Goal: Task Accomplishment & Management: Use online tool/utility

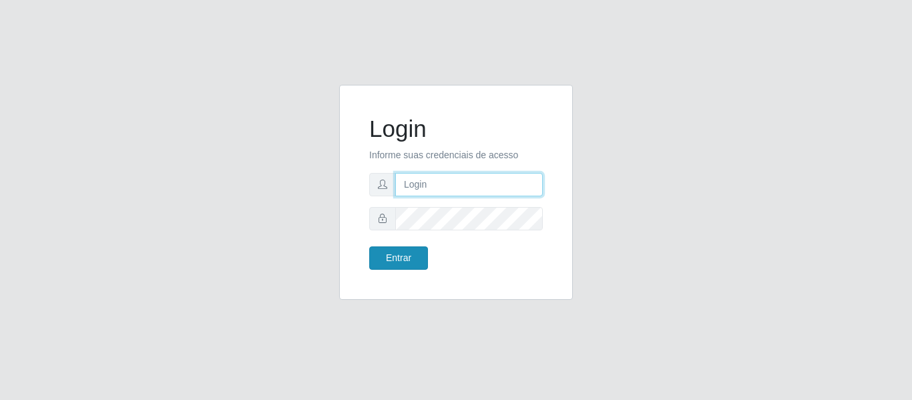
type input "precobom@rejane"
click at [387, 256] on button "Entrar" at bounding box center [398, 257] width 59 height 23
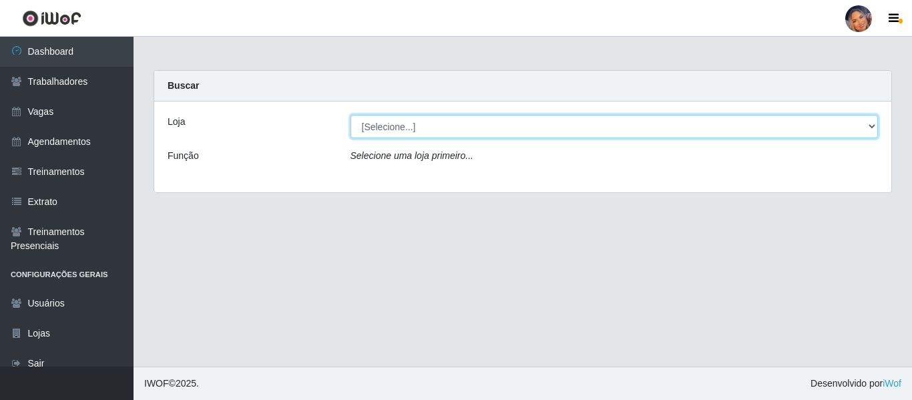
click at [649, 122] on select "[Selecione...] Supermercado Preço Bom" at bounding box center [615, 126] width 528 height 23
select select "169"
click at [351, 115] on select "[Selecione...] Supermercado Preço Bom" at bounding box center [615, 126] width 528 height 23
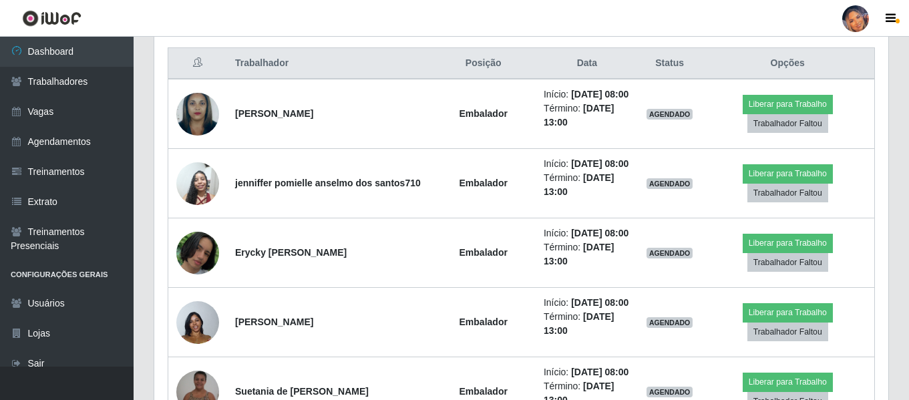
scroll to position [483, 0]
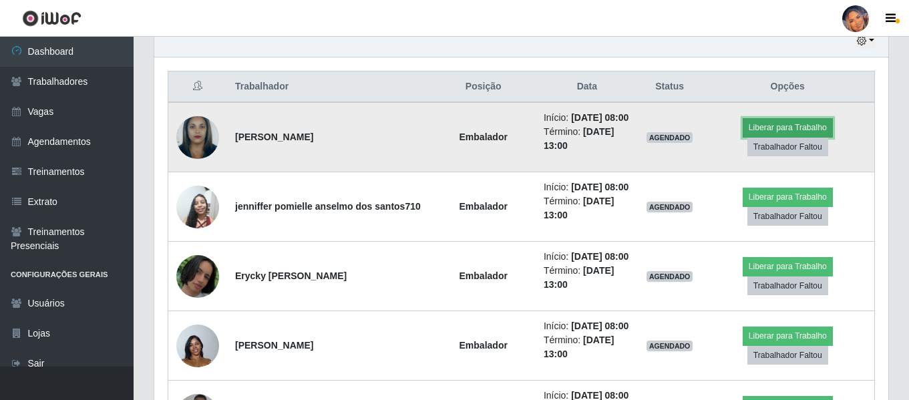
click at [811, 133] on button "Liberar para Trabalho" at bounding box center [788, 127] width 90 height 19
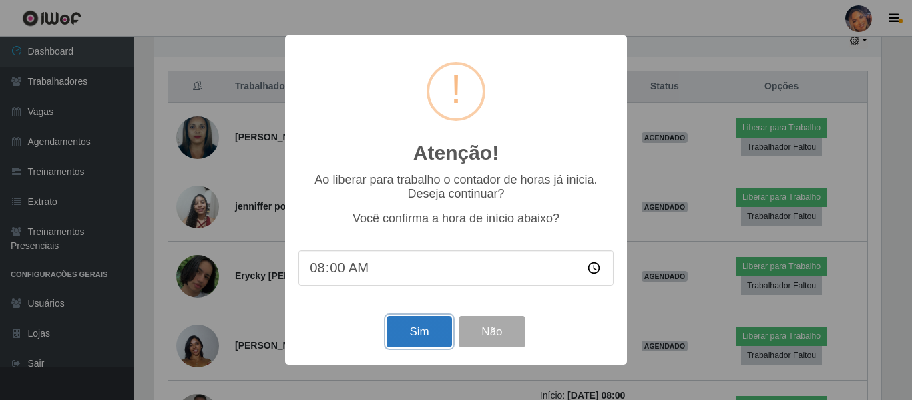
click at [409, 340] on button "Sim" at bounding box center [419, 331] width 65 height 31
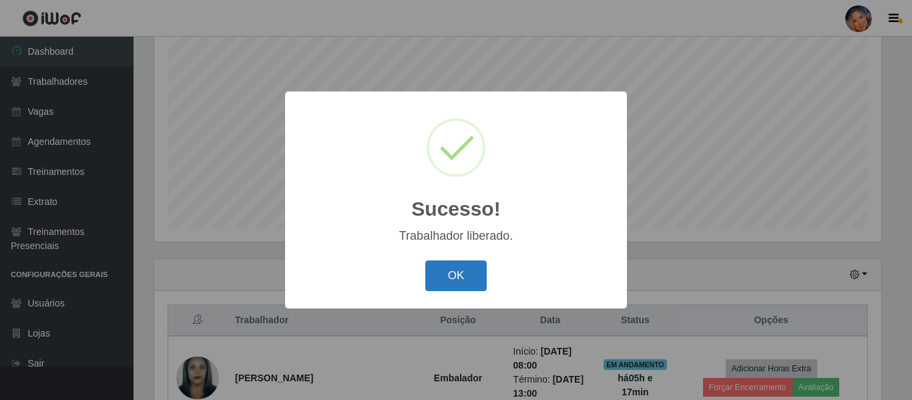
click at [469, 275] on button "OK" at bounding box center [456, 275] width 62 height 31
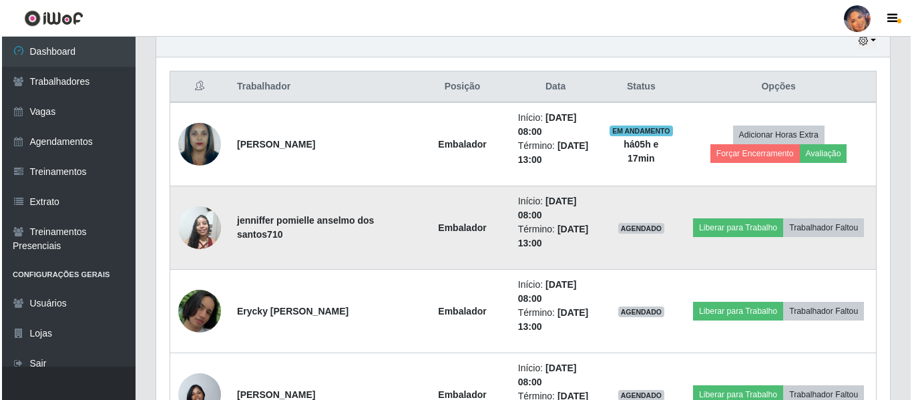
scroll to position [516, 0]
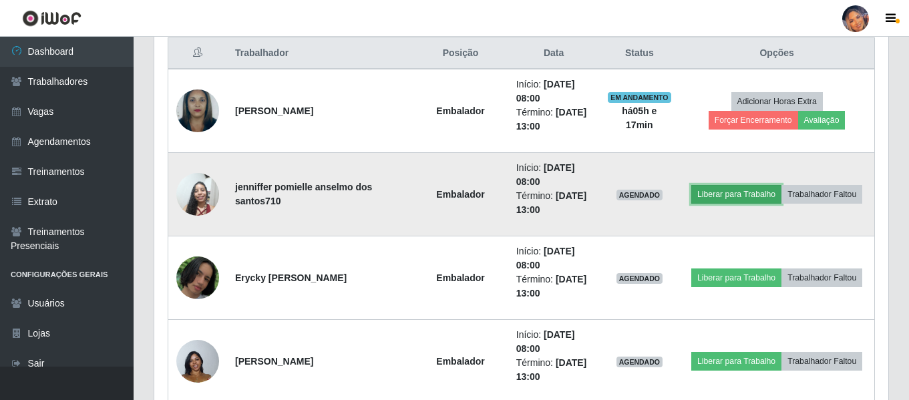
click at [725, 195] on button "Liberar para Trabalho" at bounding box center [736, 194] width 90 height 19
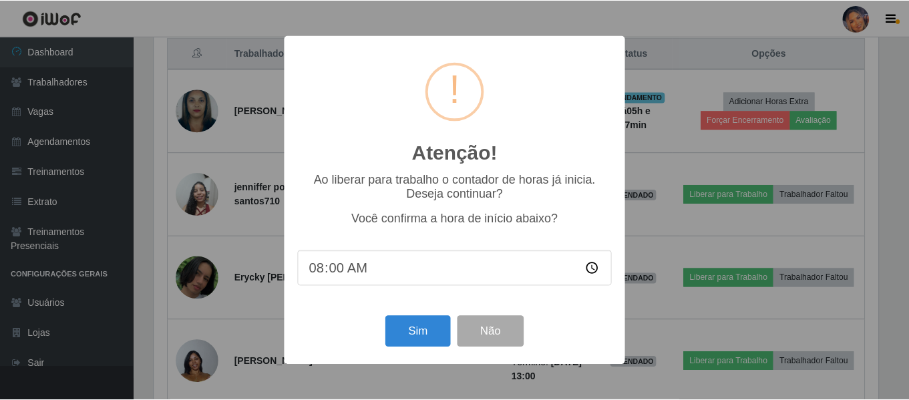
scroll to position [277, 727]
drag, startPoint x: 412, startPoint y: 345, endPoint x: 378, endPoint y: 371, distance: 42.9
click at [378, 371] on div "Atenção! × Ao liberar para trabalho o contador de horas já inicia. Deseja conti…" at bounding box center [456, 200] width 912 height 400
click at [421, 337] on button "Sim" at bounding box center [419, 331] width 65 height 31
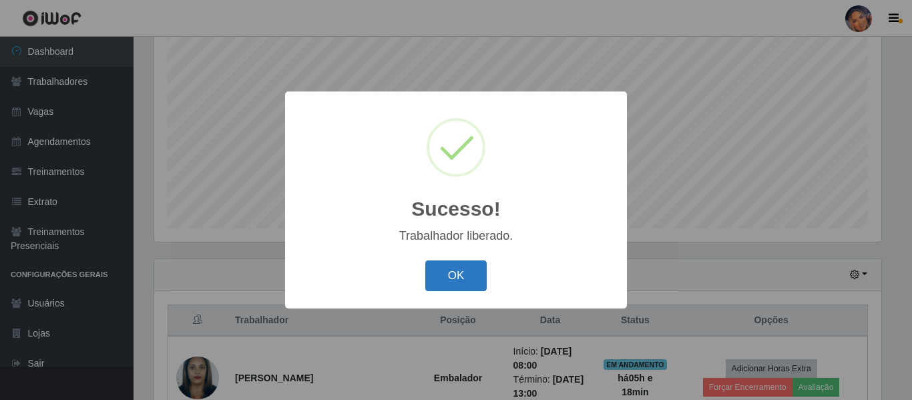
click at [453, 284] on button "OK" at bounding box center [456, 275] width 62 height 31
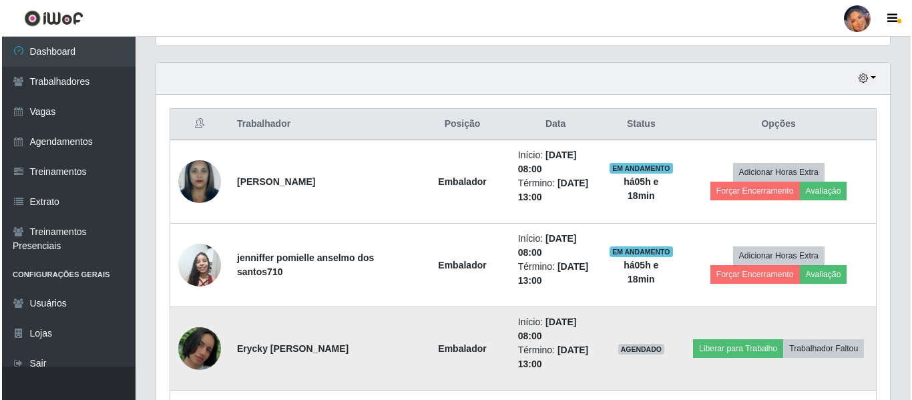
scroll to position [516, 0]
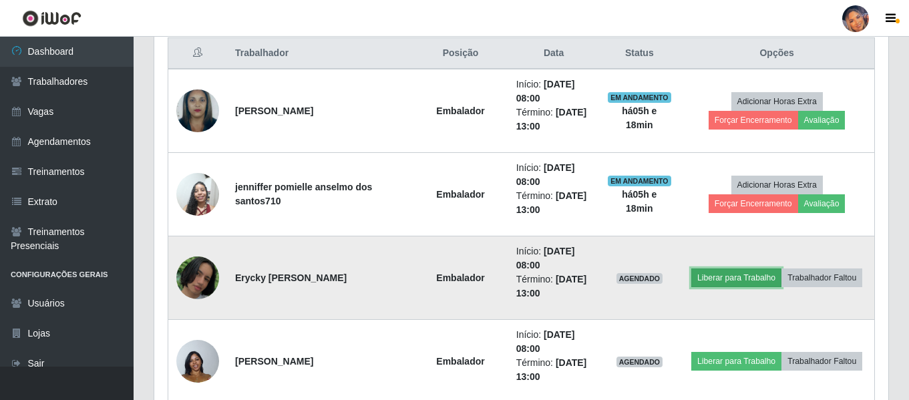
click at [739, 276] on button "Liberar para Trabalho" at bounding box center [736, 277] width 90 height 19
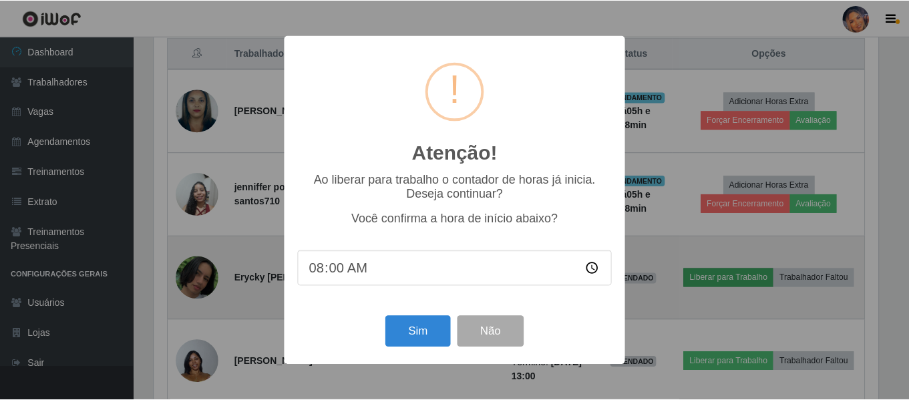
scroll to position [277, 727]
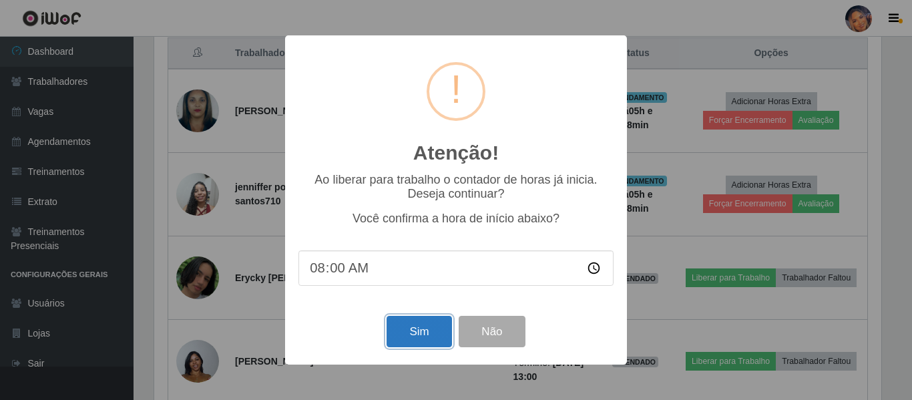
click at [417, 335] on button "Sim" at bounding box center [419, 331] width 65 height 31
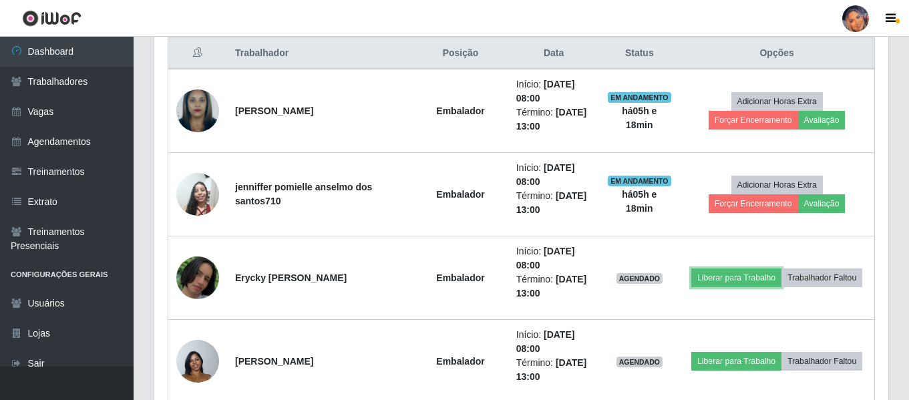
scroll to position [0, 0]
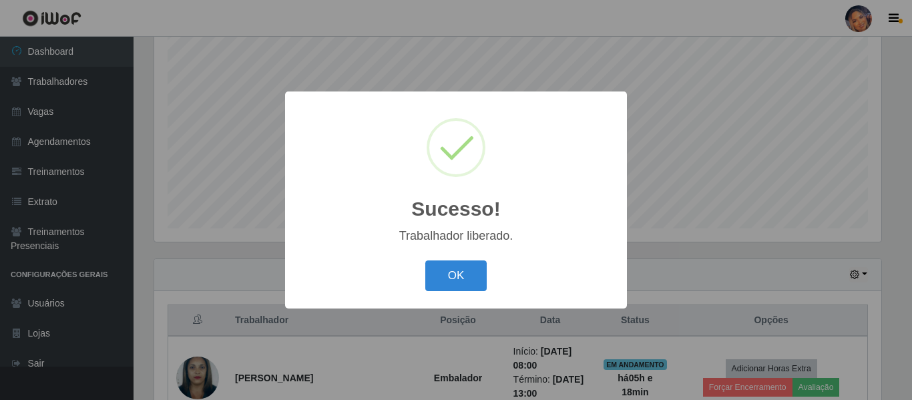
drag, startPoint x: 448, startPoint y: 274, endPoint x: 455, endPoint y: 272, distance: 7.0
click at [449, 274] on button "OK" at bounding box center [456, 275] width 62 height 31
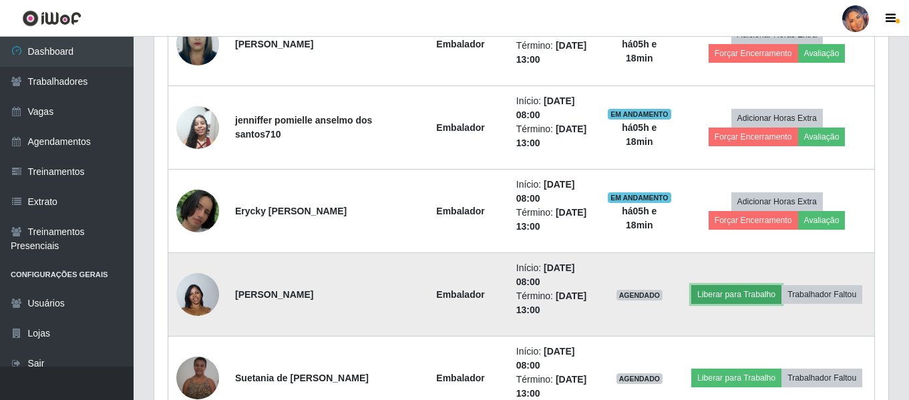
drag, startPoint x: 741, startPoint y: 295, endPoint x: 734, endPoint y: 300, distance: 8.7
click at [734, 300] on button "Liberar para Trabalho" at bounding box center [736, 294] width 90 height 19
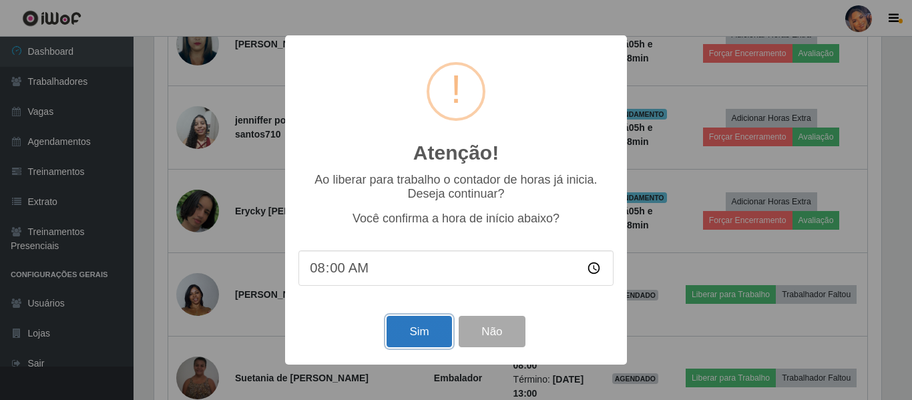
click at [428, 329] on button "Sim" at bounding box center [419, 331] width 65 height 31
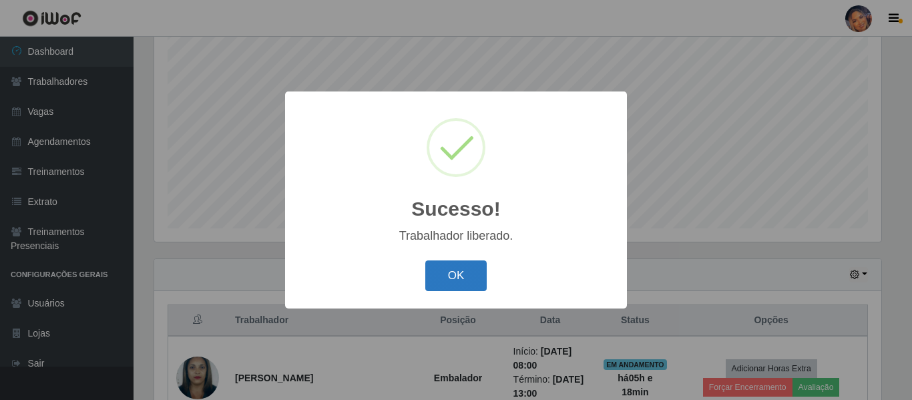
click at [445, 268] on button "OK" at bounding box center [456, 275] width 62 height 31
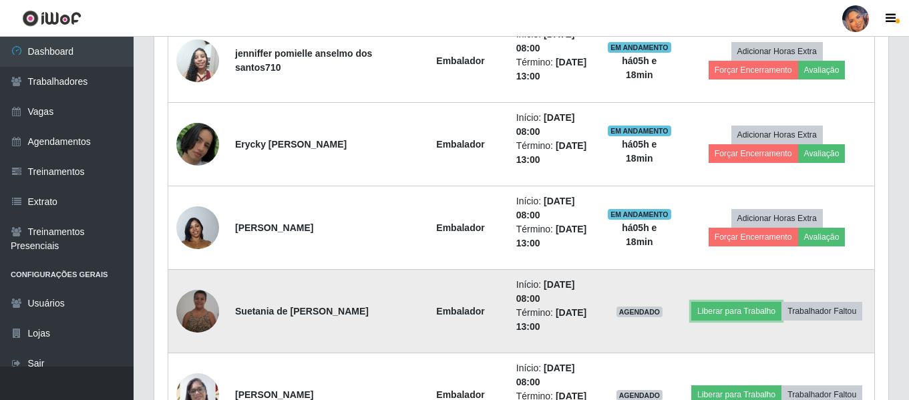
drag, startPoint x: 724, startPoint y: 313, endPoint x: 533, endPoint y: 350, distance: 194.6
click at [673, 327] on tr "Suetania de Lima Costa Embalador Início: [DATE] 08:00 Término: [DATE] 13:00 AGE…" at bounding box center [521, 311] width 707 height 83
click at [731, 309] on button "Liberar para Trabalho" at bounding box center [736, 311] width 90 height 19
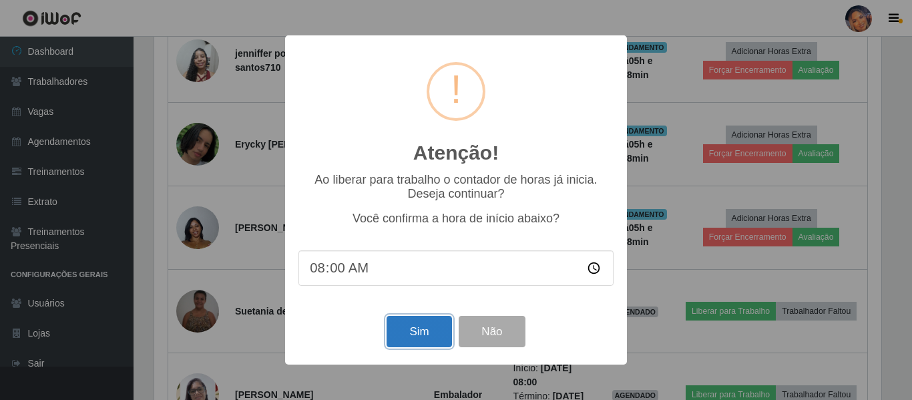
click at [411, 333] on button "Sim" at bounding box center [419, 331] width 65 height 31
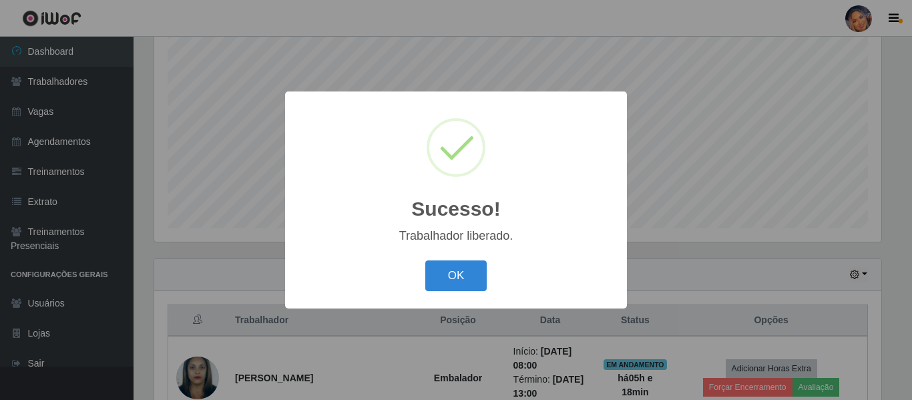
click at [469, 267] on button "OK" at bounding box center [456, 275] width 62 height 31
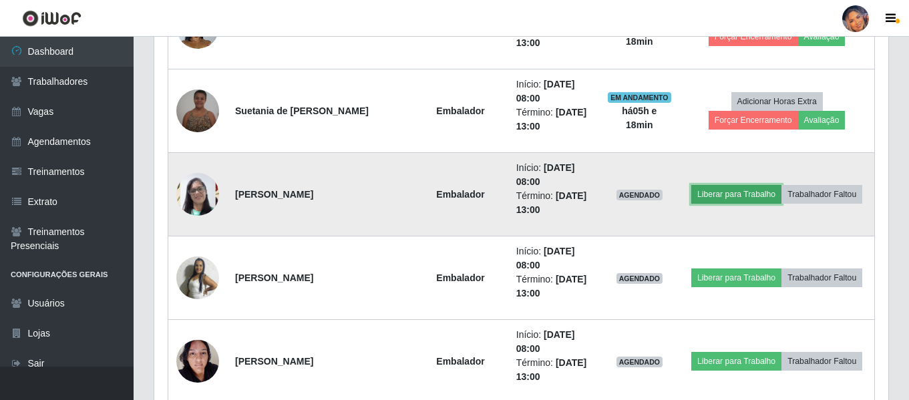
click at [718, 194] on button "Liberar para Trabalho" at bounding box center [736, 194] width 90 height 19
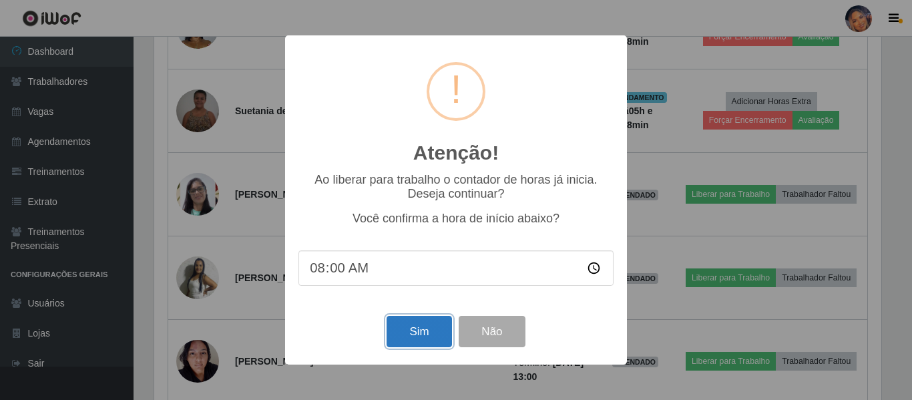
click at [411, 329] on button "Sim" at bounding box center [419, 331] width 65 height 31
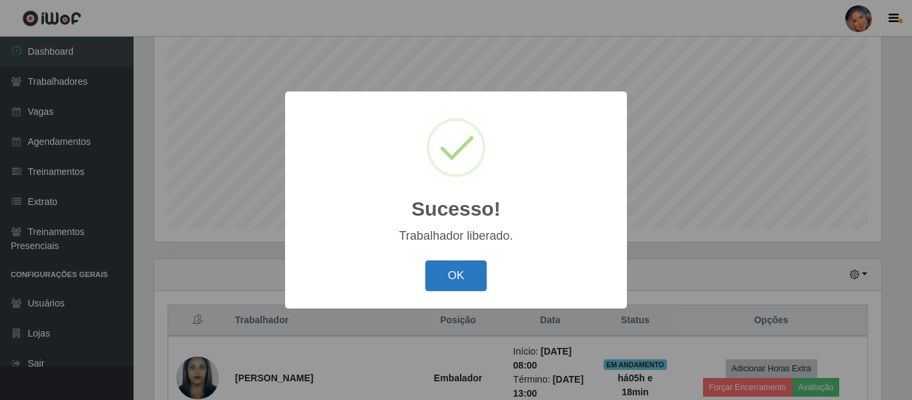
click at [465, 284] on button "OK" at bounding box center [456, 275] width 62 height 31
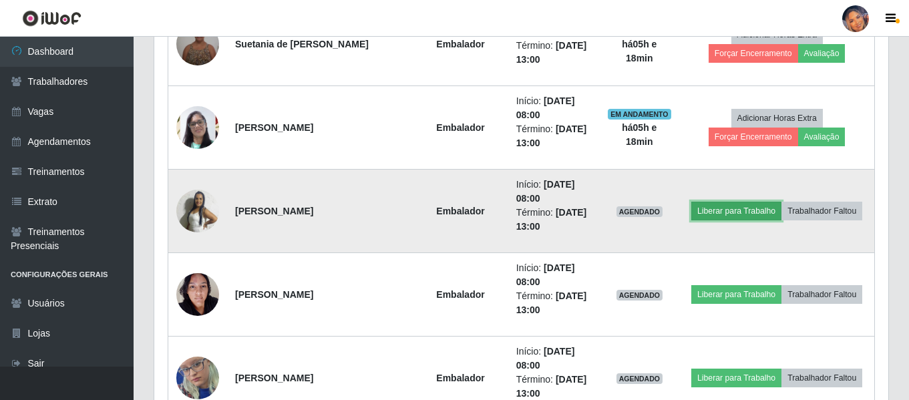
click at [735, 212] on button "Liberar para Trabalho" at bounding box center [736, 211] width 90 height 19
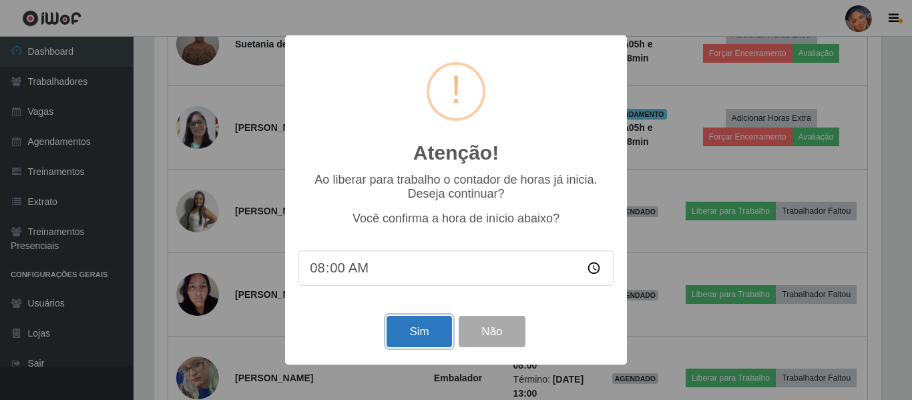
click at [417, 339] on button "Sim" at bounding box center [419, 331] width 65 height 31
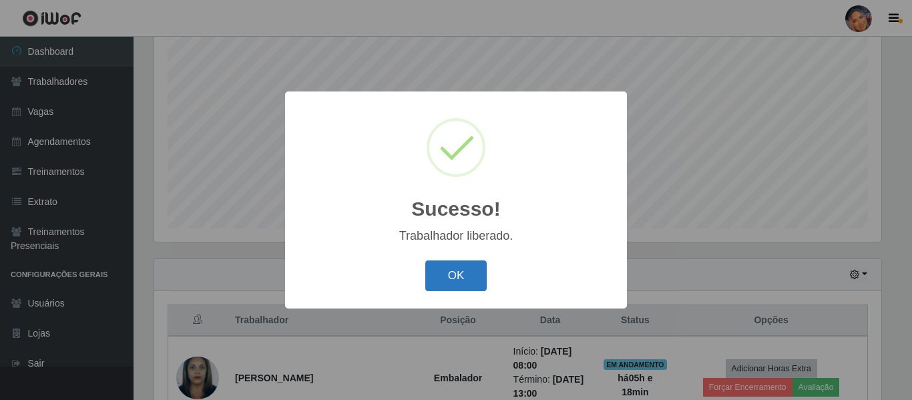
click at [439, 276] on button "OK" at bounding box center [456, 275] width 62 height 31
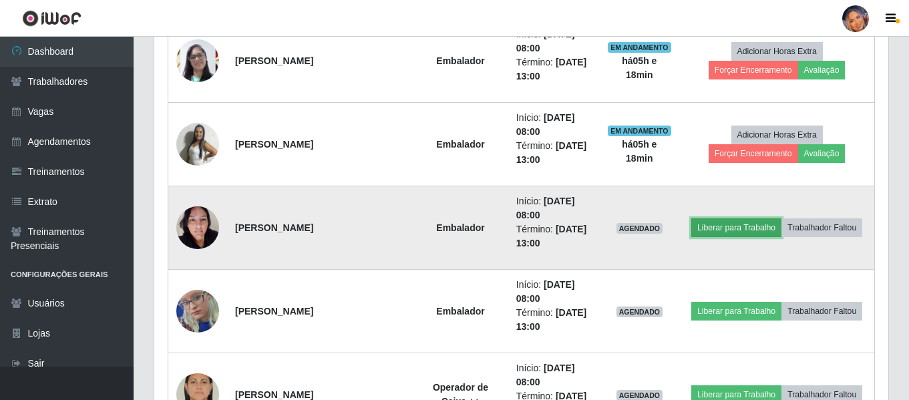
click at [728, 225] on button "Liberar para Trabalho" at bounding box center [736, 227] width 90 height 19
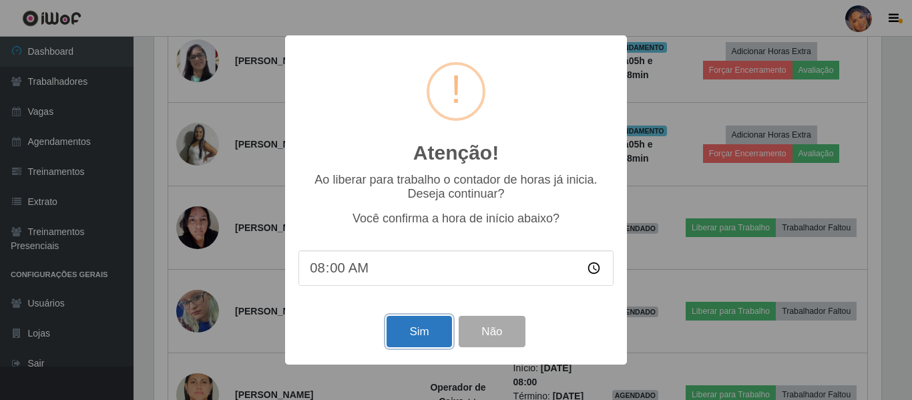
click at [402, 336] on button "Sim" at bounding box center [419, 331] width 65 height 31
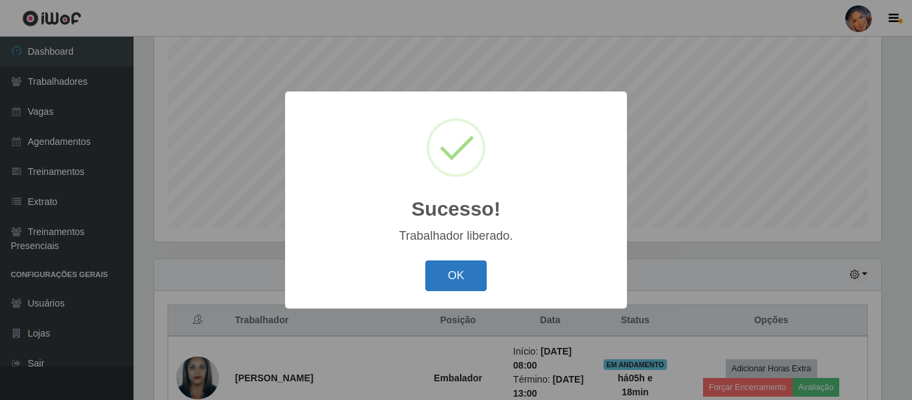
click at [466, 270] on button "OK" at bounding box center [456, 275] width 62 height 31
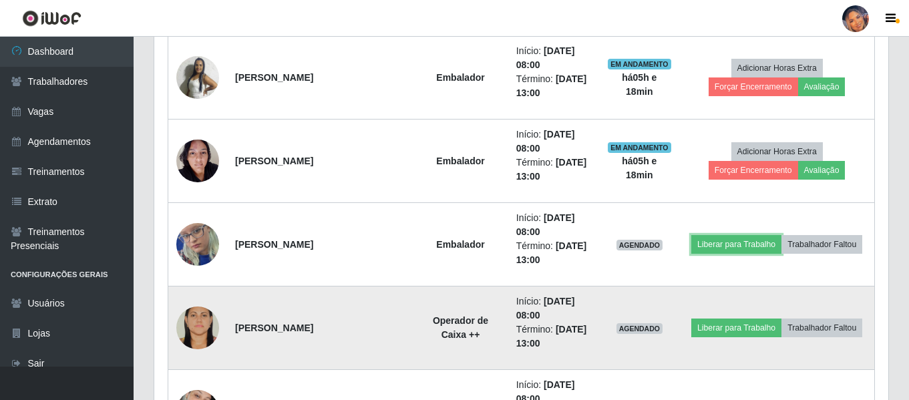
drag, startPoint x: 746, startPoint y: 248, endPoint x: 695, endPoint y: 336, distance: 101.7
click at [714, 310] on tbody "[PERSON_NAME] Embalador Início: [DATE] 08:00 Término: [DATE] 13:00 EM ANDAMENTO…" at bounding box center [521, 119] width 707 height 1169
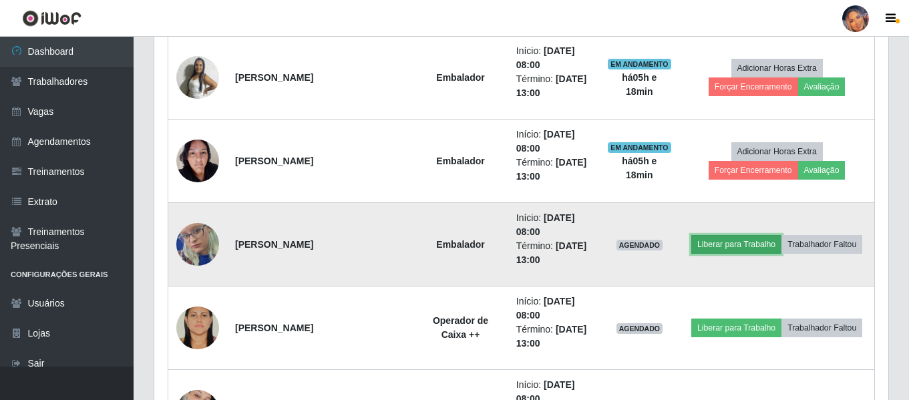
click at [718, 239] on button "Liberar para Trabalho" at bounding box center [736, 244] width 90 height 19
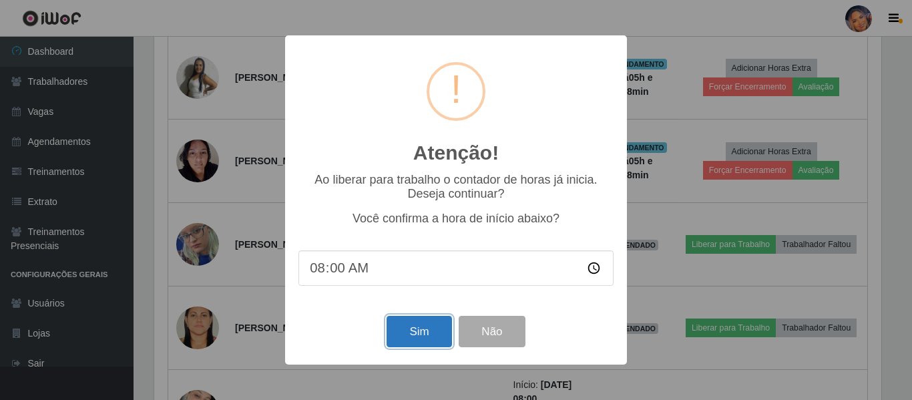
click at [406, 330] on button "Sim" at bounding box center [419, 331] width 65 height 31
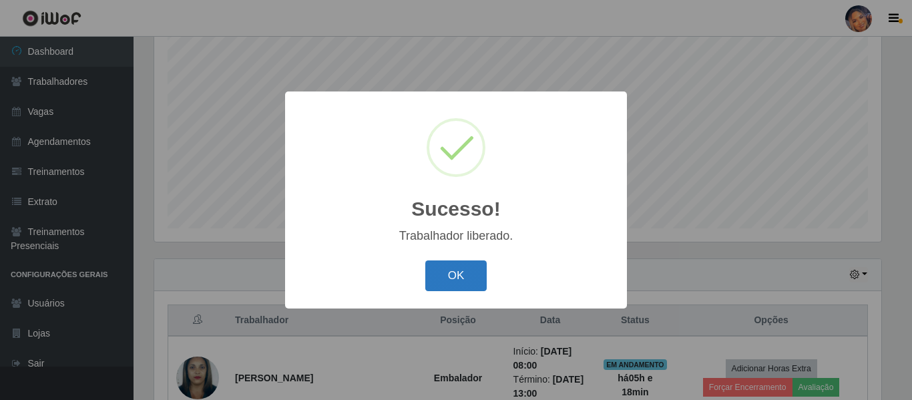
click at [458, 270] on button "OK" at bounding box center [456, 275] width 62 height 31
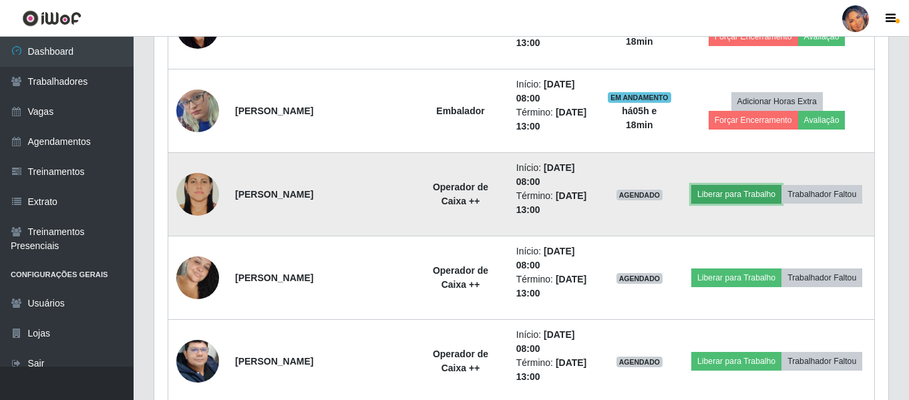
click at [737, 194] on button "Liberar para Trabalho" at bounding box center [736, 194] width 90 height 19
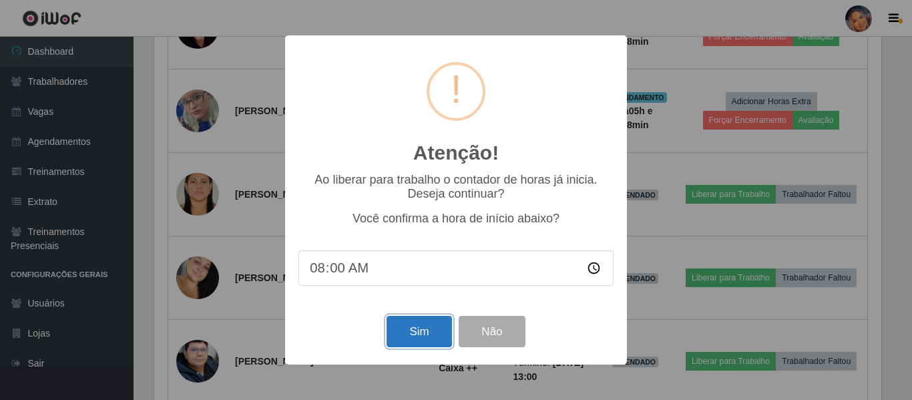
click at [428, 330] on button "Sim" at bounding box center [419, 331] width 65 height 31
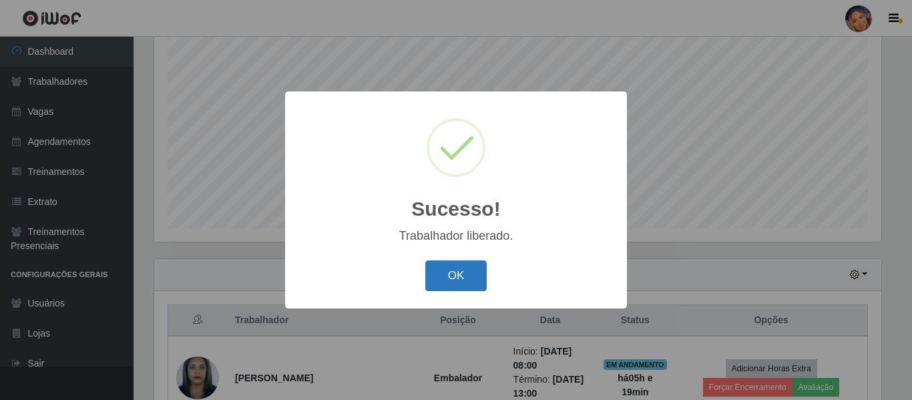
click at [467, 272] on button "OK" at bounding box center [456, 275] width 62 height 31
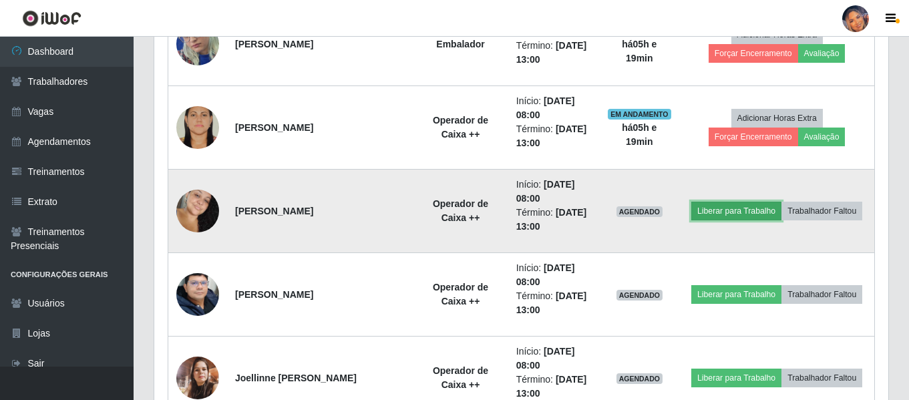
drag, startPoint x: 721, startPoint y: 212, endPoint x: 713, endPoint y: 214, distance: 8.1
click at [713, 214] on button "Liberar para Trabalho" at bounding box center [736, 211] width 90 height 19
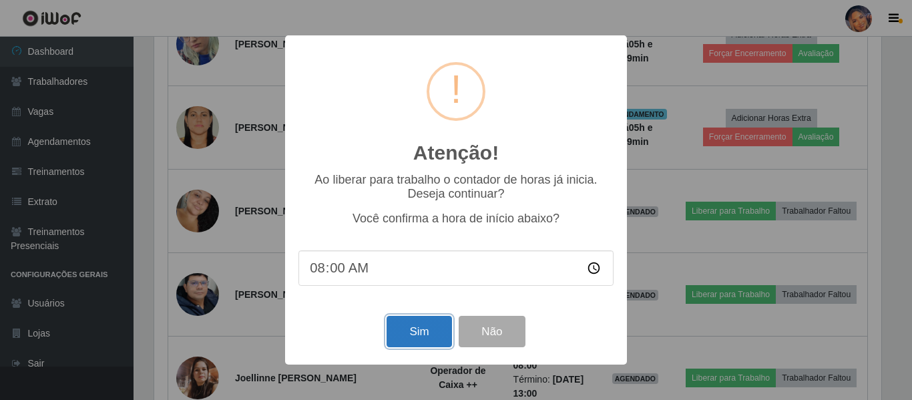
click at [417, 331] on button "Sim" at bounding box center [419, 331] width 65 height 31
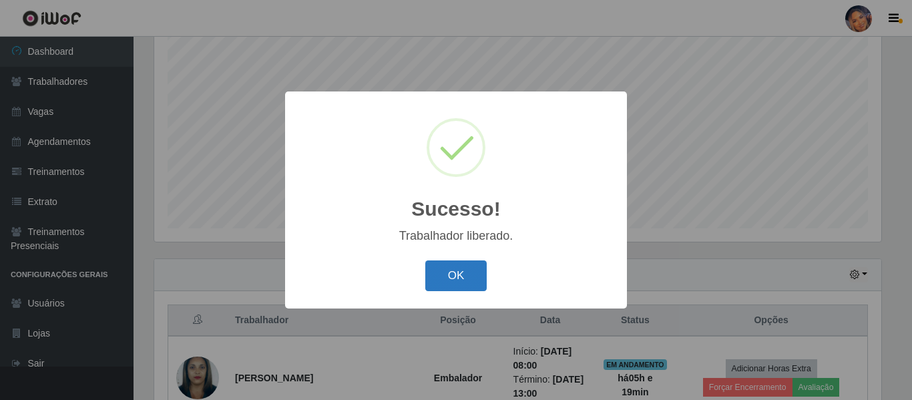
click at [457, 276] on button "OK" at bounding box center [456, 275] width 62 height 31
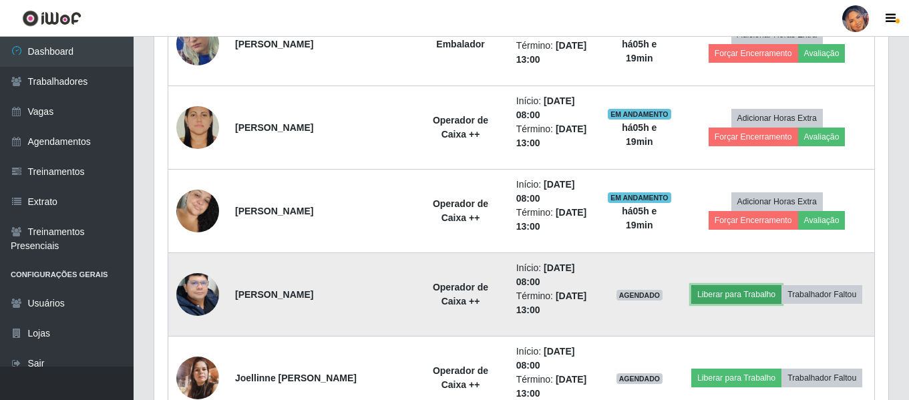
click at [743, 290] on button "Liberar para Trabalho" at bounding box center [736, 294] width 90 height 19
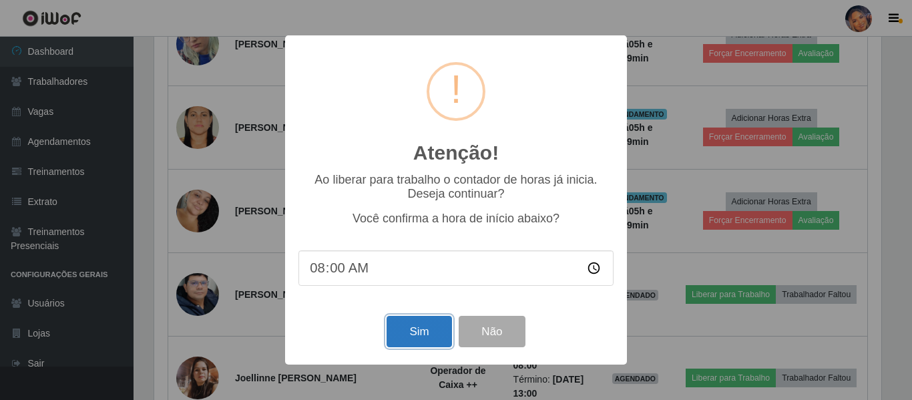
click at [424, 336] on button "Sim" at bounding box center [419, 331] width 65 height 31
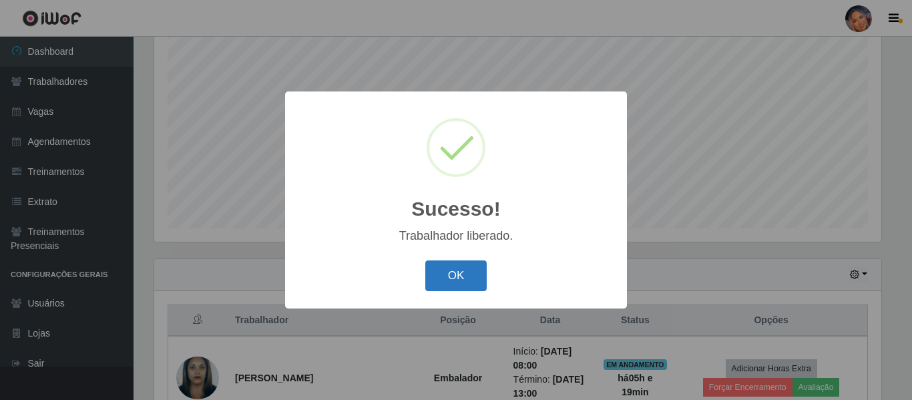
click at [462, 280] on button "OK" at bounding box center [456, 275] width 62 height 31
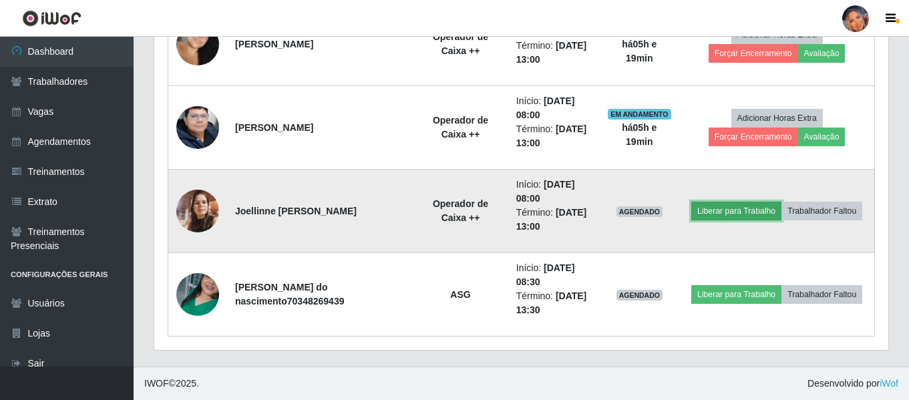
click at [719, 212] on button "Liberar para Trabalho" at bounding box center [736, 211] width 90 height 19
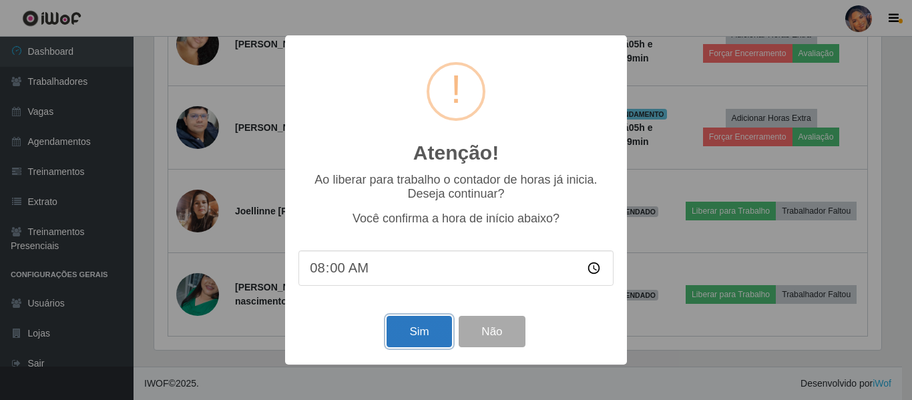
click at [429, 341] on button "Sim" at bounding box center [419, 331] width 65 height 31
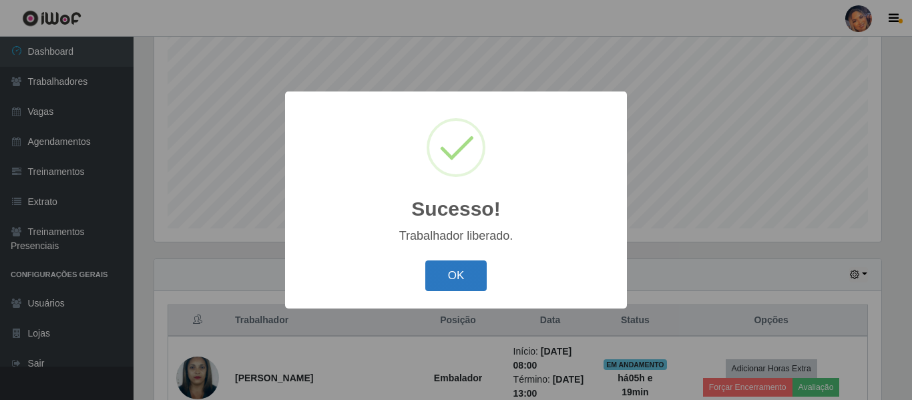
click at [455, 276] on button "OK" at bounding box center [456, 275] width 62 height 31
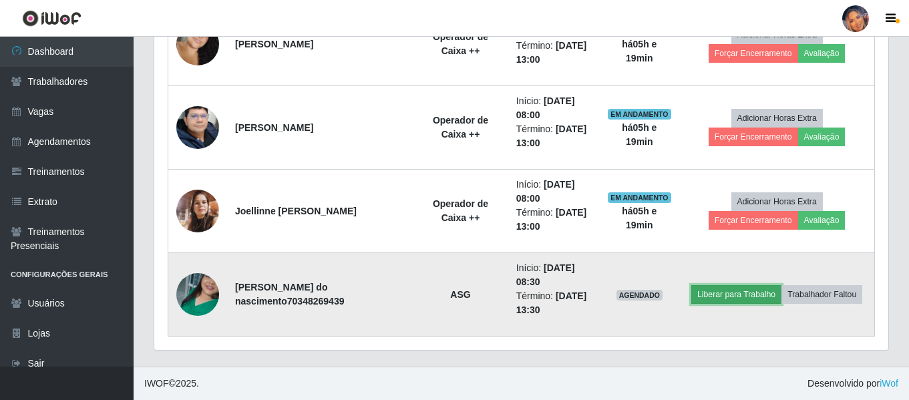
click at [723, 286] on button "Liberar para Trabalho" at bounding box center [736, 294] width 90 height 19
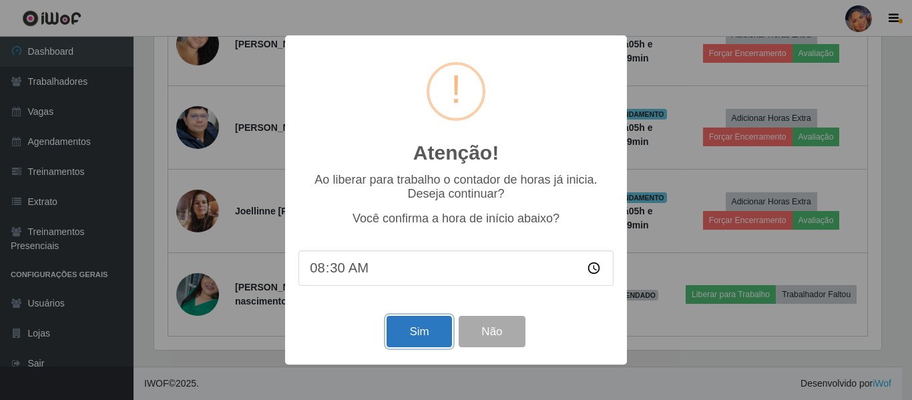
click at [413, 338] on button "Sim" at bounding box center [419, 331] width 65 height 31
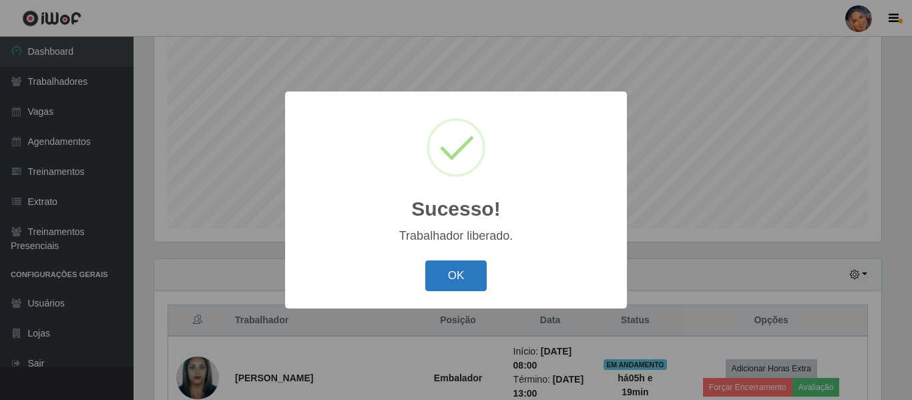
click at [469, 277] on button "OK" at bounding box center [456, 275] width 62 height 31
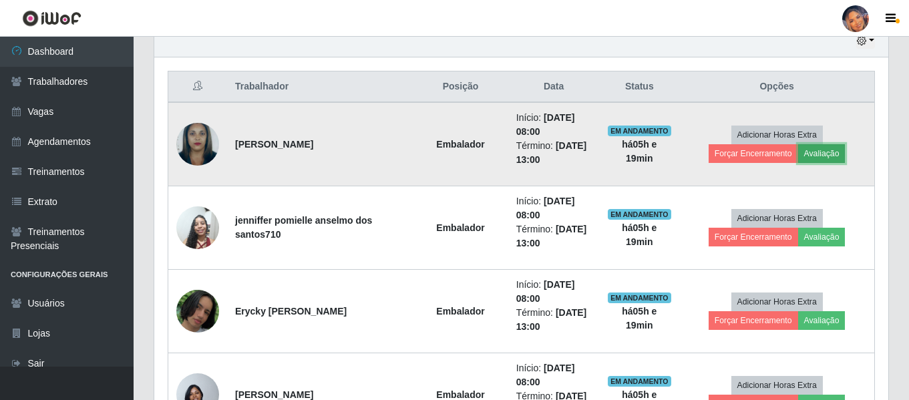
click at [826, 159] on button "Avaliação" at bounding box center [821, 153] width 47 height 19
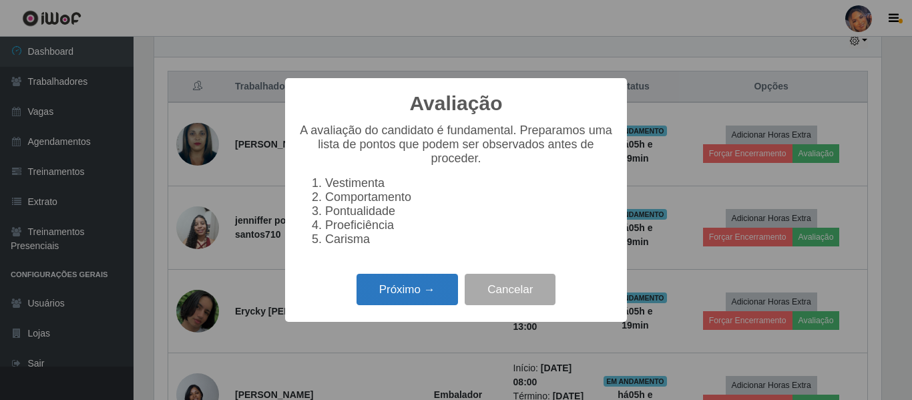
click at [389, 299] on button "Próximo →" at bounding box center [408, 289] width 102 height 31
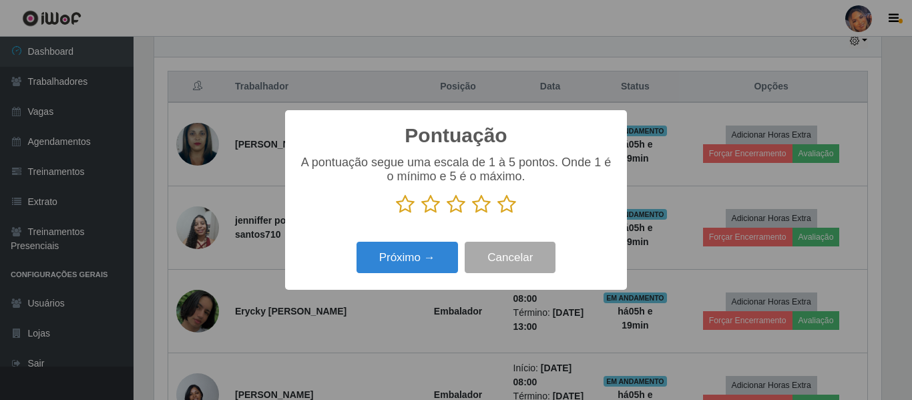
drag, startPoint x: 507, startPoint y: 206, endPoint x: 489, endPoint y: 224, distance: 25.5
click at [498, 216] on div "A pontuação segue uma escala de 1 à 5 pontos. Onde 1 é o mínimo e 5 é o máximo." at bounding box center [456, 190] width 315 height 69
drag, startPoint x: 502, startPoint y: 197, endPoint x: 512, endPoint y: 213, distance: 19.3
click at [512, 213] on icon at bounding box center [507, 204] width 19 height 20
click at [498, 214] on input "radio" at bounding box center [498, 214] width 0 height 0
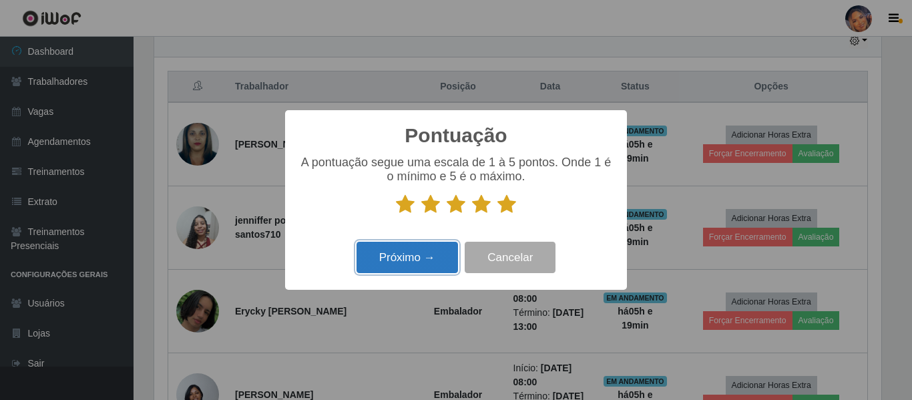
click at [403, 248] on button "Próximo →" at bounding box center [408, 257] width 102 height 31
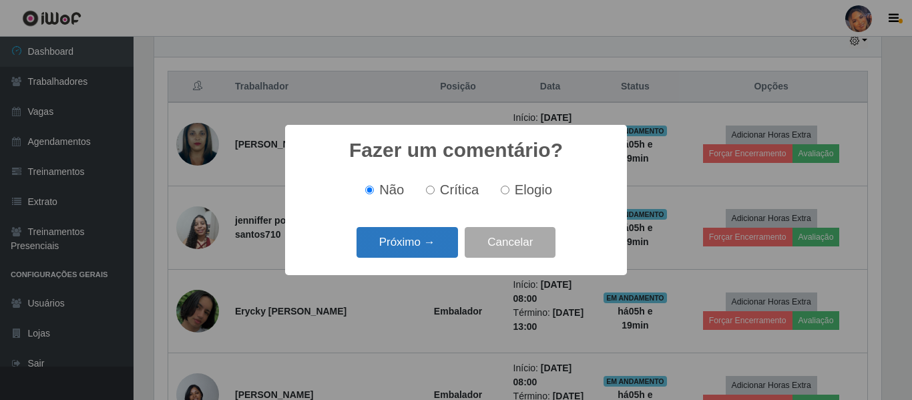
click at [409, 233] on button "Próximo →" at bounding box center [408, 242] width 102 height 31
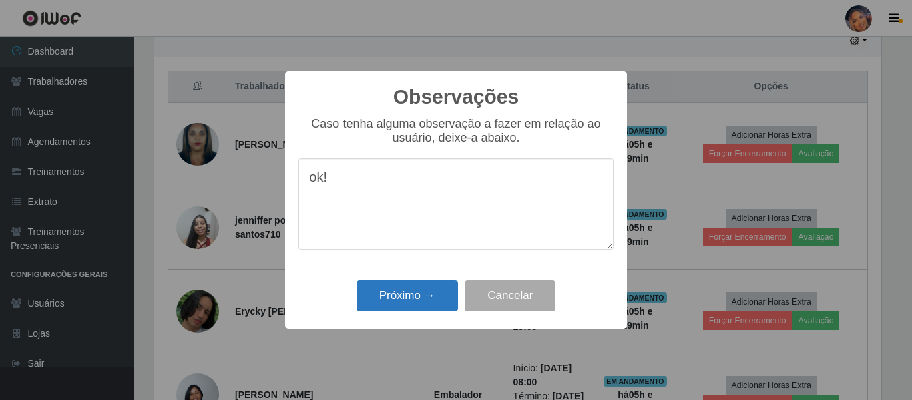
type textarea "ok!"
click at [386, 290] on button "Próximo →" at bounding box center [408, 295] width 102 height 31
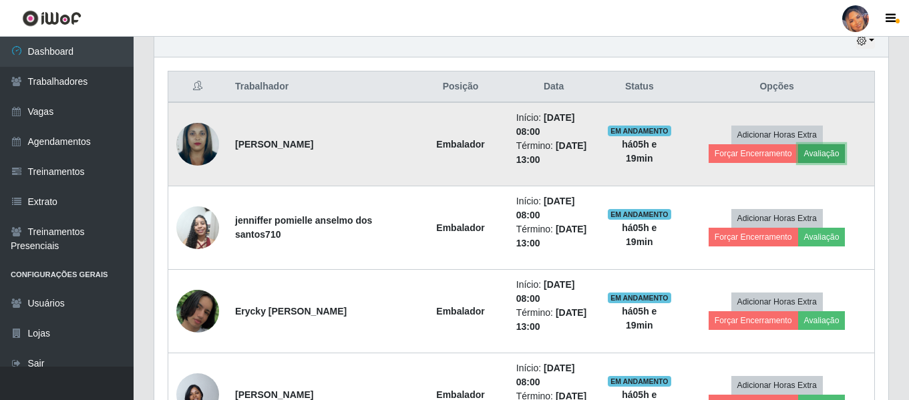
click at [833, 156] on button "Avaliação" at bounding box center [821, 153] width 47 height 19
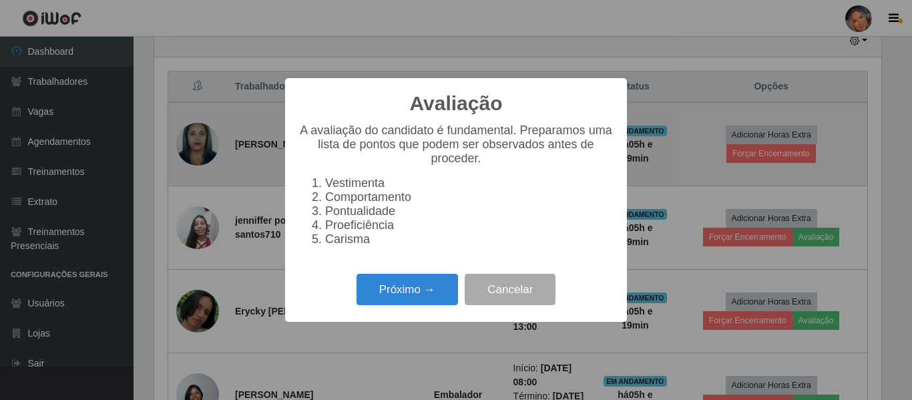
click at [662, 178] on div "Avaliação × A avaliação do candidato é fundamental. Preparamos uma lista de pon…" at bounding box center [456, 200] width 912 height 400
click at [522, 290] on button "Cancelar" at bounding box center [510, 289] width 91 height 31
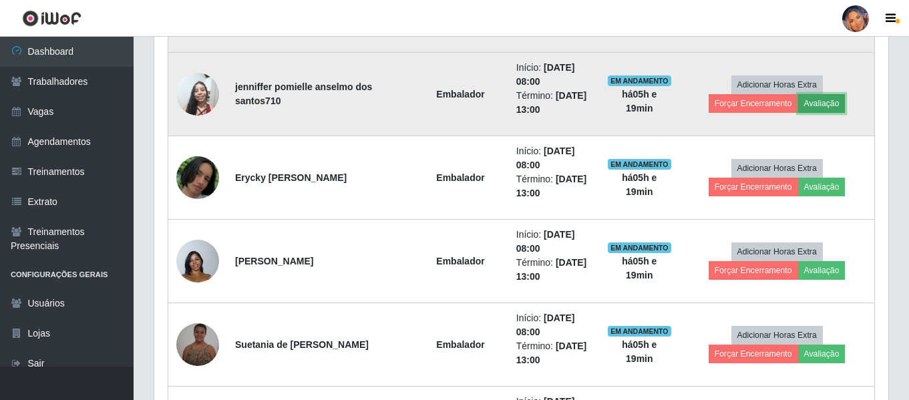
click at [833, 101] on button "Avaliação" at bounding box center [821, 103] width 47 height 19
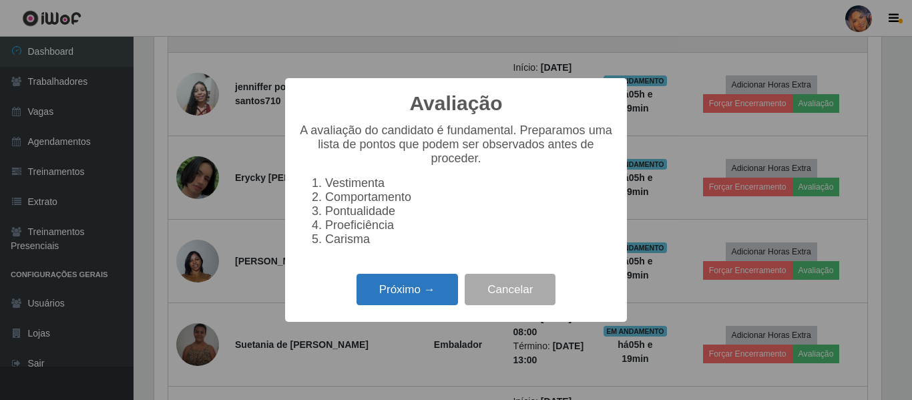
click at [420, 292] on button "Próximo →" at bounding box center [408, 289] width 102 height 31
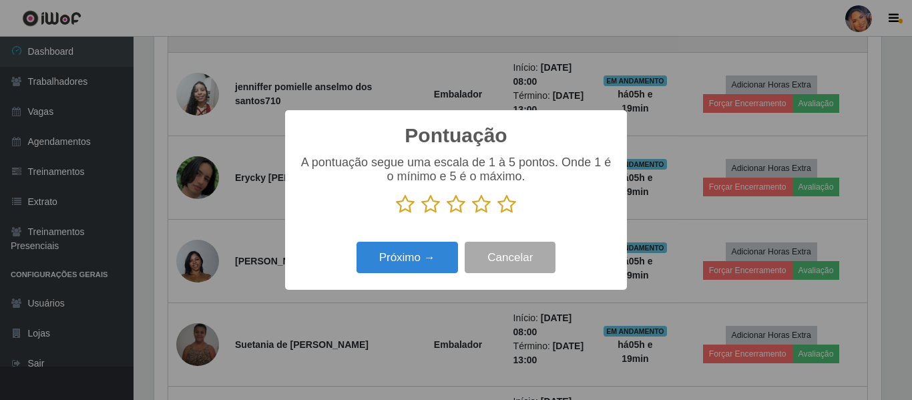
click at [504, 204] on icon at bounding box center [507, 204] width 19 height 20
click at [498, 214] on input "radio" at bounding box center [498, 214] width 0 height 0
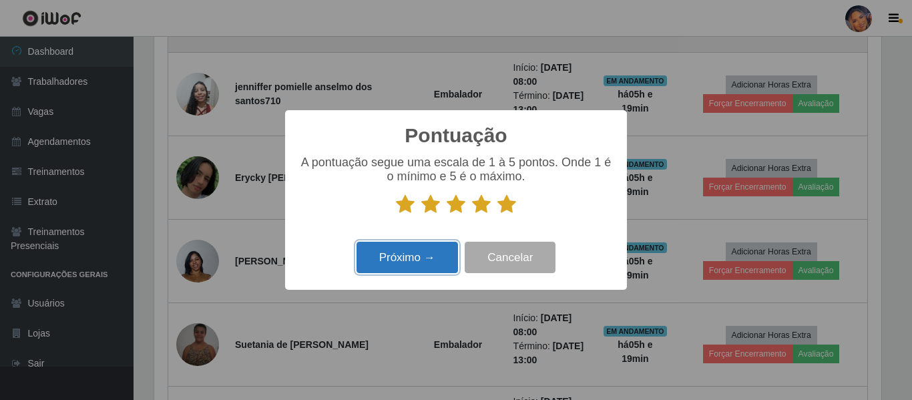
click at [413, 254] on button "Próximo →" at bounding box center [408, 257] width 102 height 31
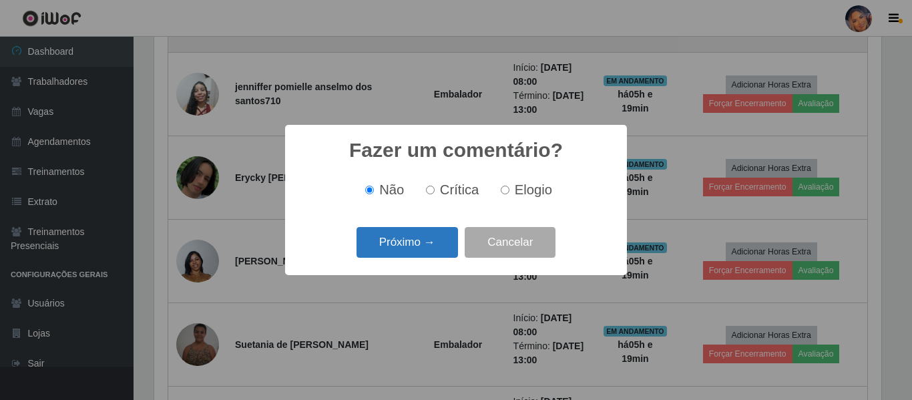
click at [430, 238] on button "Próximo →" at bounding box center [408, 242] width 102 height 31
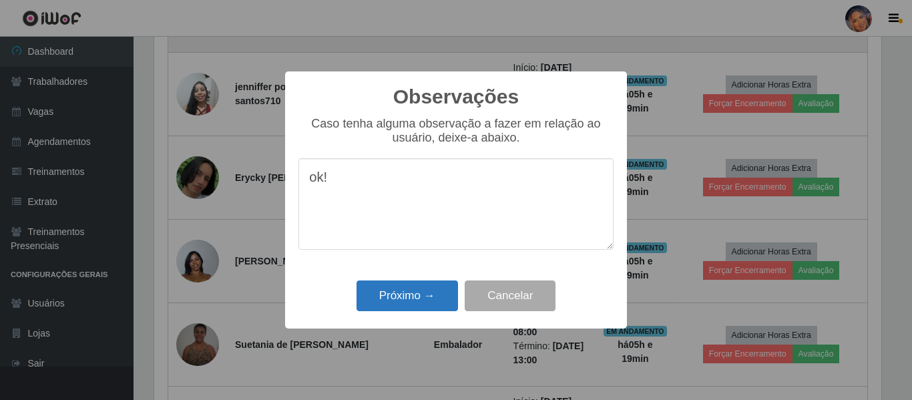
type textarea "ok!"
click at [424, 299] on button "Próximo →" at bounding box center [408, 295] width 102 height 31
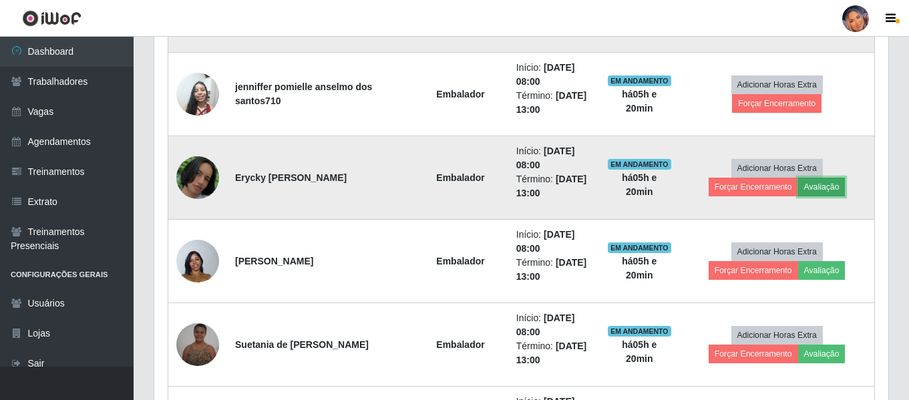
click at [829, 185] on button "Avaliação" at bounding box center [821, 187] width 47 height 19
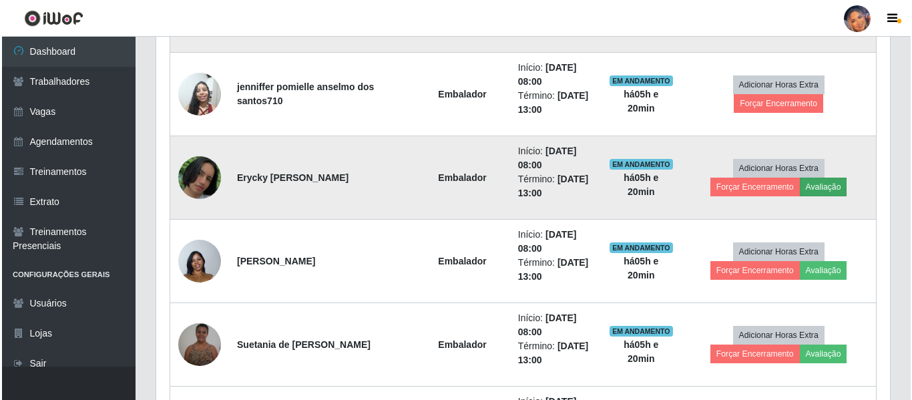
scroll to position [277, 727]
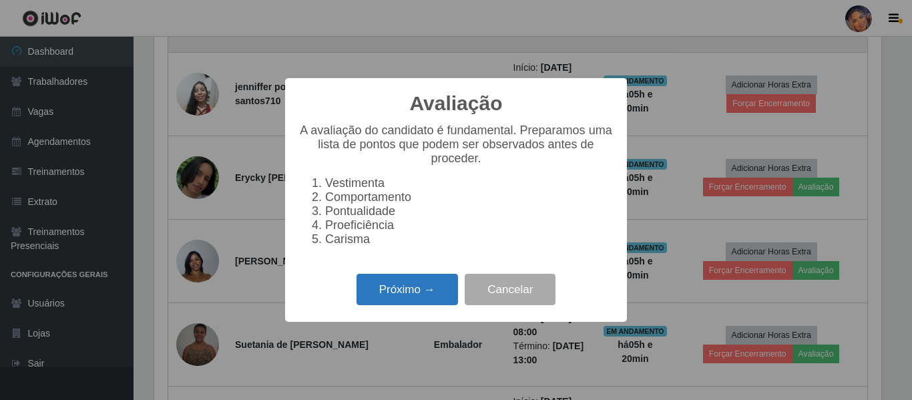
click at [431, 290] on button "Próximo →" at bounding box center [408, 289] width 102 height 31
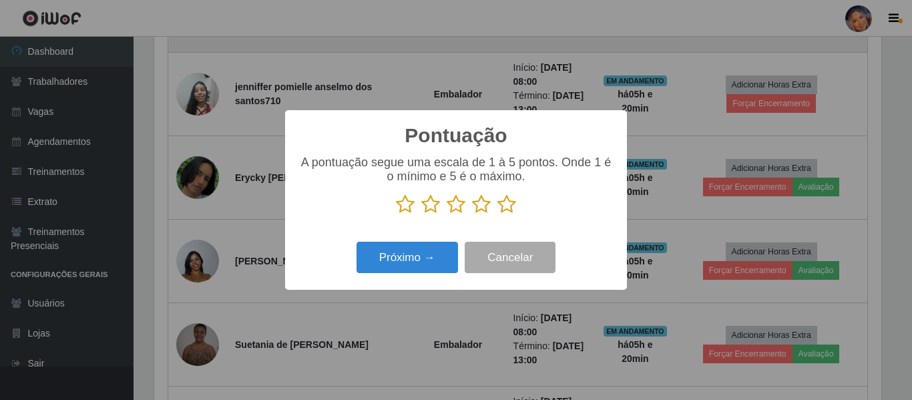
click at [502, 207] on icon at bounding box center [507, 204] width 19 height 20
click at [498, 214] on input "radio" at bounding box center [498, 214] width 0 height 0
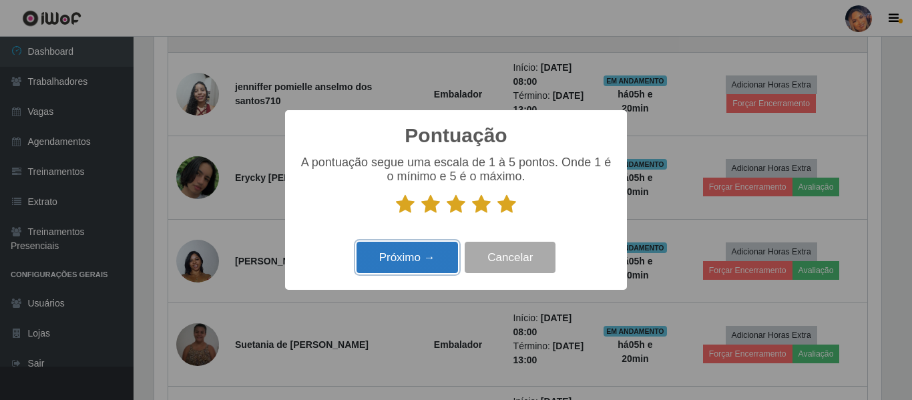
click at [433, 258] on button "Próximo →" at bounding box center [408, 257] width 102 height 31
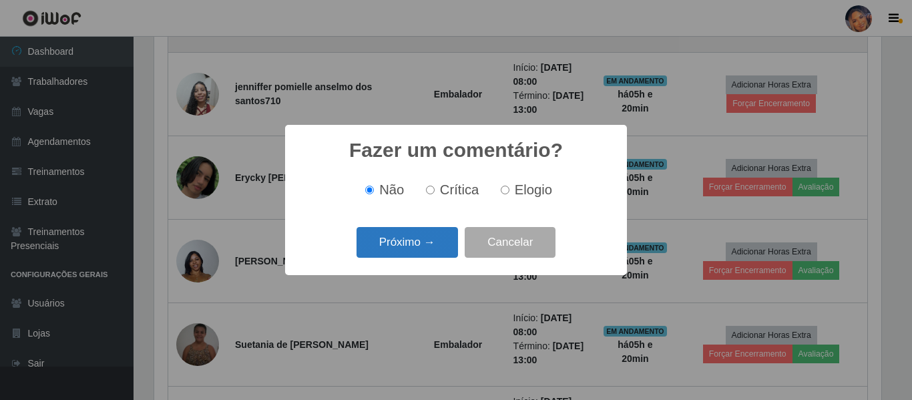
click at [423, 243] on button "Próximo →" at bounding box center [408, 242] width 102 height 31
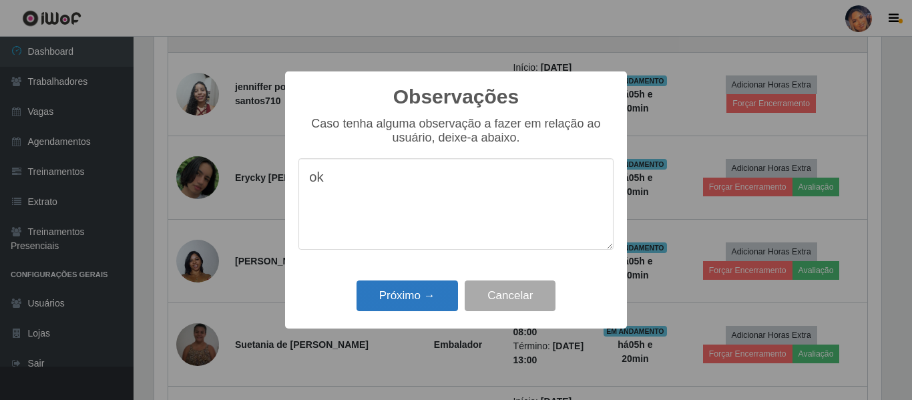
type textarea "ok"
click at [416, 290] on button "Próximo →" at bounding box center [408, 295] width 102 height 31
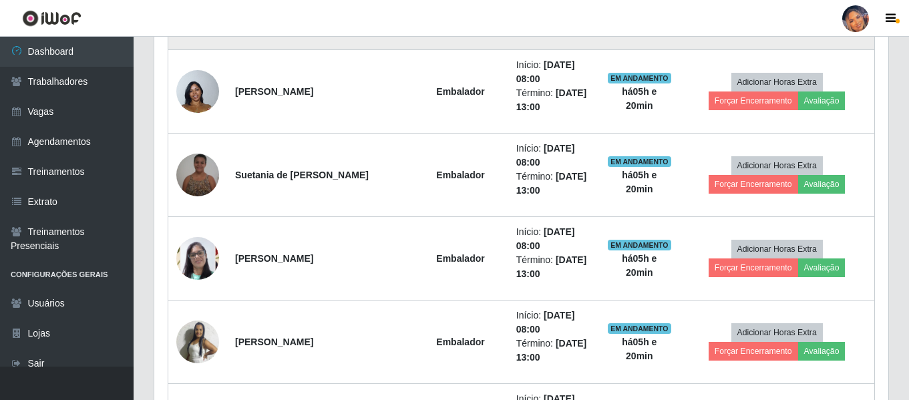
scroll to position [817, 0]
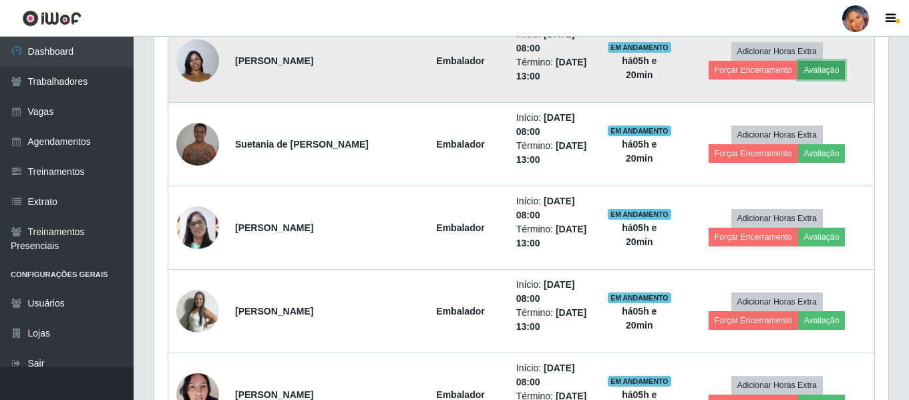
click at [833, 69] on button "Avaliação" at bounding box center [821, 70] width 47 height 19
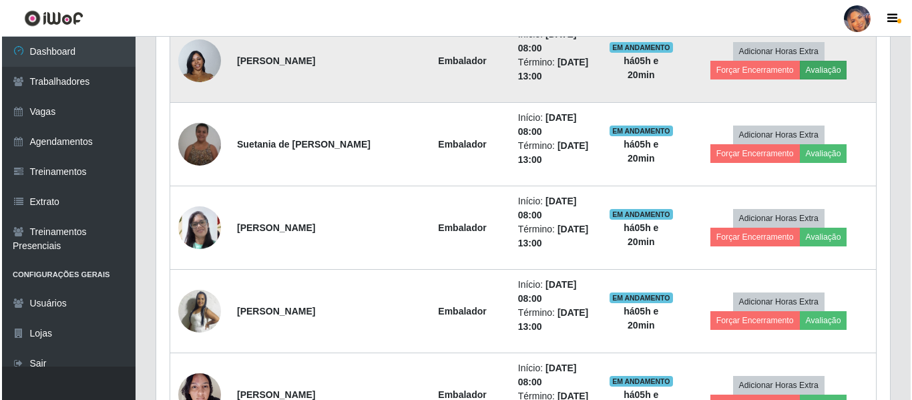
scroll to position [277, 727]
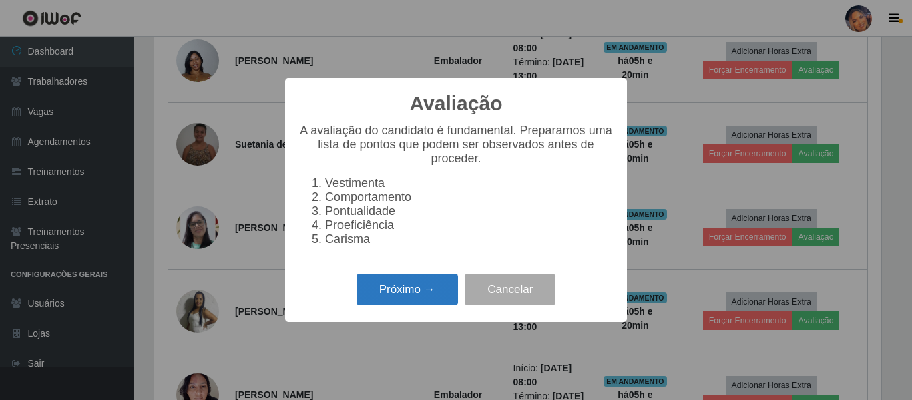
click at [425, 294] on button "Próximo →" at bounding box center [408, 289] width 102 height 31
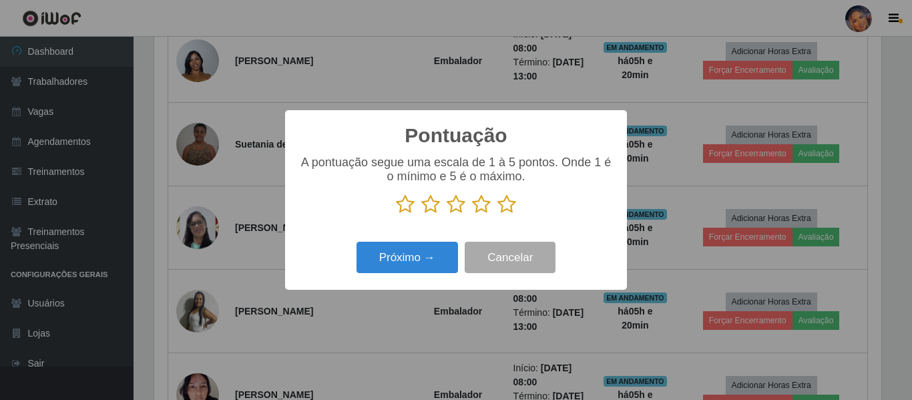
click at [505, 207] on icon at bounding box center [507, 204] width 19 height 20
click at [498, 214] on input "radio" at bounding box center [498, 214] width 0 height 0
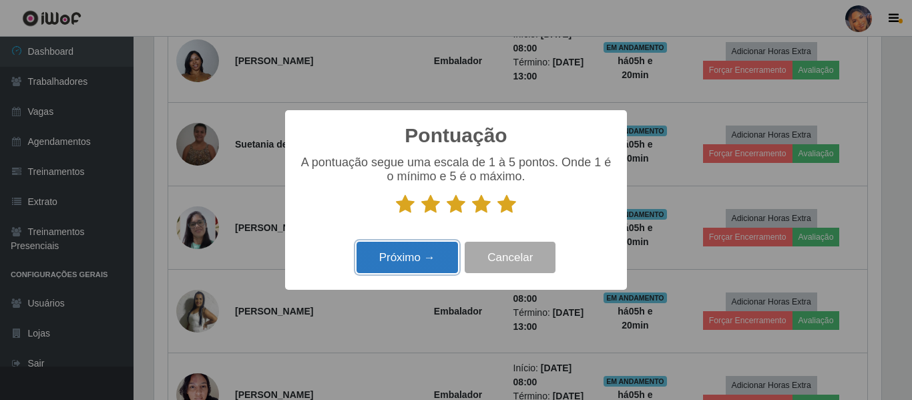
click at [398, 257] on button "Próximo →" at bounding box center [408, 257] width 102 height 31
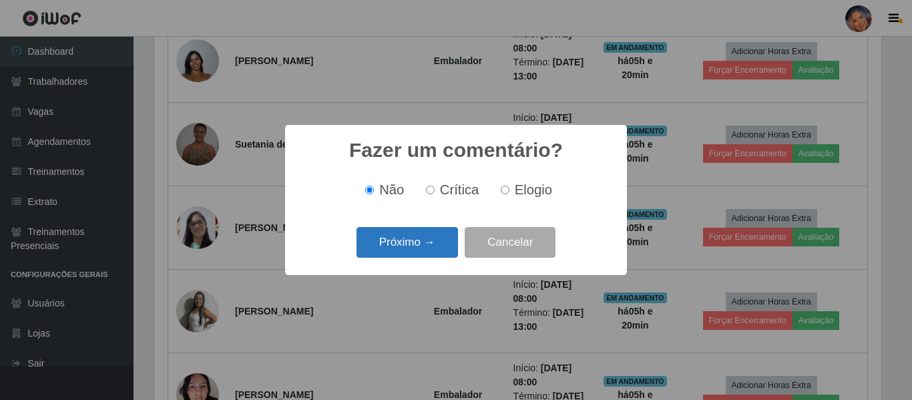
click at [410, 245] on button "Próximo →" at bounding box center [408, 242] width 102 height 31
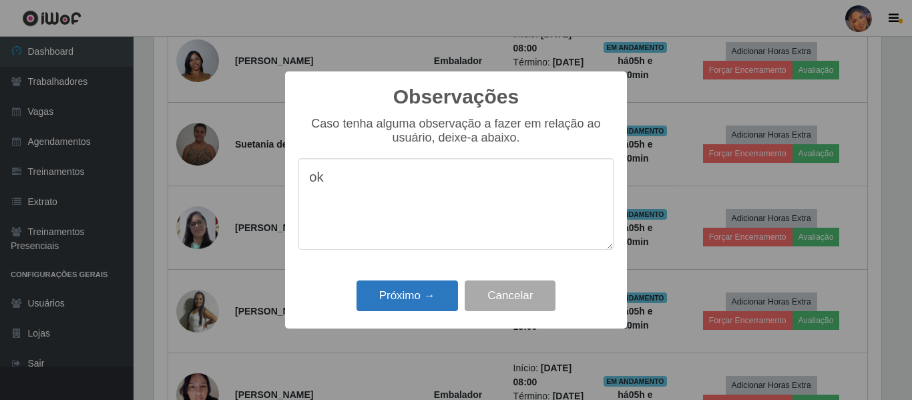
type textarea "ok"
click at [420, 294] on button "Próximo →" at bounding box center [408, 295] width 102 height 31
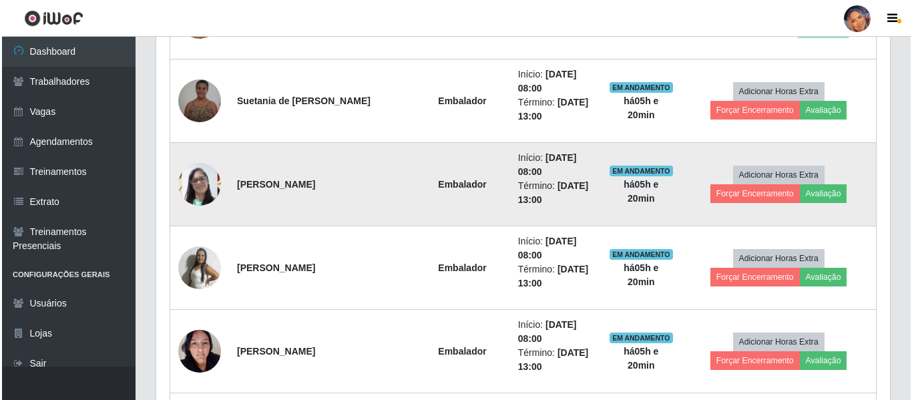
scroll to position [884, 0]
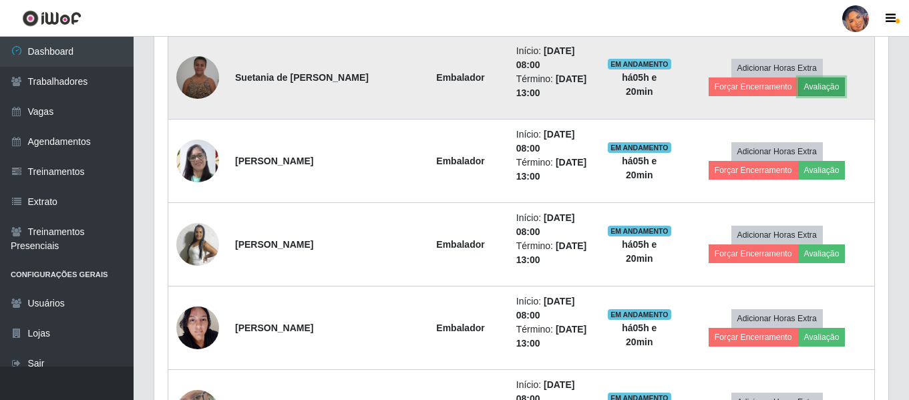
click at [831, 84] on button "Avaliação" at bounding box center [821, 86] width 47 height 19
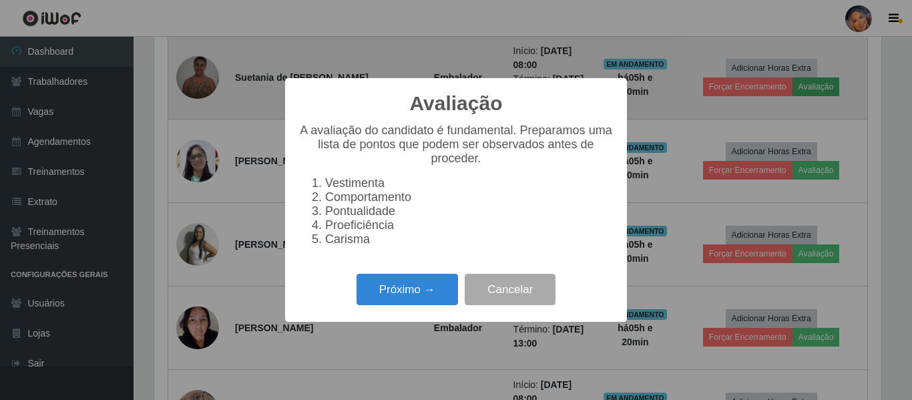
scroll to position [277, 727]
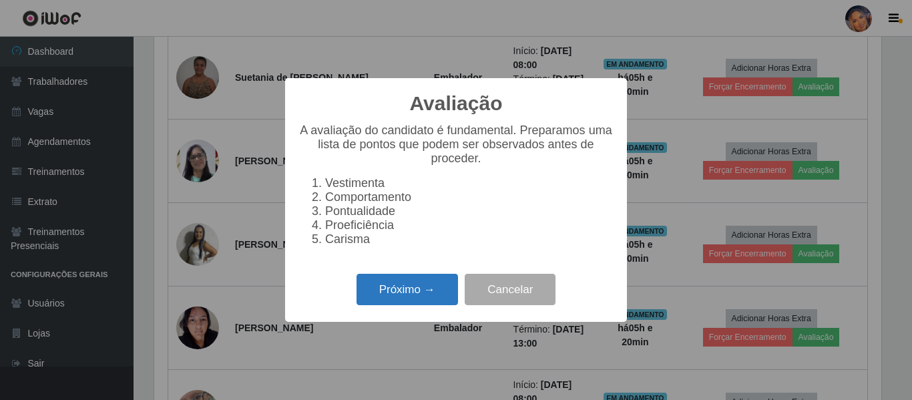
click at [421, 299] on button "Próximo →" at bounding box center [408, 289] width 102 height 31
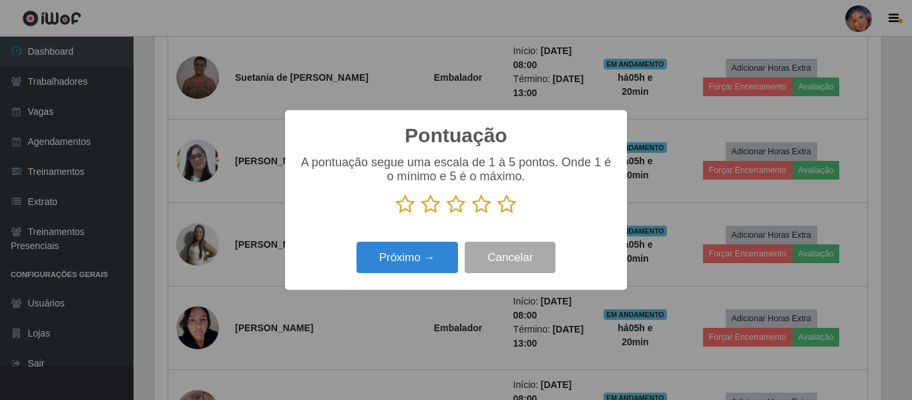
click at [510, 206] on icon at bounding box center [507, 204] width 19 height 20
click at [498, 214] on input "radio" at bounding box center [498, 214] width 0 height 0
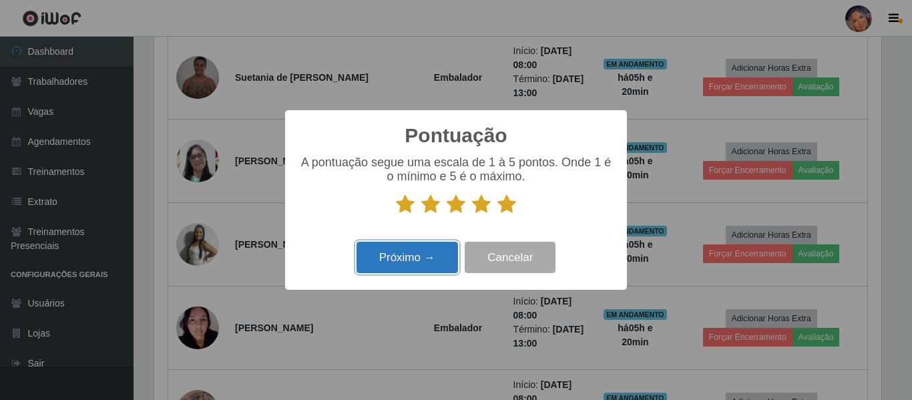
click at [385, 265] on button "Próximo →" at bounding box center [408, 257] width 102 height 31
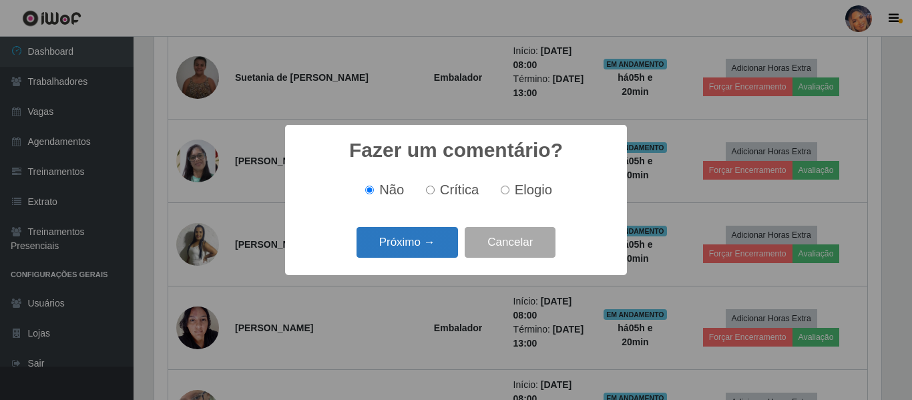
click at [439, 243] on button "Próximo →" at bounding box center [408, 242] width 102 height 31
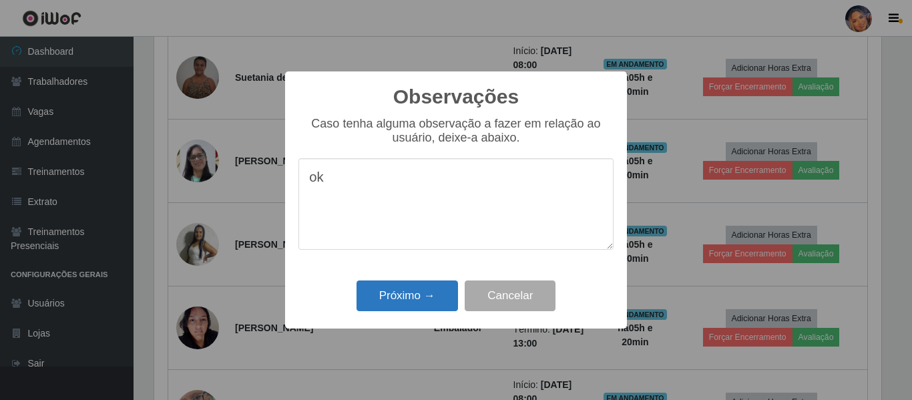
type textarea "ok"
click at [416, 293] on button "Próximo →" at bounding box center [408, 295] width 102 height 31
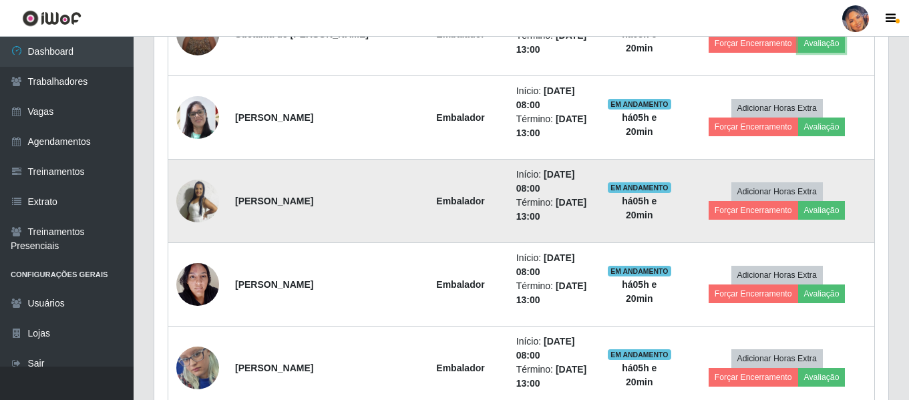
scroll to position [950, 0]
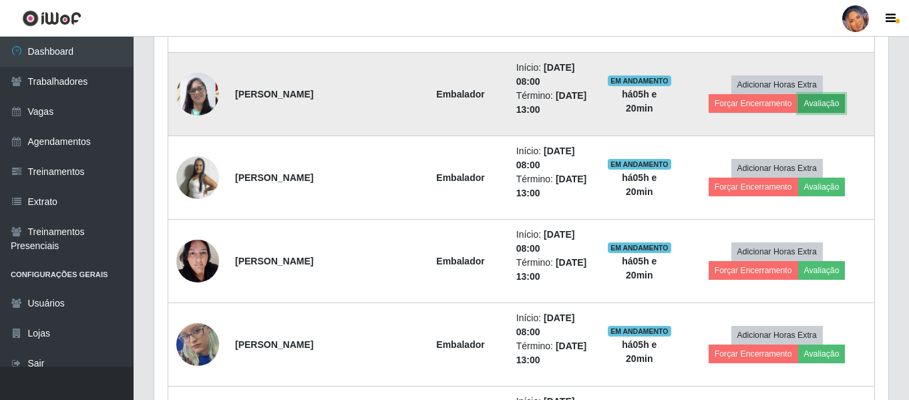
click at [836, 106] on button "Avaliação" at bounding box center [821, 103] width 47 height 19
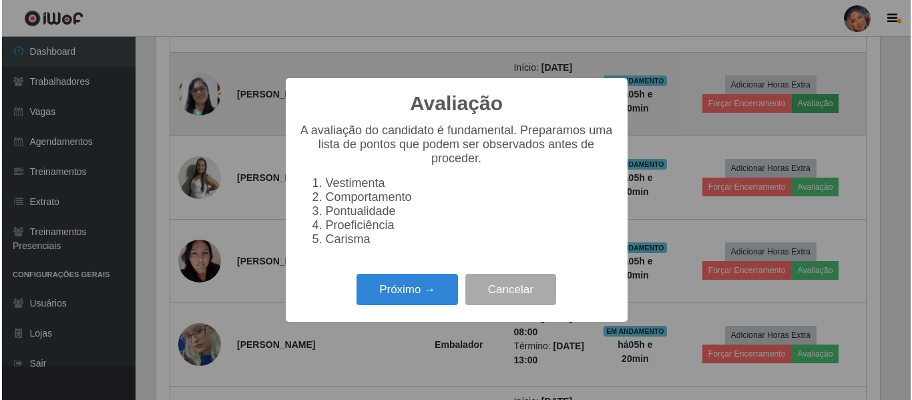
scroll to position [277, 727]
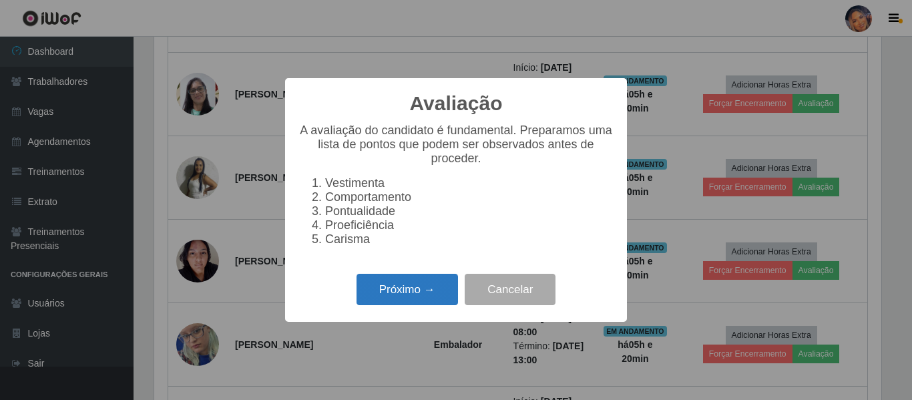
click at [422, 301] on button "Próximo →" at bounding box center [408, 289] width 102 height 31
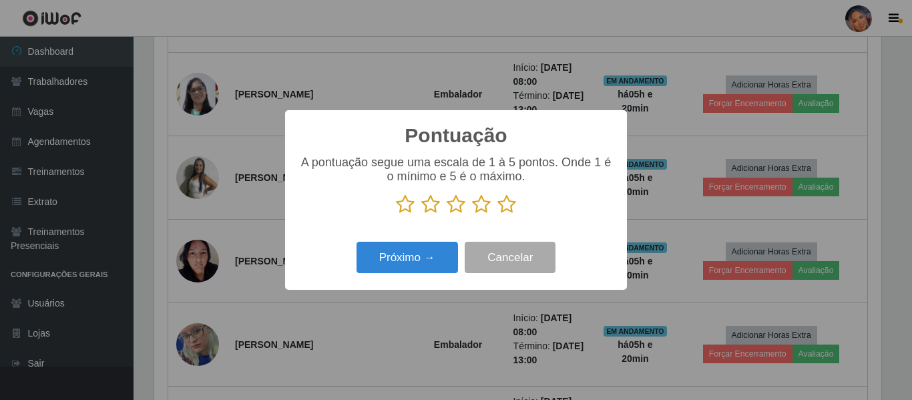
scroll to position [667532, 667082]
click at [509, 203] on icon at bounding box center [507, 204] width 19 height 20
click at [498, 214] on input "radio" at bounding box center [498, 214] width 0 height 0
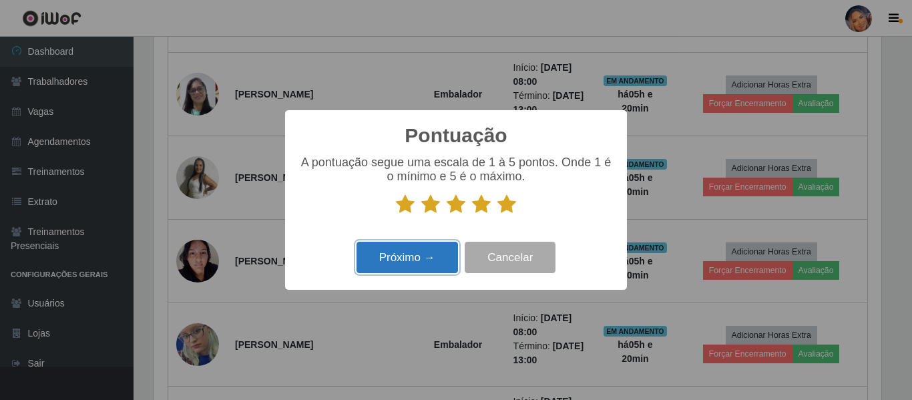
click at [396, 260] on button "Próximo →" at bounding box center [408, 257] width 102 height 31
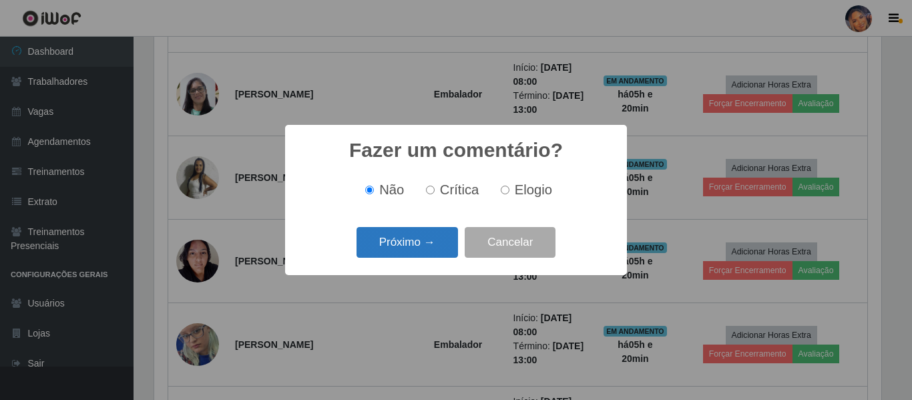
click at [401, 238] on button "Próximo →" at bounding box center [408, 242] width 102 height 31
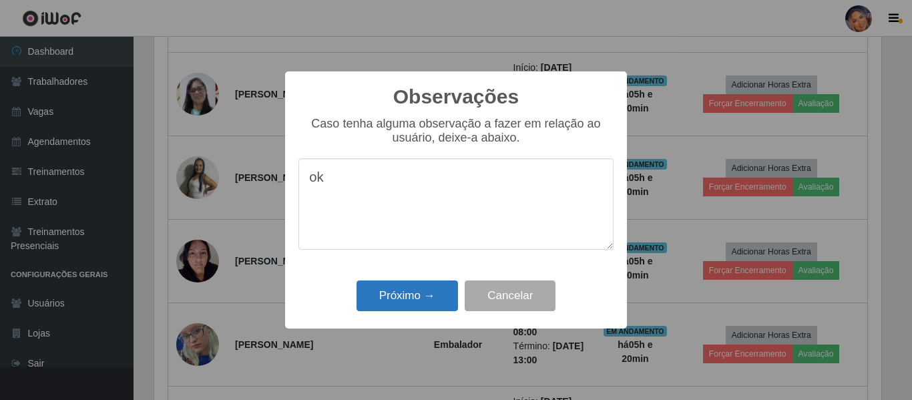
type textarea "ok"
click at [422, 290] on button "Próximo →" at bounding box center [408, 295] width 102 height 31
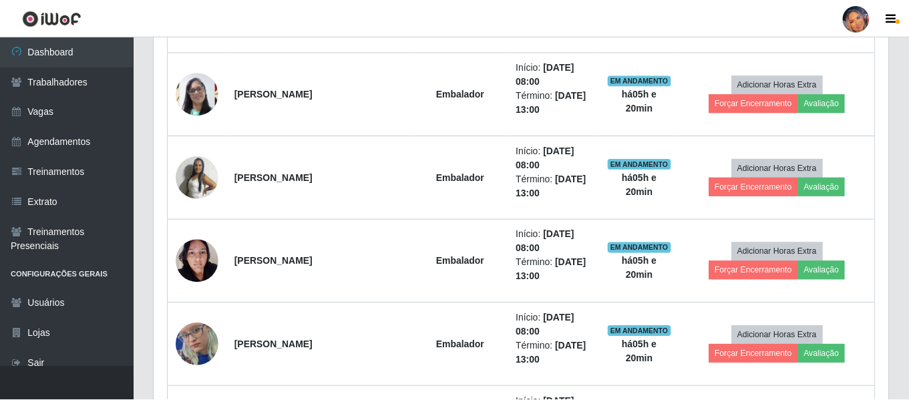
scroll to position [277, 734]
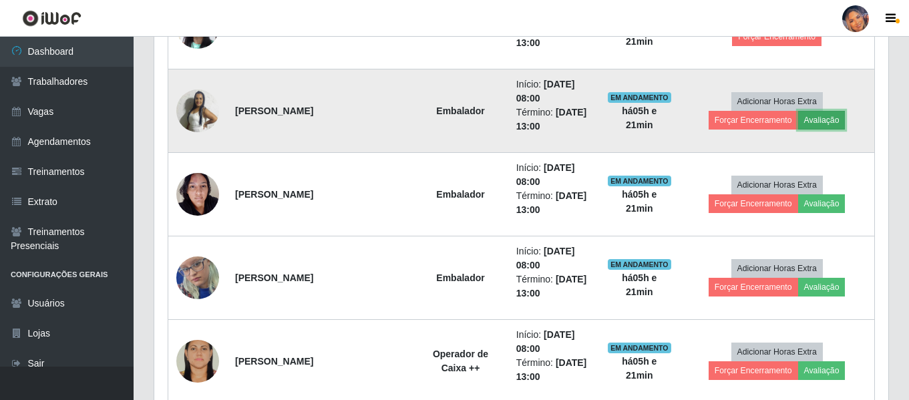
click at [816, 118] on button "Avaliação" at bounding box center [821, 120] width 47 height 19
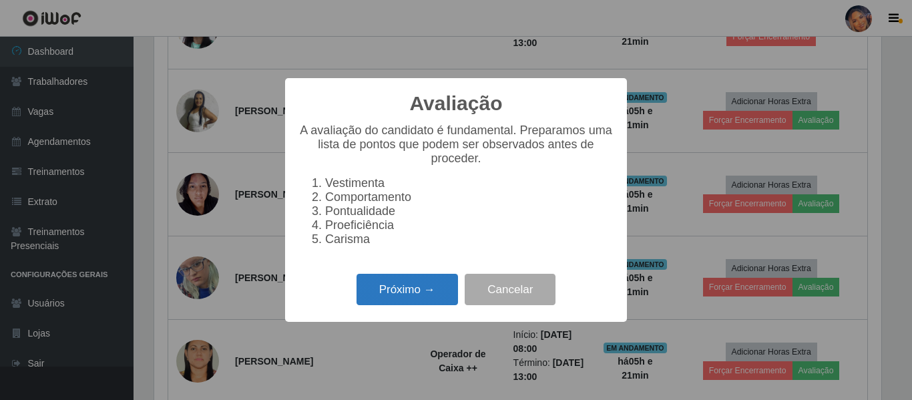
click at [416, 290] on button "Próximo →" at bounding box center [408, 289] width 102 height 31
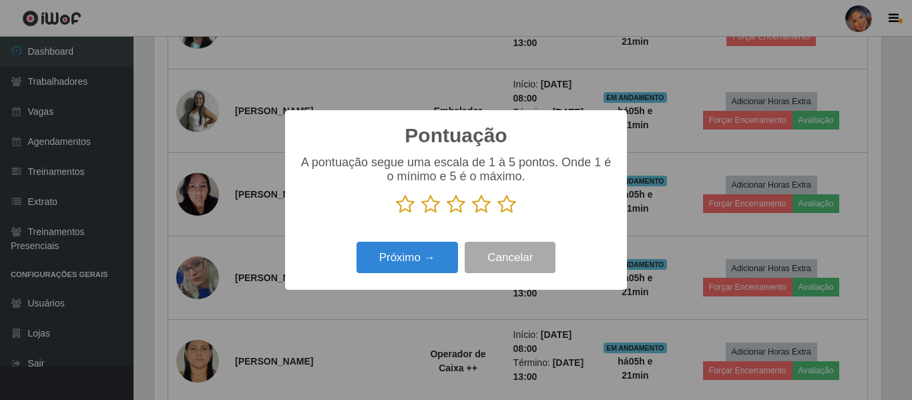
click at [508, 206] on icon at bounding box center [507, 204] width 19 height 20
click at [498, 214] on input "radio" at bounding box center [498, 214] width 0 height 0
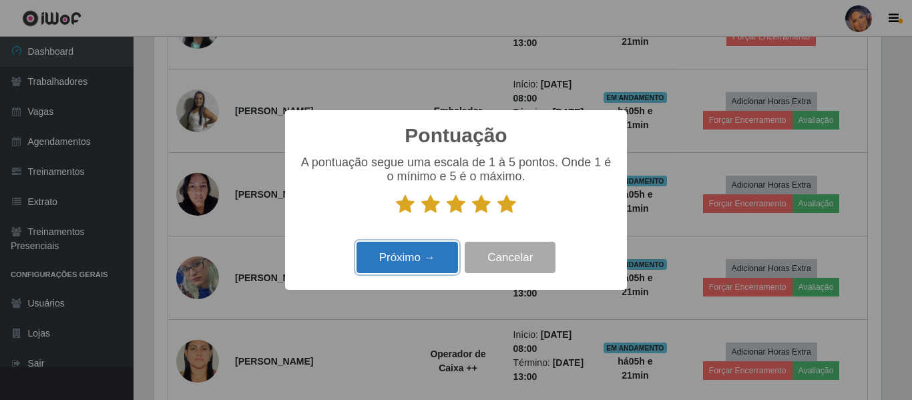
click at [413, 260] on button "Próximo →" at bounding box center [408, 257] width 102 height 31
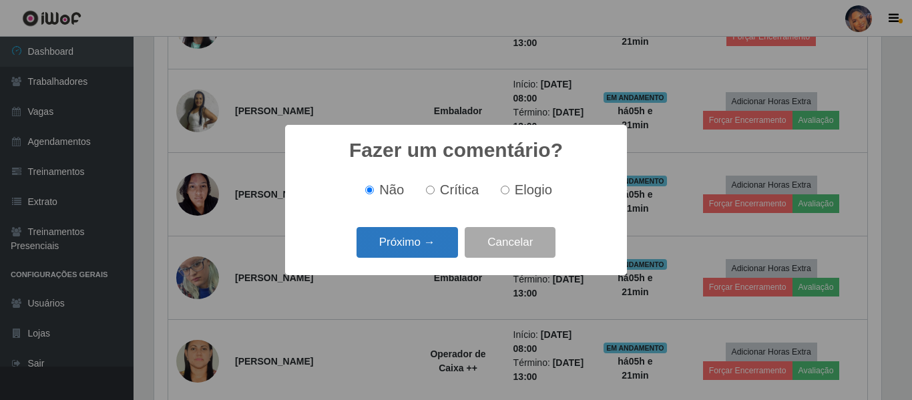
click at [419, 232] on button "Próximo →" at bounding box center [408, 242] width 102 height 31
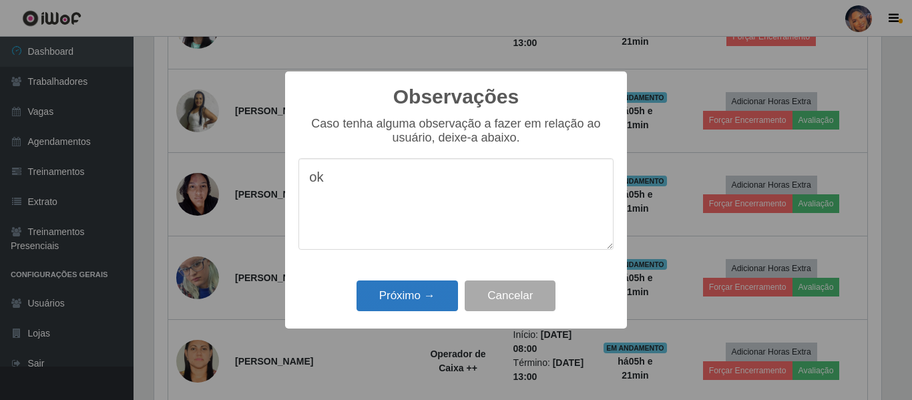
type textarea "ok"
click at [402, 297] on button "Próximo →" at bounding box center [408, 295] width 102 height 31
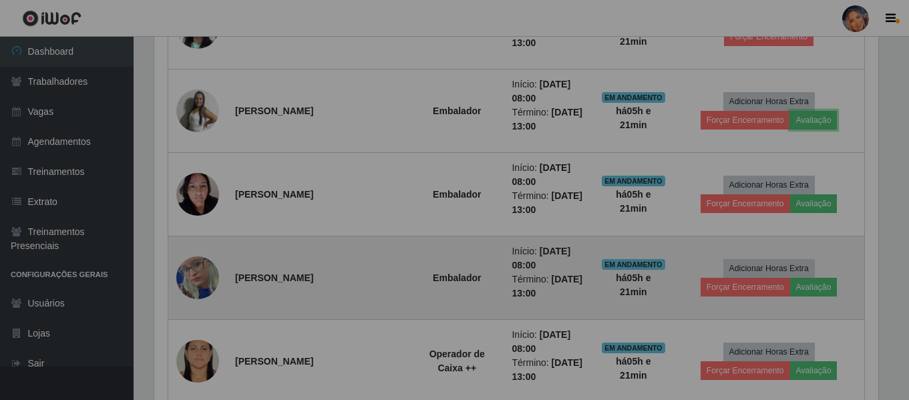
scroll to position [667532, 667076]
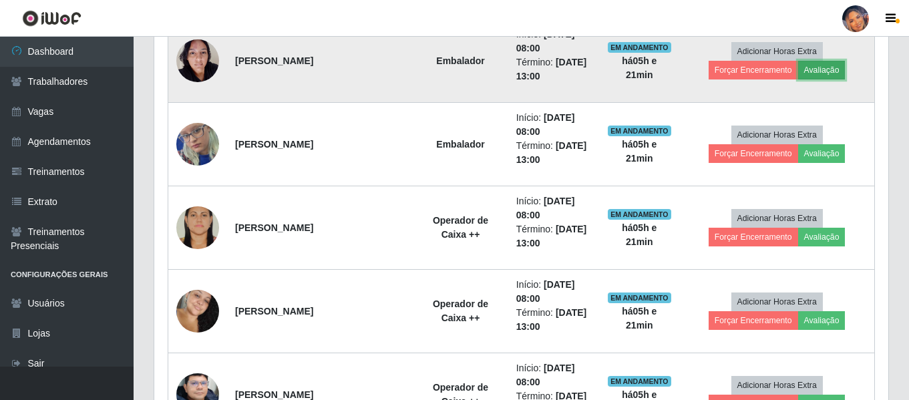
click at [827, 69] on button "Avaliação" at bounding box center [821, 70] width 47 height 19
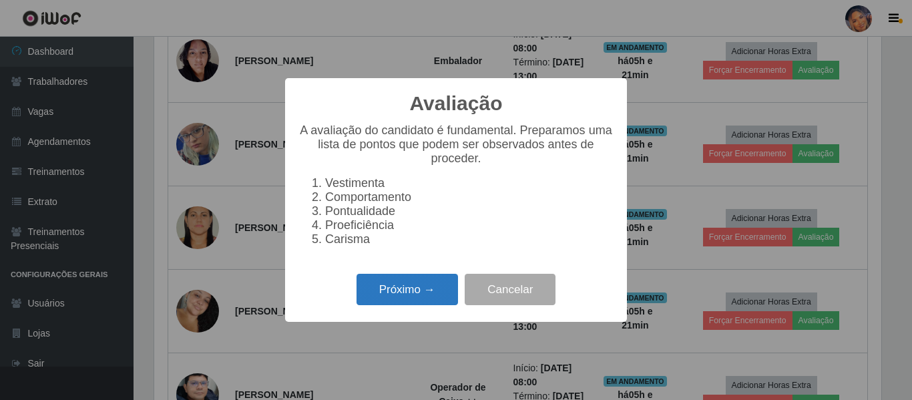
click at [417, 288] on button "Próximo →" at bounding box center [408, 289] width 102 height 31
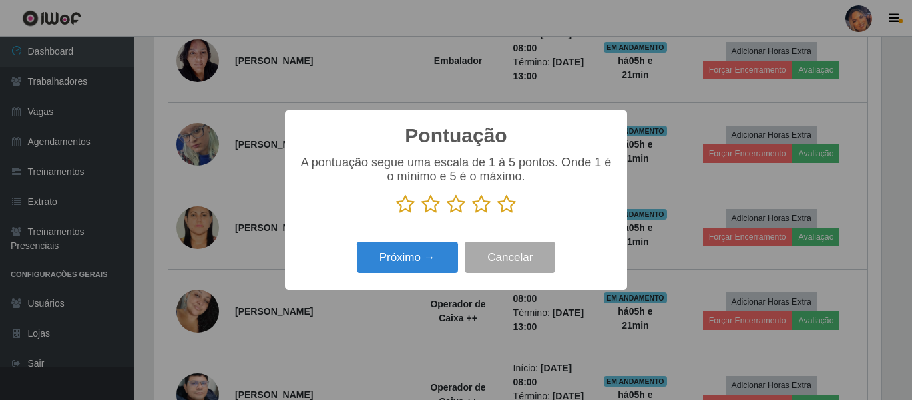
click at [515, 201] on icon at bounding box center [507, 204] width 19 height 20
click at [498, 214] on input "radio" at bounding box center [498, 214] width 0 height 0
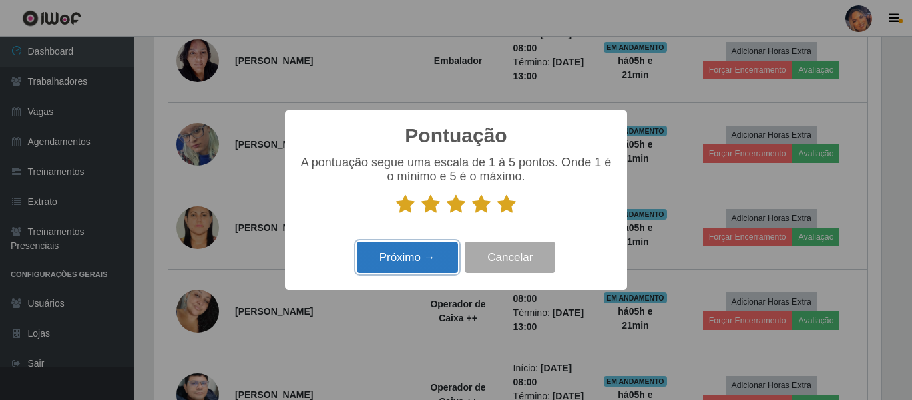
click at [401, 259] on button "Próximo →" at bounding box center [408, 257] width 102 height 31
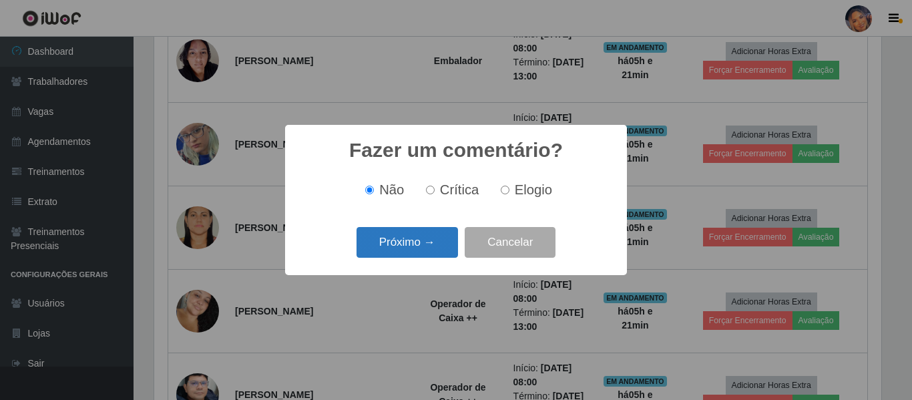
click at [413, 243] on button "Próximo →" at bounding box center [408, 242] width 102 height 31
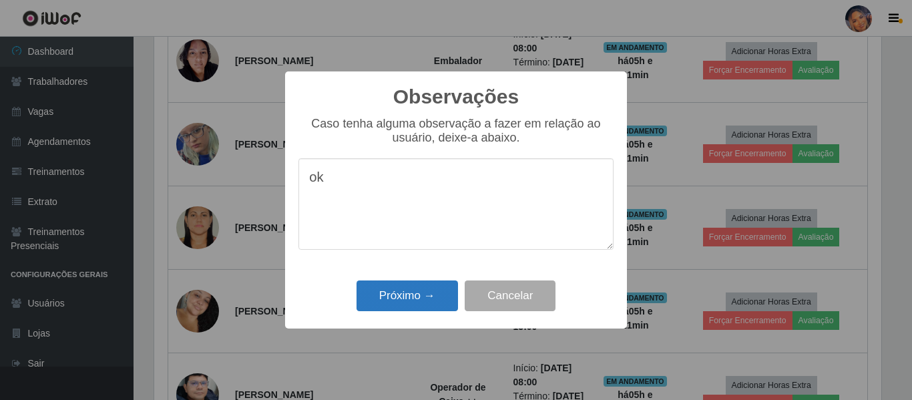
type textarea "ok"
click at [411, 293] on button "Próximo →" at bounding box center [408, 295] width 102 height 31
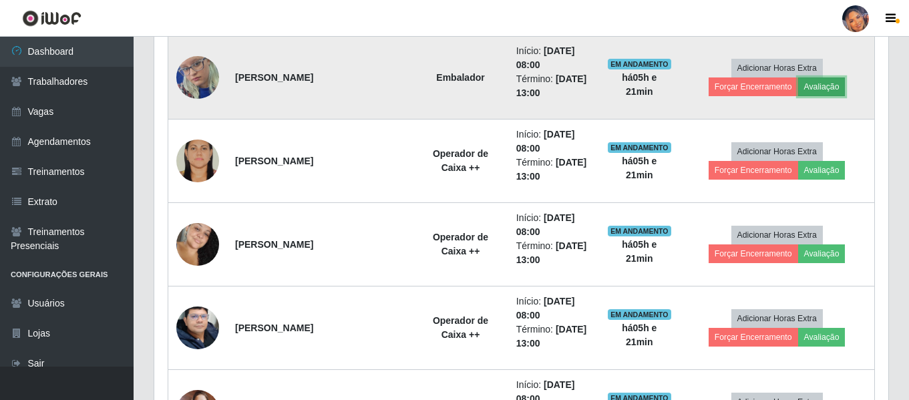
click at [829, 87] on button "Avaliação" at bounding box center [821, 86] width 47 height 19
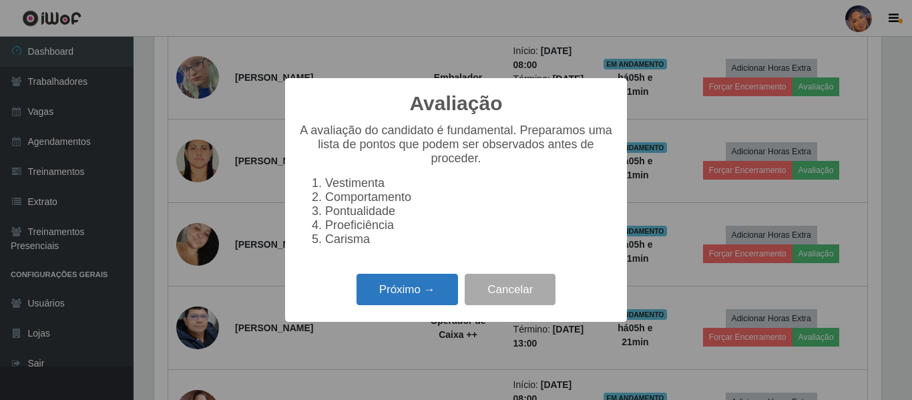
click at [421, 293] on button "Próximo →" at bounding box center [408, 289] width 102 height 31
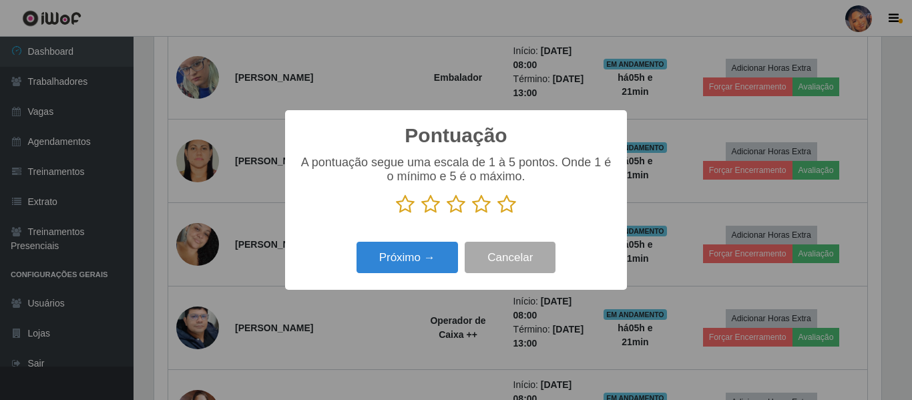
click at [508, 204] on icon at bounding box center [507, 204] width 19 height 20
click at [498, 214] on input "radio" at bounding box center [498, 214] width 0 height 0
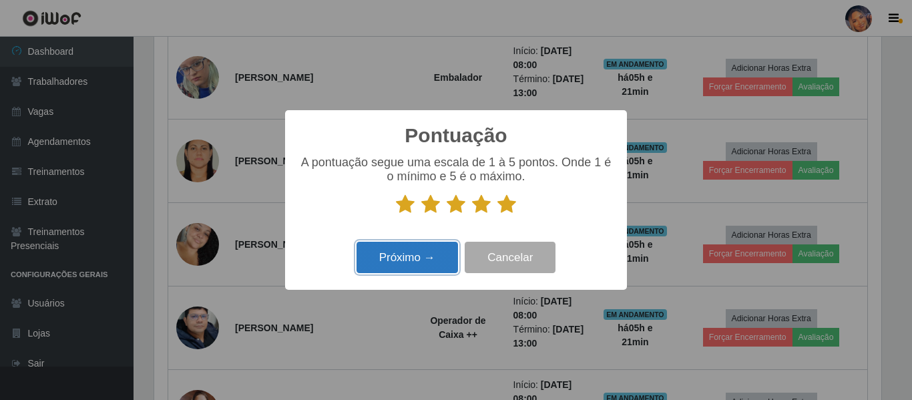
click at [405, 259] on button "Próximo →" at bounding box center [408, 257] width 102 height 31
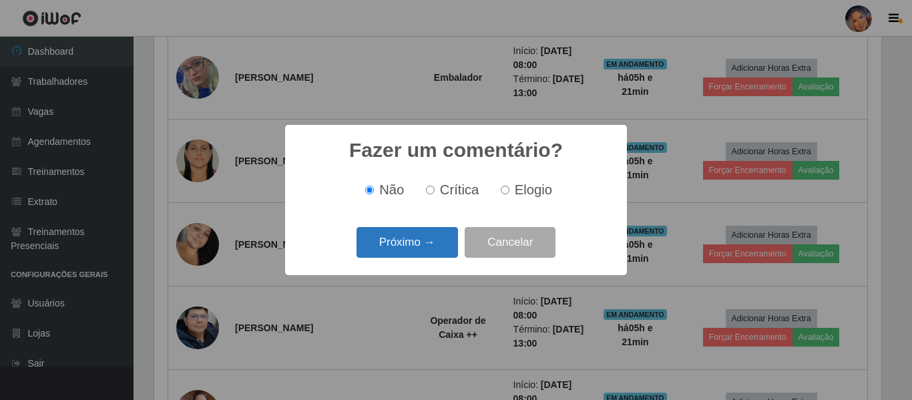
click at [410, 252] on button "Próximo →" at bounding box center [408, 242] width 102 height 31
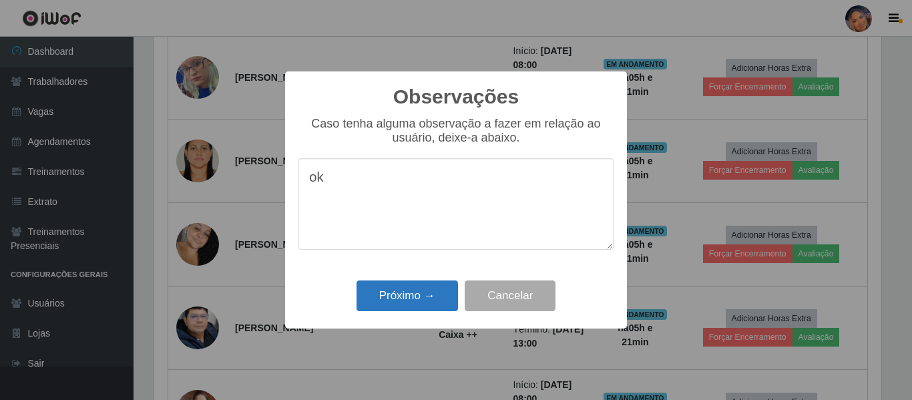
type textarea "ok"
click at [410, 306] on button "Próximo →" at bounding box center [408, 295] width 102 height 31
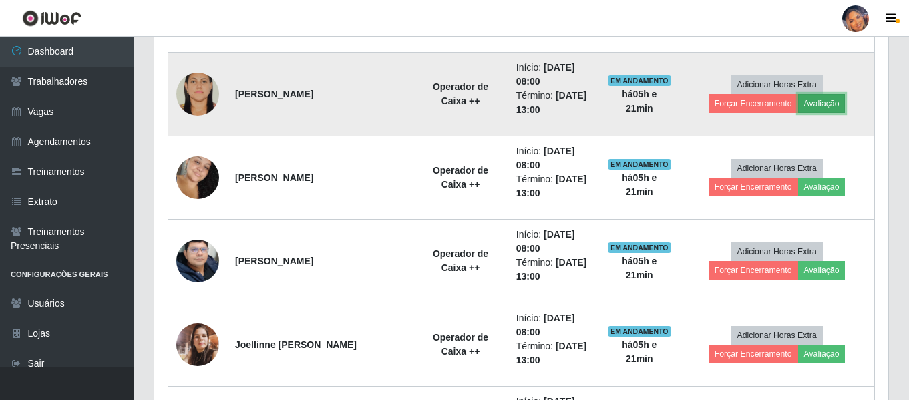
click at [824, 101] on button "Avaliação" at bounding box center [821, 103] width 47 height 19
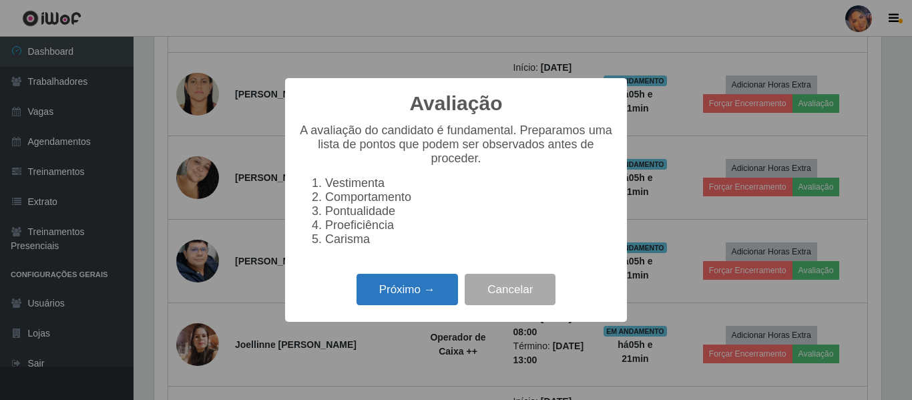
click at [415, 296] on button "Próximo →" at bounding box center [408, 289] width 102 height 31
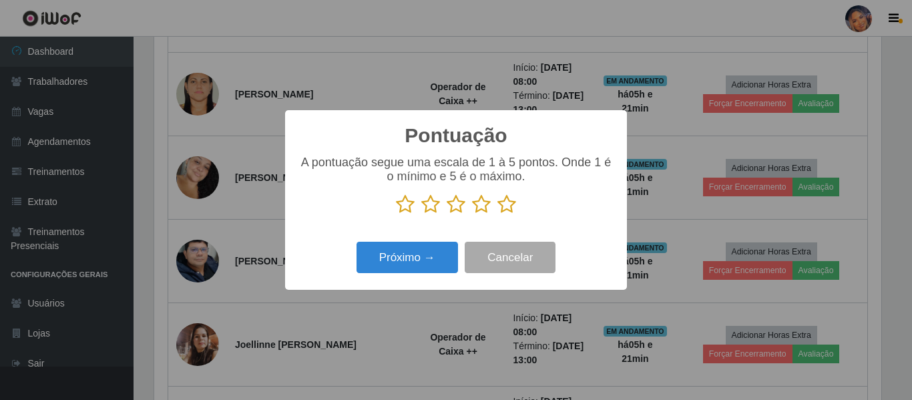
click at [510, 207] on icon at bounding box center [507, 204] width 19 height 20
click at [498, 214] on input "radio" at bounding box center [498, 214] width 0 height 0
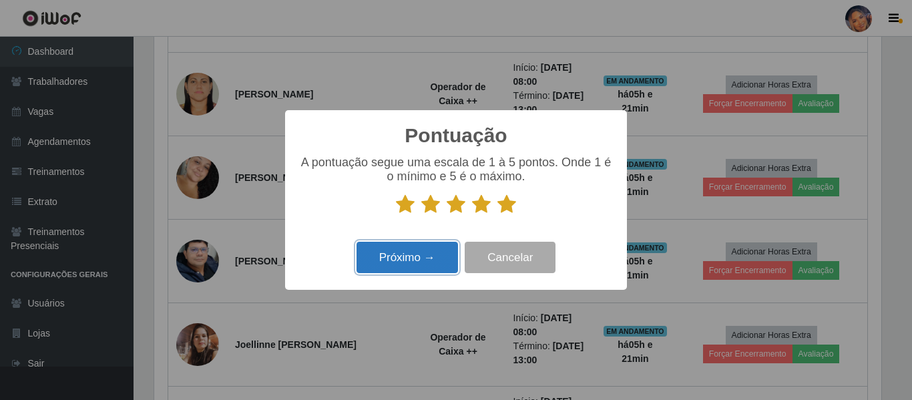
click at [406, 263] on button "Próximo →" at bounding box center [408, 257] width 102 height 31
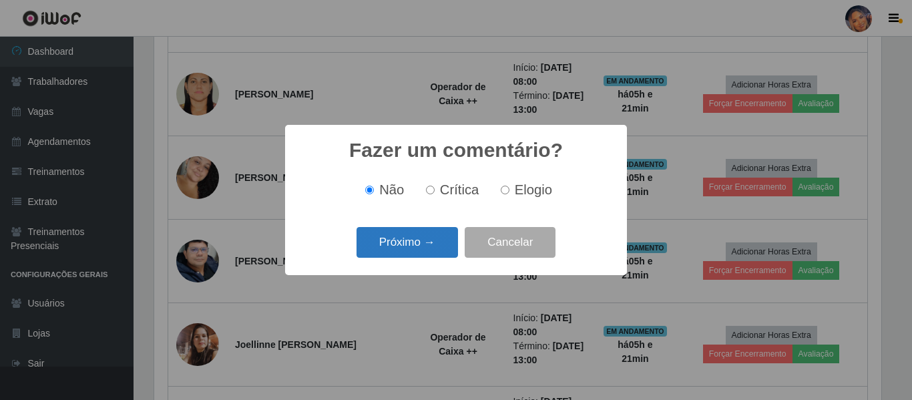
click at [422, 240] on button "Próximo →" at bounding box center [408, 242] width 102 height 31
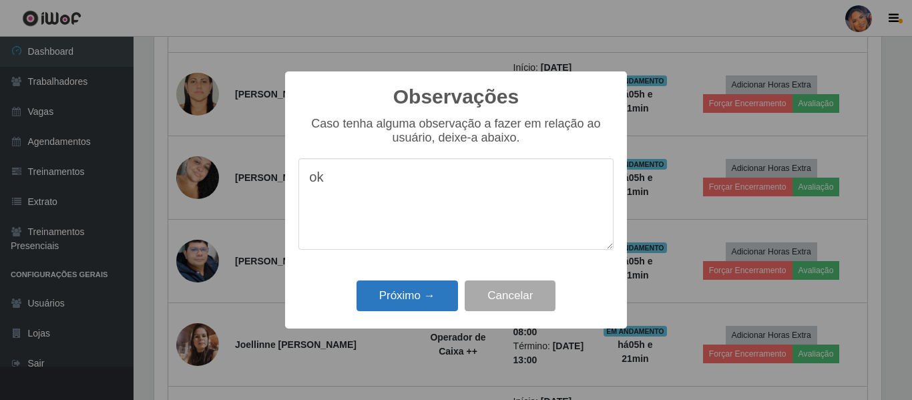
type textarea "ok"
click at [399, 292] on button "Próximo →" at bounding box center [408, 295] width 102 height 31
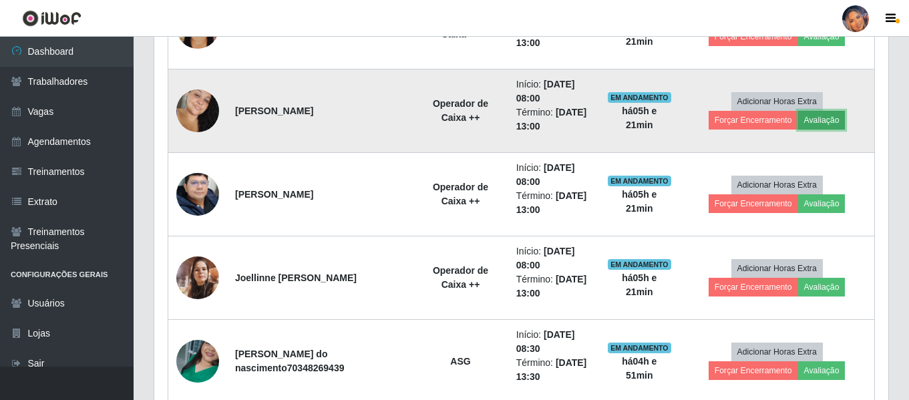
click at [823, 122] on button "Avaliação" at bounding box center [821, 120] width 47 height 19
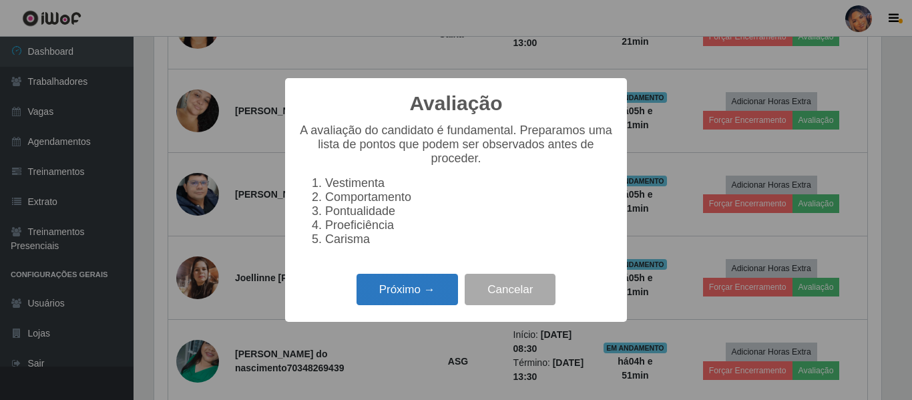
click at [425, 293] on button "Próximo →" at bounding box center [408, 289] width 102 height 31
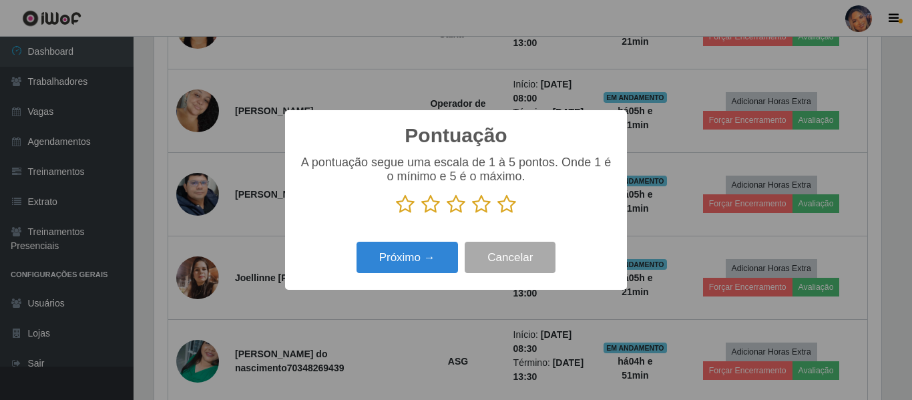
click at [506, 206] on icon at bounding box center [507, 204] width 19 height 20
click at [498, 214] on input "radio" at bounding box center [498, 214] width 0 height 0
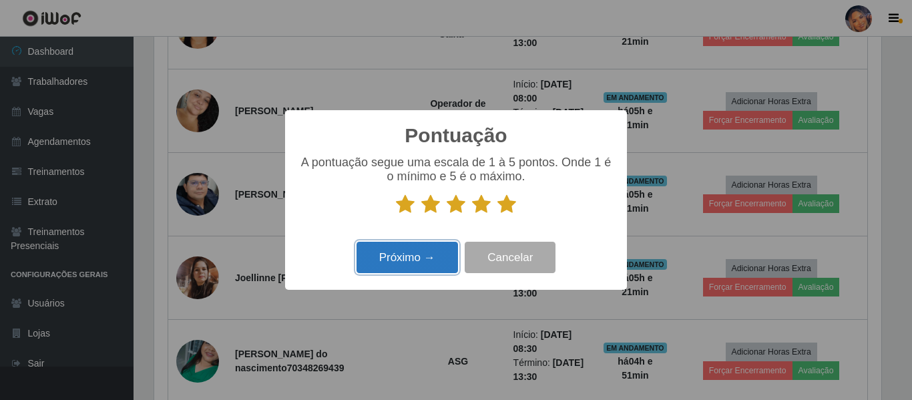
click at [400, 263] on button "Próximo →" at bounding box center [408, 257] width 102 height 31
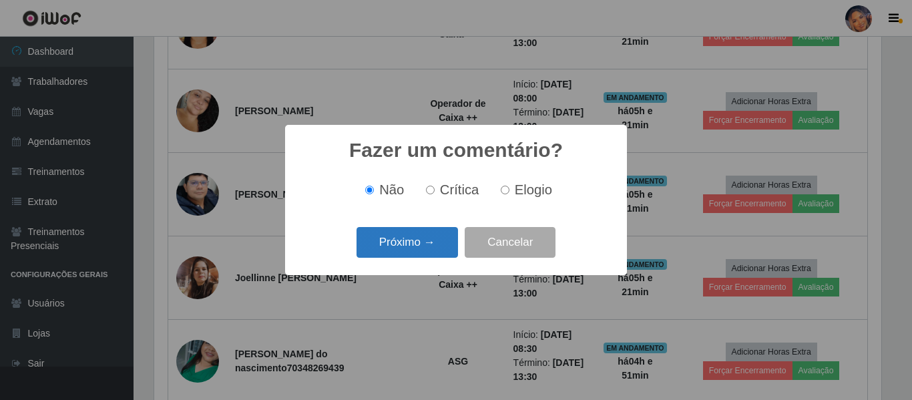
click at [413, 238] on button "Próximo →" at bounding box center [408, 242] width 102 height 31
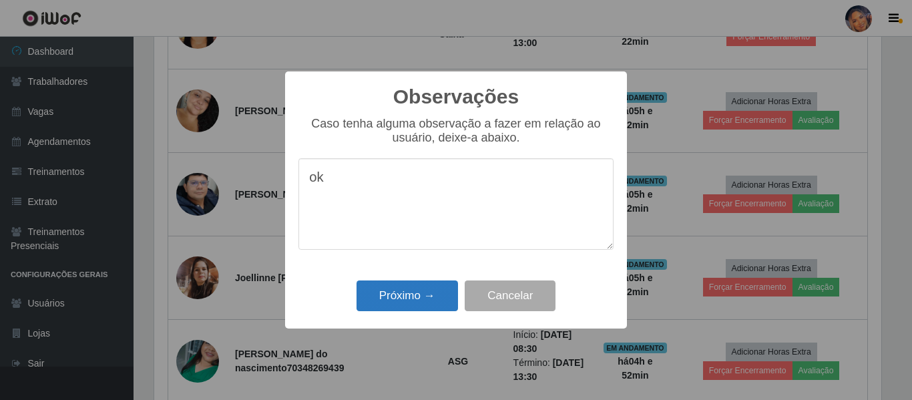
type textarea "ok"
click at [412, 293] on button "Próximo →" at bounding box center [408, 295] width 102 height 31
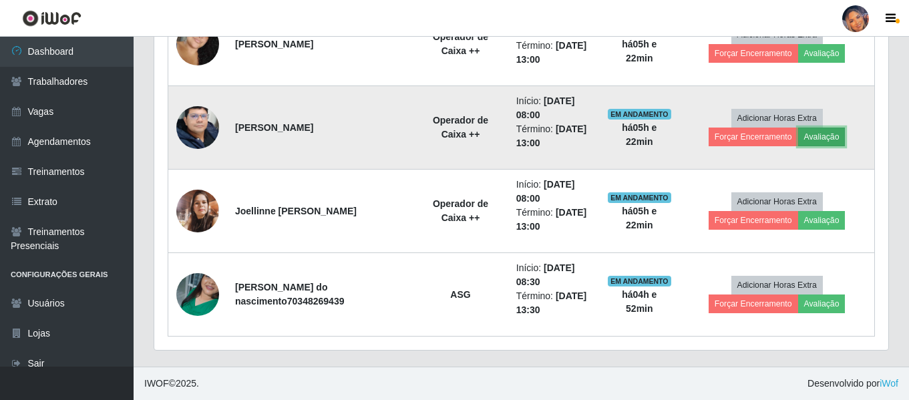
click at [823, 138] on button "Avaliação" at bounding box center [821, 137] width 47 height 19
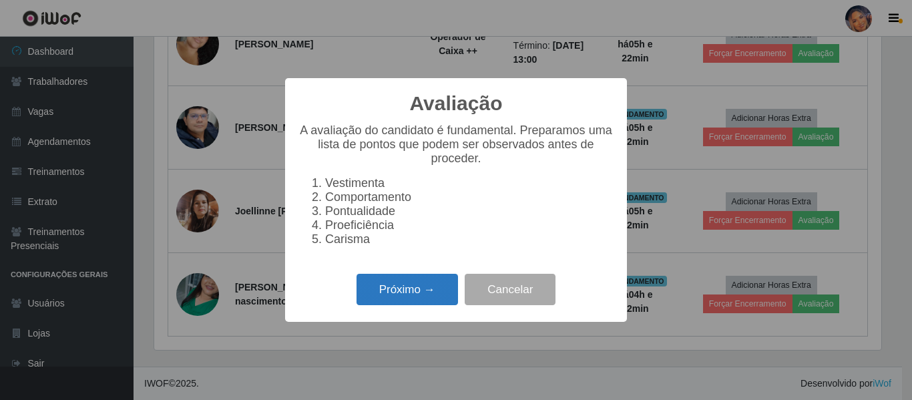
click at [381, 294] on button "Próximo →" at bounding box center [408, 289] width 102 height 31
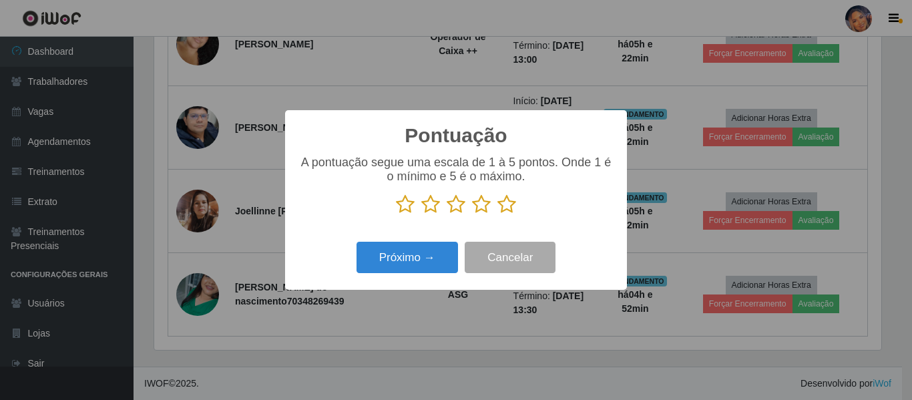
drag, startPoint x: 502, startPoint y: 203, endPoint x: 504, endPoint y: 215, distance: 12.2
click at [502, 204] on icon at bounding box center [507, 204] width 19 height 20
click at [498, 214] on input "radio" at bounding box center [498, 214] width 0 height 0
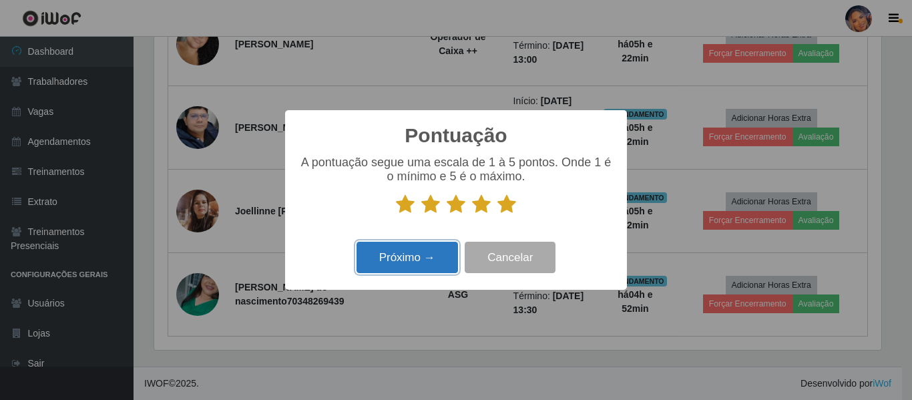
click at [387, 260] on button "Próximo →" at bounding box center [408, 257] width 102 height 31
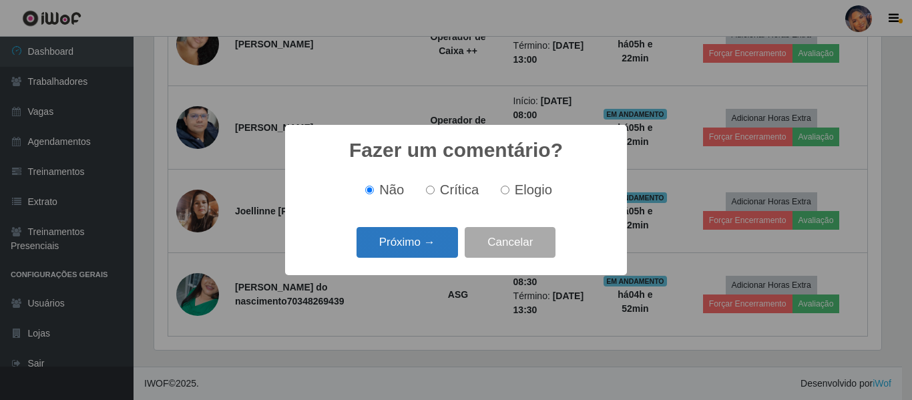
click at [424, 236] on button "Próximo →" at bounding box center [408, 242] width 102 height 31
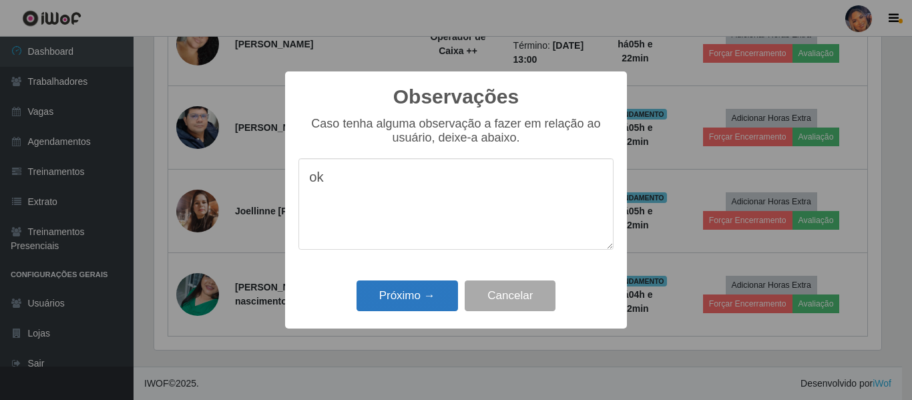
type textarea "ok"
click at [411, 292] on button "Próximo →" at bounding box center [408, 295] width 102 height 31
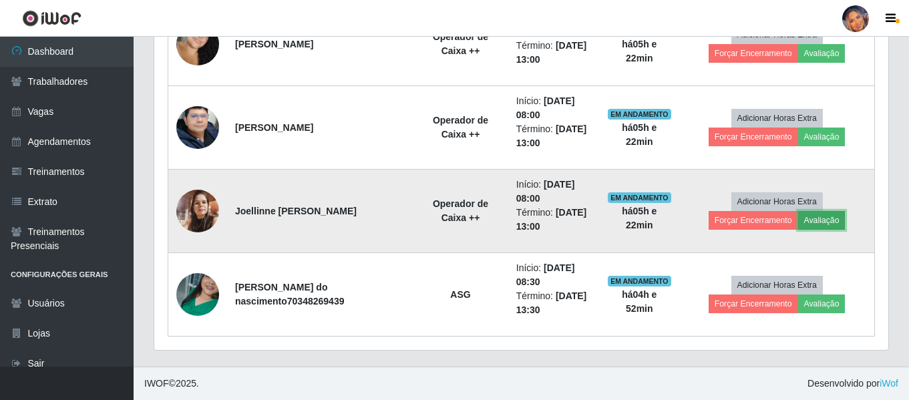
click at [821, 221] on button "Avaliação" at bounding box center [821, 220] width 47 height 19
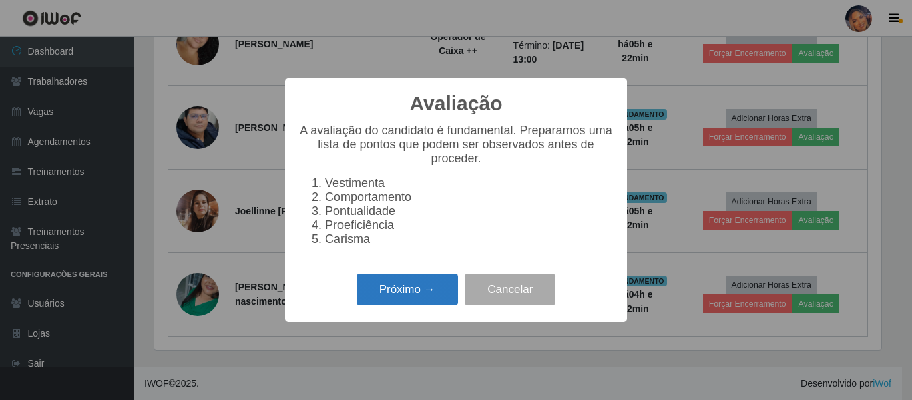
click at [417, 291] on button "Próximo →" at bounding box center [408, 289] width 102 height 31
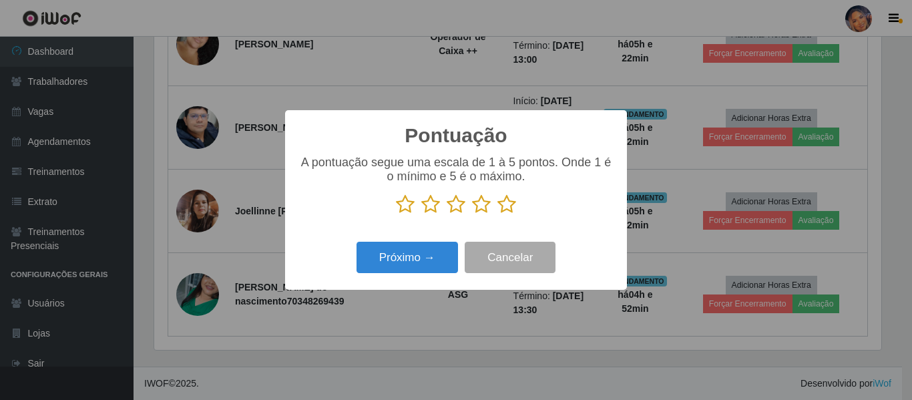
click at [504, 207] on icon at bounding box center [507, 204] width 19 height 20
click at [498, 214] on input "radio" at bounding box center [498, 214] width 0 height 0
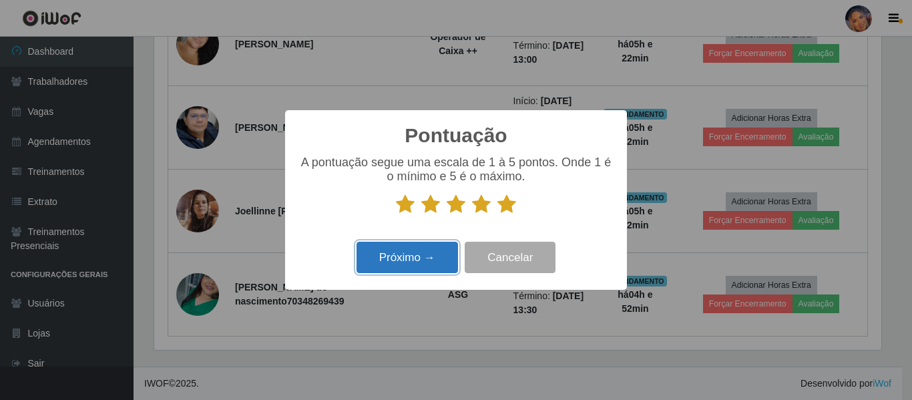
click at [397, 257] on button "Próximo →" at bounding box center [408, 257] width 102 height 31
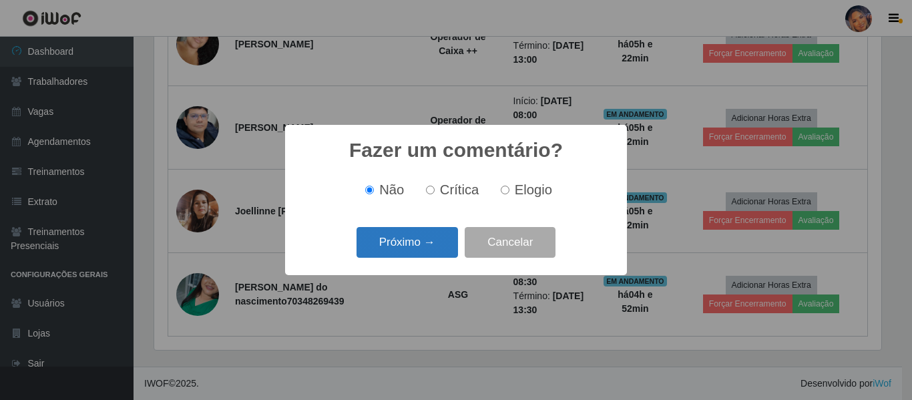
click at [420, 242] on button "Próximo →" at bounding box center [408, 242] width 102 height 31
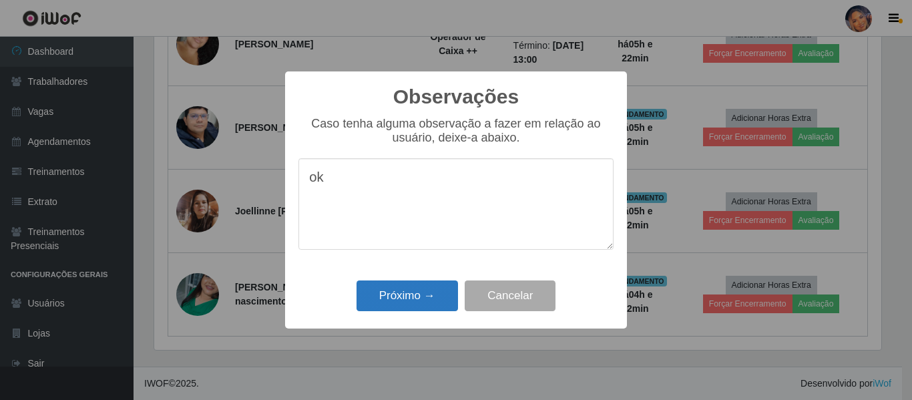
type textarea "ok"
click at [405, 305] on button "Próximo →" at bounding box center [408, 295] width 102 height 31
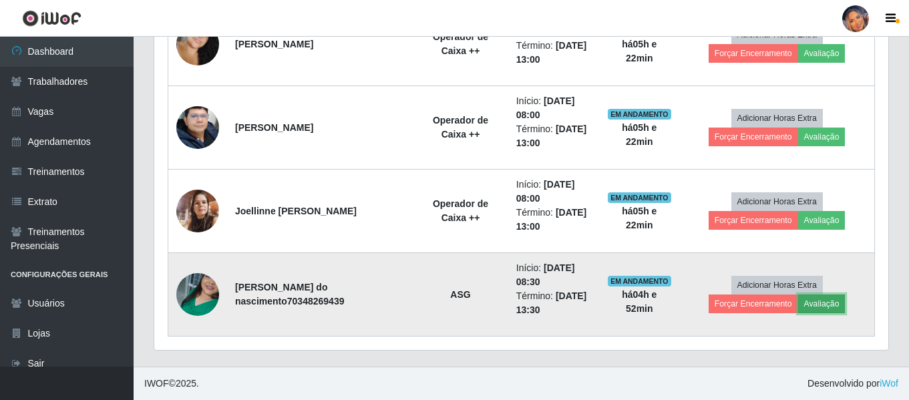
click at [817, 301] on button "Avaliação" at bounding box center [821, 304] width 47 height 19
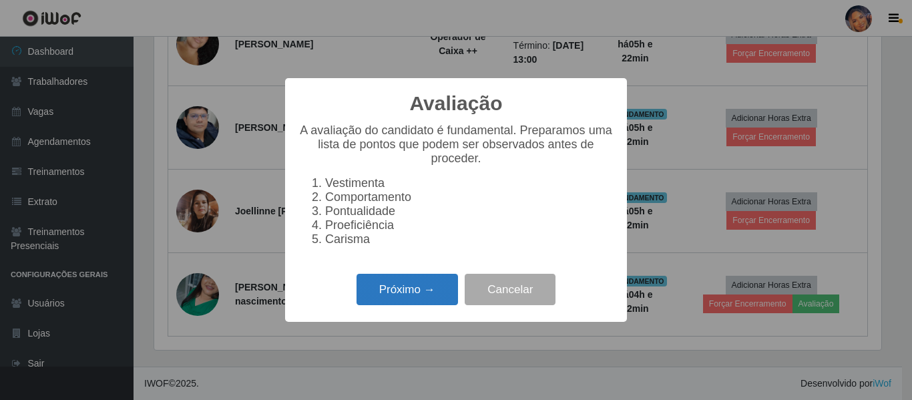
click at [418, 296] on button "Próximo →" at bounding box center [408, 289] width 102 height 31
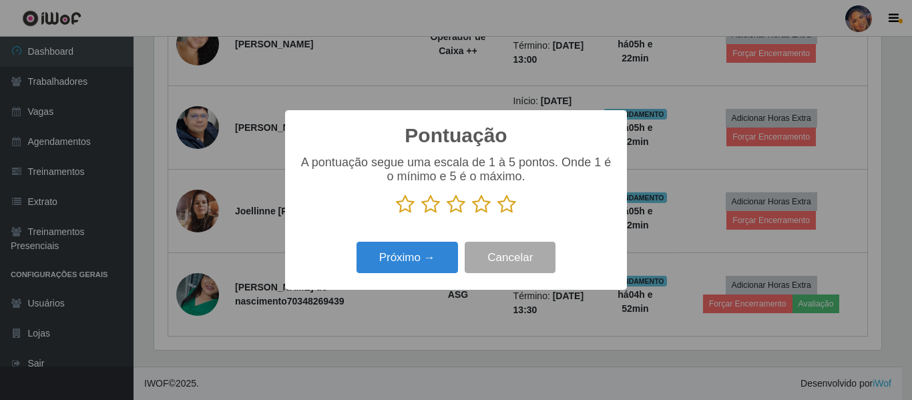
click at [510, 204] on icon at bounding box center [507, 204] width 19 height 20
click at [498, 214] on input "radio" at bounding box center [498, 214] width 0 height 0
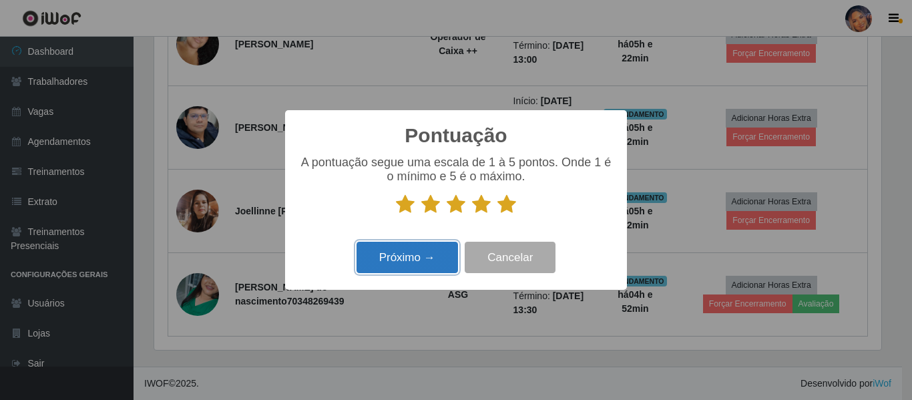
click at [386, 257] on button "Próximo →" at bounding box center [408, 257] width 102 height 31
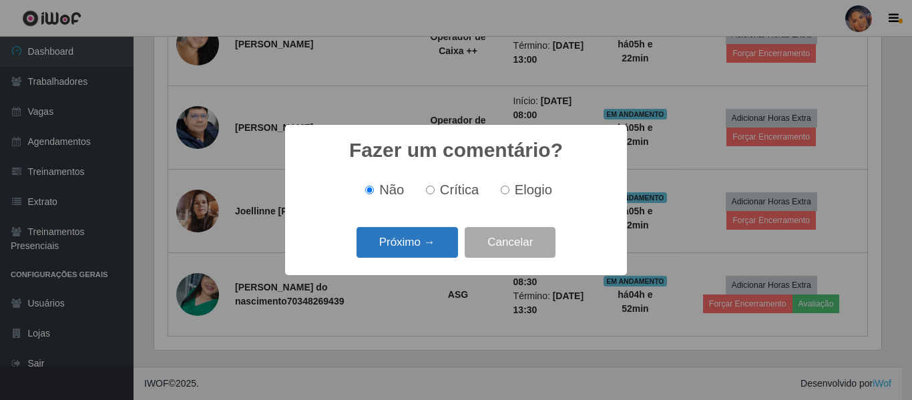
click at [393, 248] on button "Próximo →" at bounding box center [408, 242] width 102 height 31
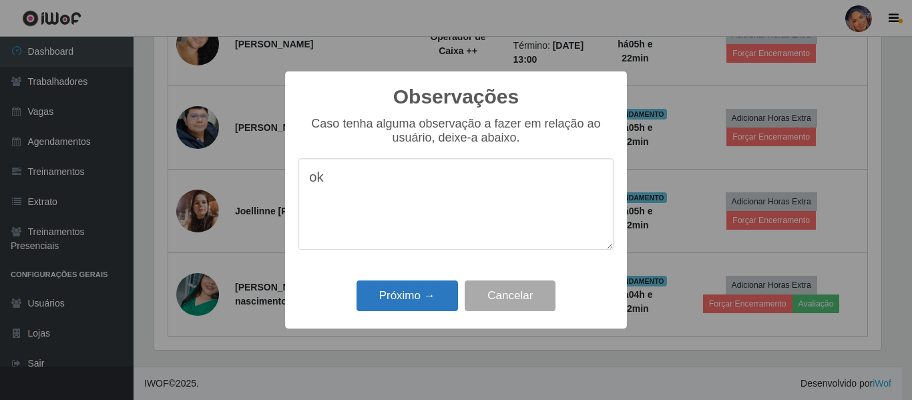
type textarea "ok"
click at [415, 292] on button "Próximo →" at bounding box center [408, 295] width 102 height 31
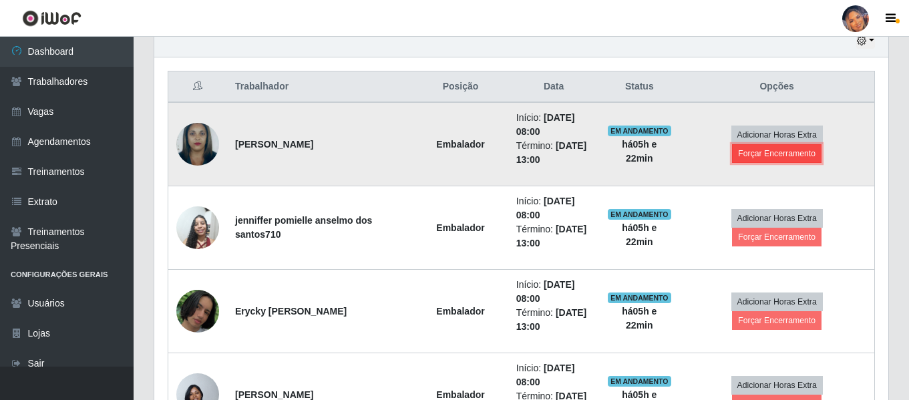
click at [773, 154] on button "Forçar Encerramento" at bounding box center [776, 153] width 89 height 19
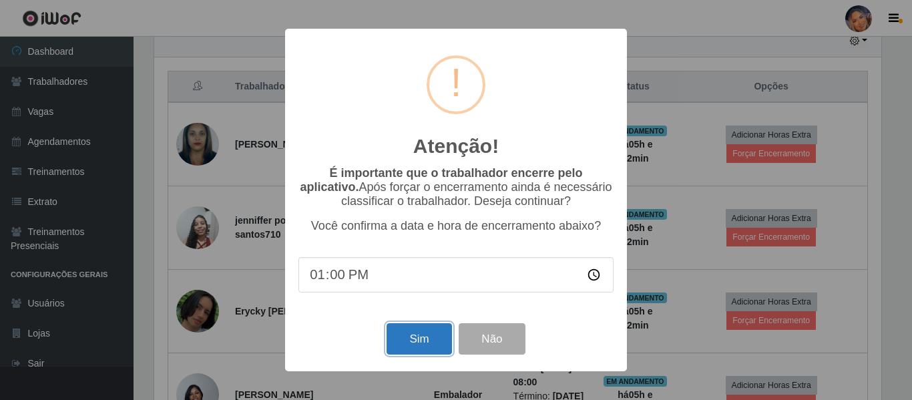
click at [409, 339] on button "Sim" at bounding box center [419, 338] width 65 height 31
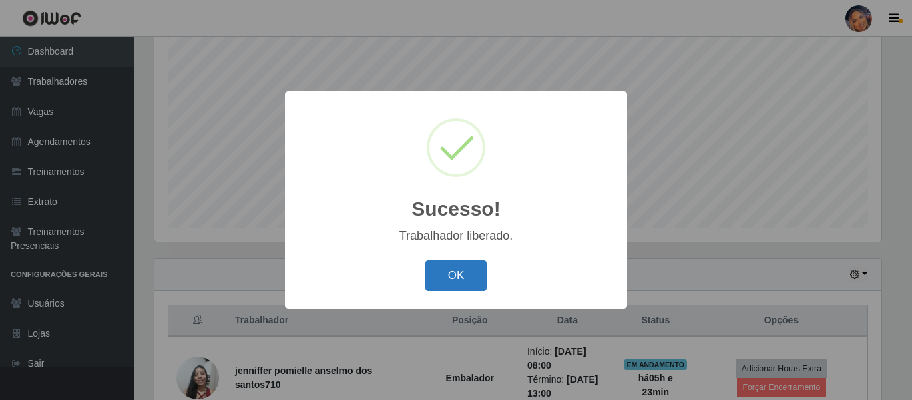
click at [465, 276] on button "OK" at bounding box center [456, 275] width 62 height 31
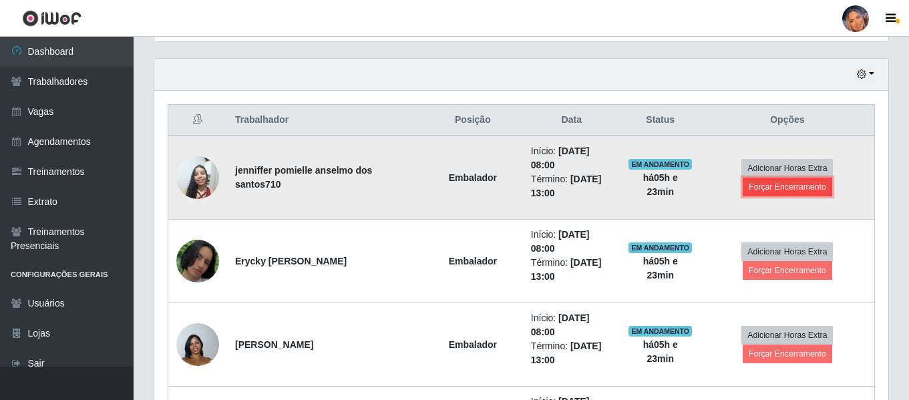
click at [793, 184] on button "Forçar Encerramento" at bounding box center [787, 187] width 89 height 19
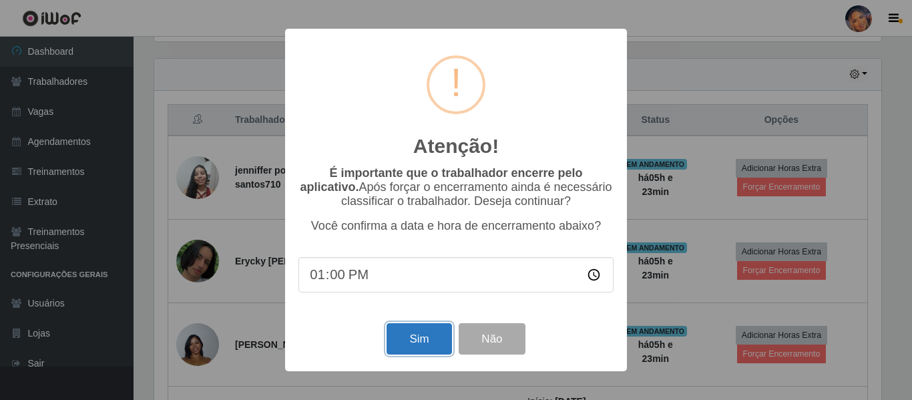
click at [412, 339] on button "Sim" at bounding box center [419, 338] width 65 height 31
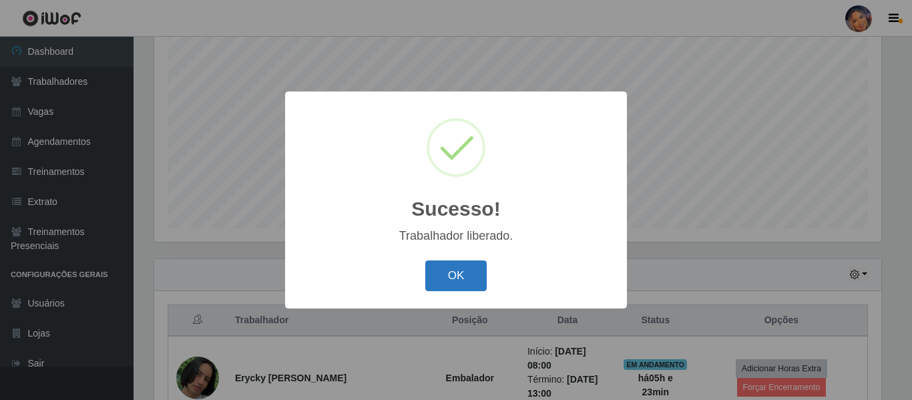
click at [473, 270] on button "OK" at bounding box center [456, 275] width 62 height 31
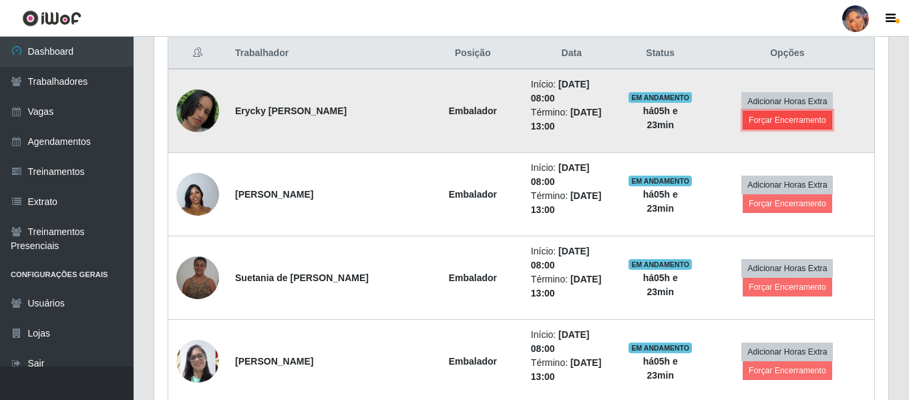
click at [810, 119] on button "Forçar Encerramento" at bounding box center [787, 120] width 89 height 19
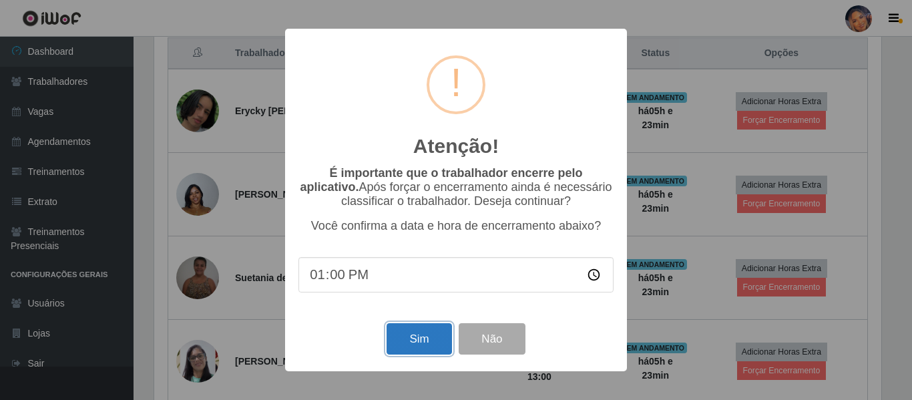
click at [416, 351] on button "Sim" at bounding box center [419, 338] width 65 height 31
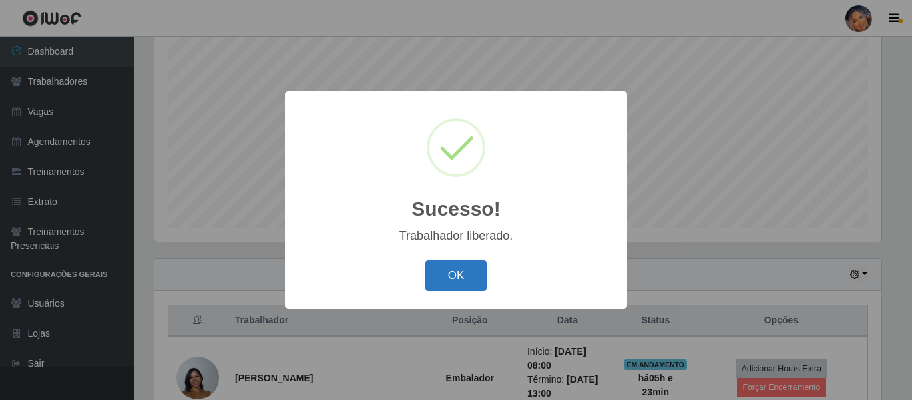
click at [467, 272] on button "OK" at bounding box center [456, 275] width 62 height 31
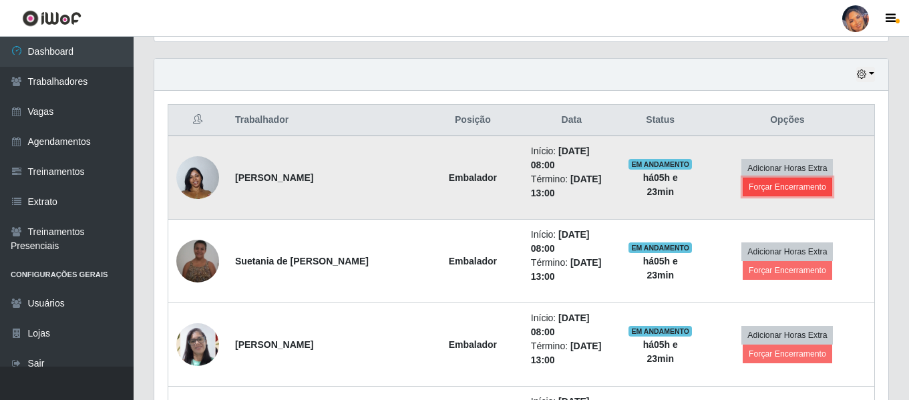
click at [794, 185] on button "Forçar Encerramento" at bounding box center [787, 187] width 89 height 19
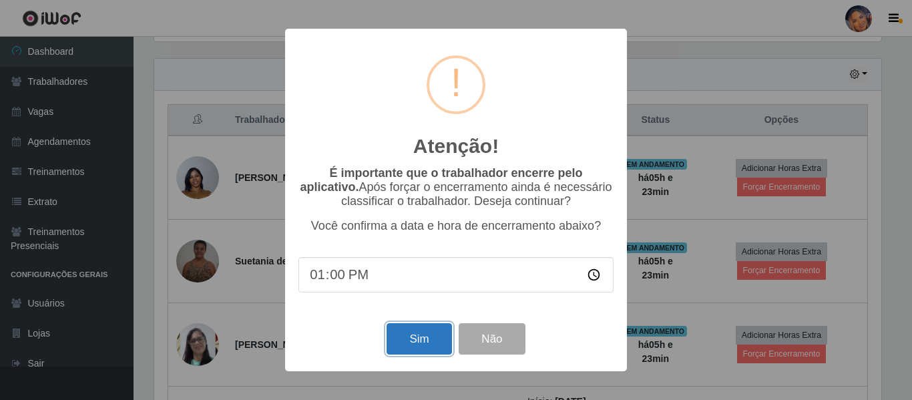
click at [427, 343] on button "Sim" at bounding box center [419, 338] width 65 height 31
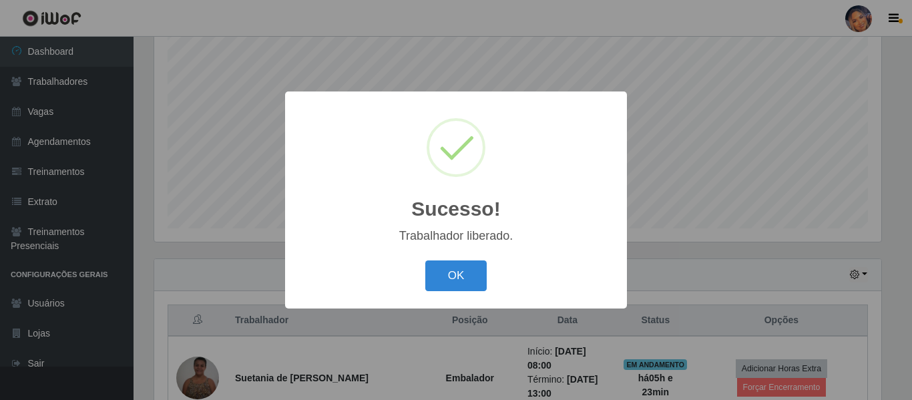
click at [482, 274] on button "OK" at bounding box center [456, 275] width 62 height 31
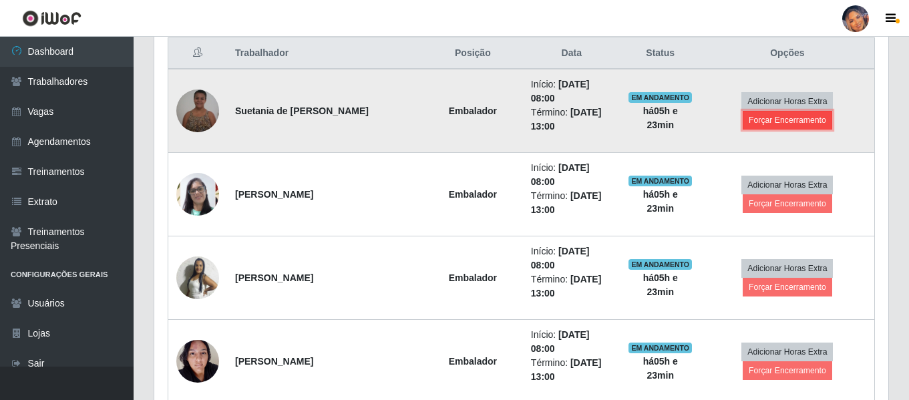
click at [753, 121] on button "Forçar Encerramento" at bounding box center [787, 120] width 89 height 19
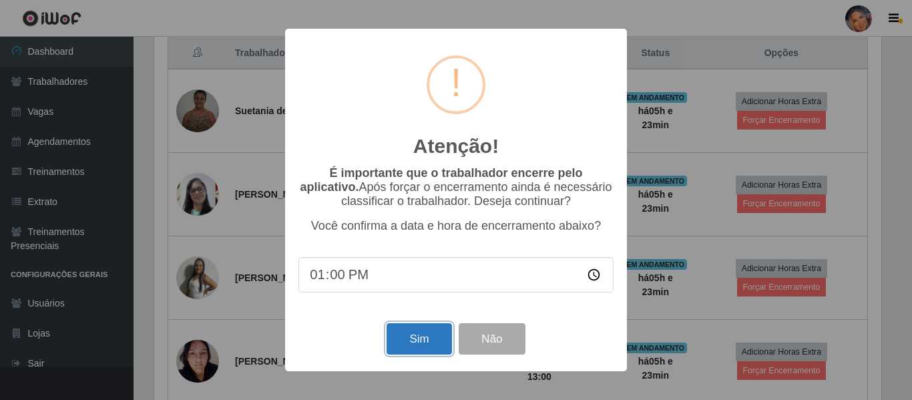
click at [425, 350] on button "Sim" at bounding box center [419, 338] width 65 height 31
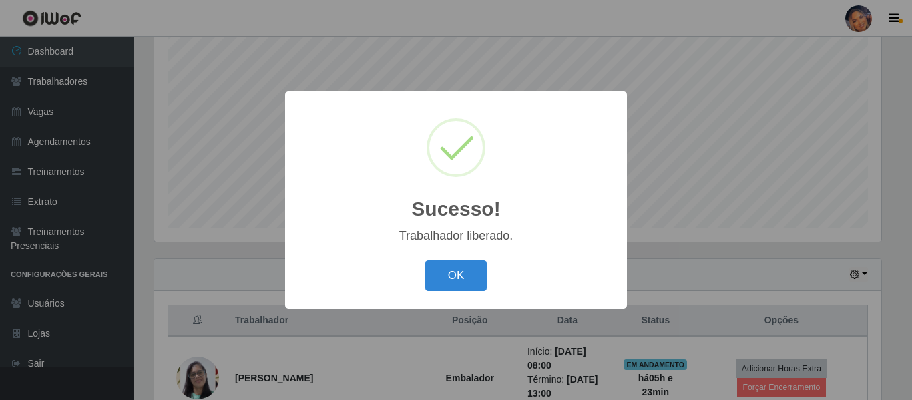
click at [459, 272] on button "OK" at bounding box center [456, 275] width 62 height 31
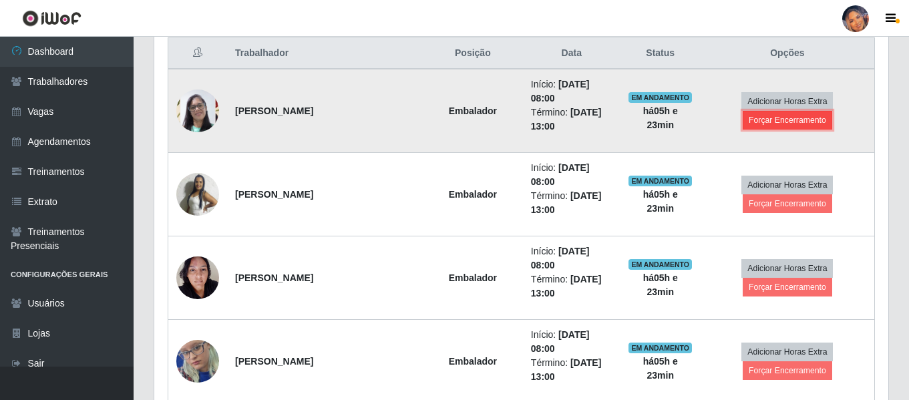
click at [778, 123] on button "Forçar Encerramento" at bounding box center [787, 120] width 89 height 19
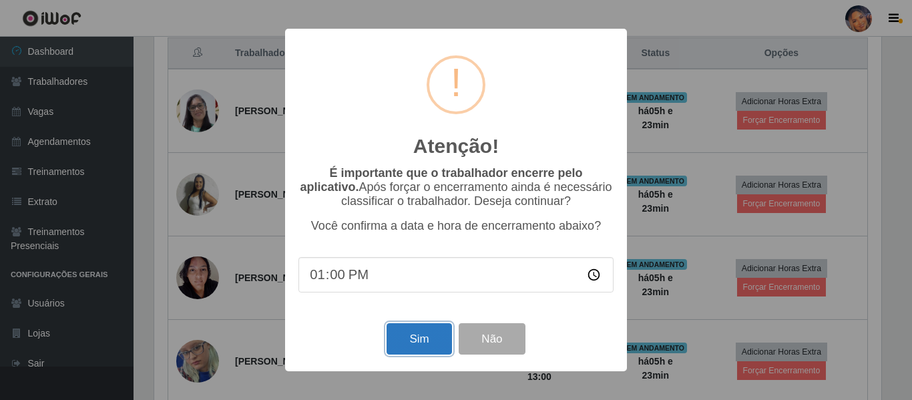
click at [409, 355] on button "Sim" at bounding box center [419, 338] width 65 height 31
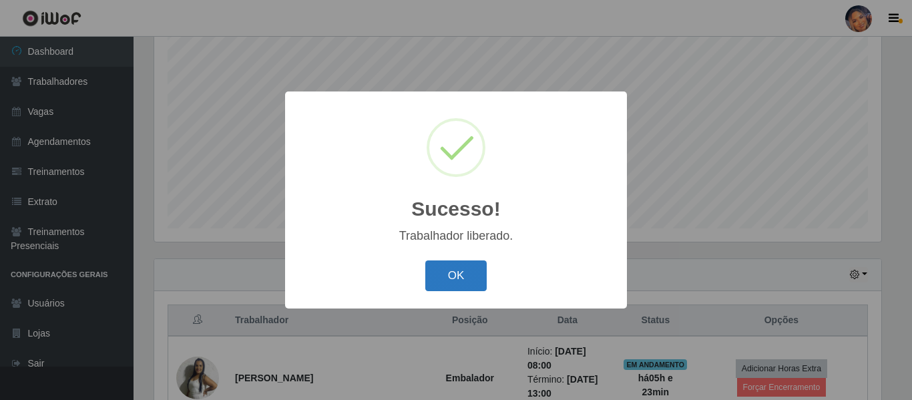
click at [460, 280] on button "OK" at bounding box center [456, 275] width 62 height 31
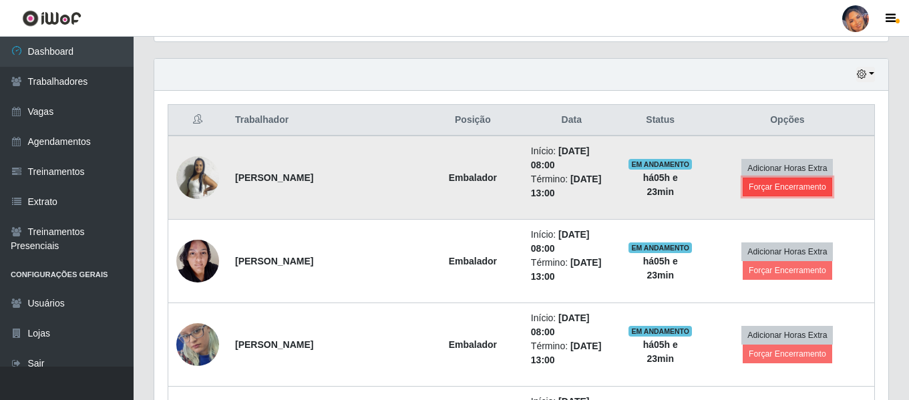
click at [775, 188] on button "Forçar Encerramento" at bounding box center [787, 187] width 89 height 19
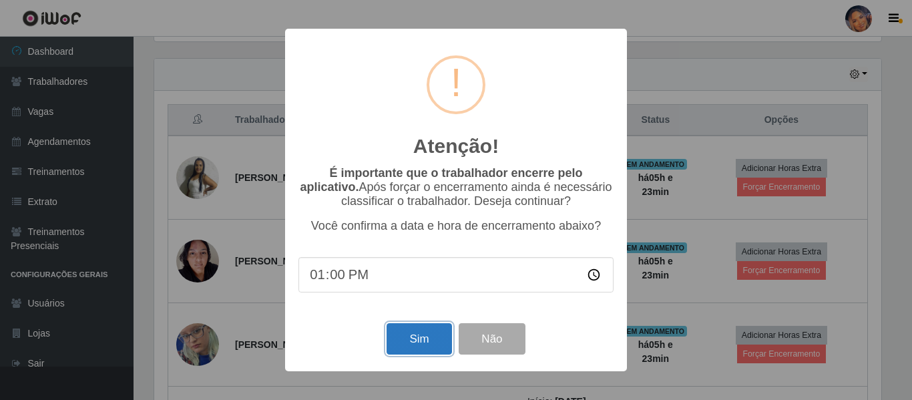
click at [425, 344] on button "Sim" at bounding box center [419, 338] width 65 height 31
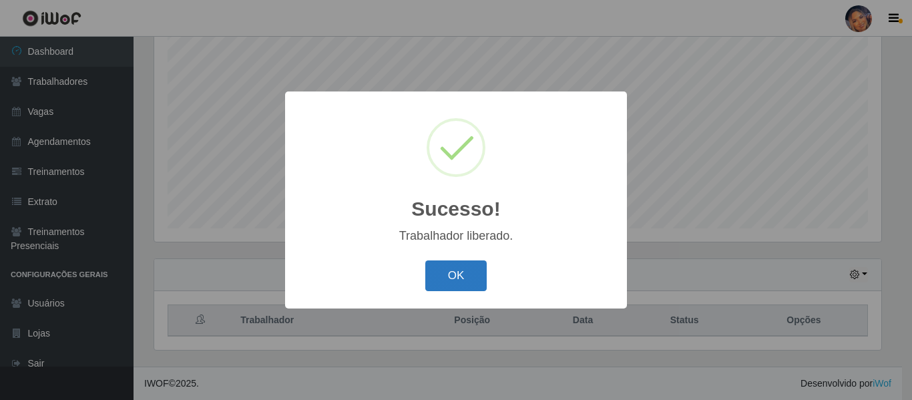
click at [460, 274] on button "OK" at bounding box center [456, 275] width 62 height 31
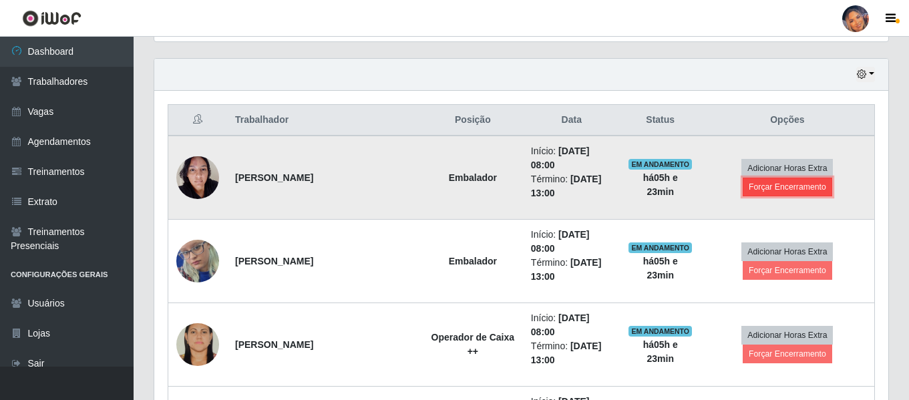
click at [803, 190] on button "Forçar Encerramento" at bounding box center [787, 187] width 89 height 19
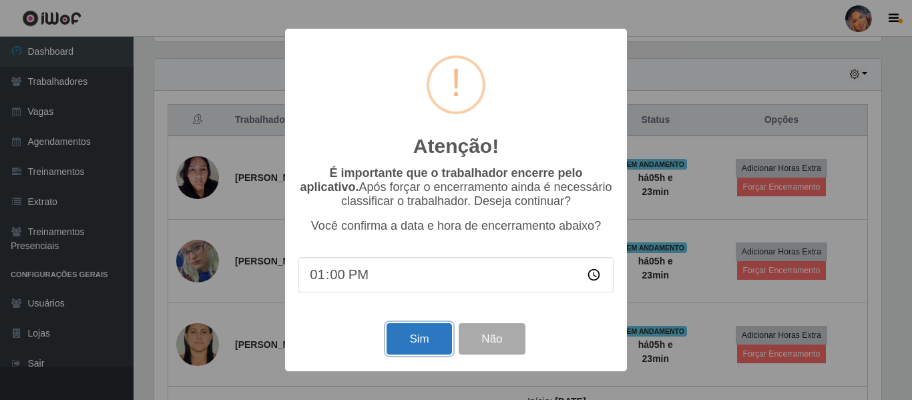
click at [406, 343] on button "Sim" at bounding box center [419, 338] width 65 height 31
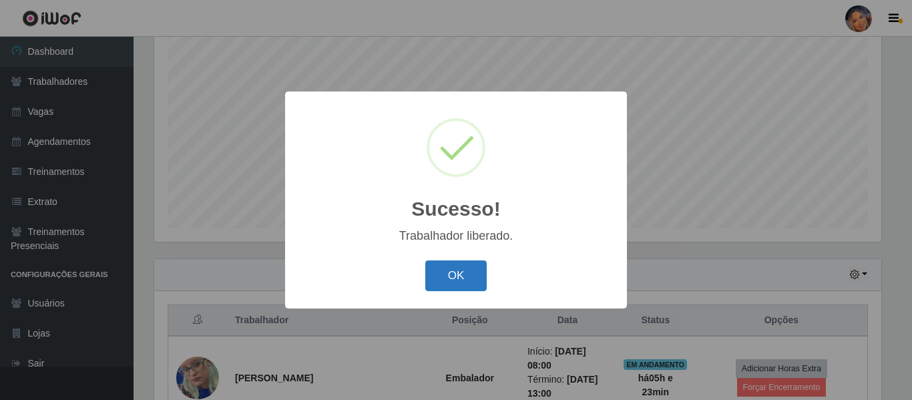
click at [459, 278] on button "OK" at bounding box center [456, 275] width 62 height 31
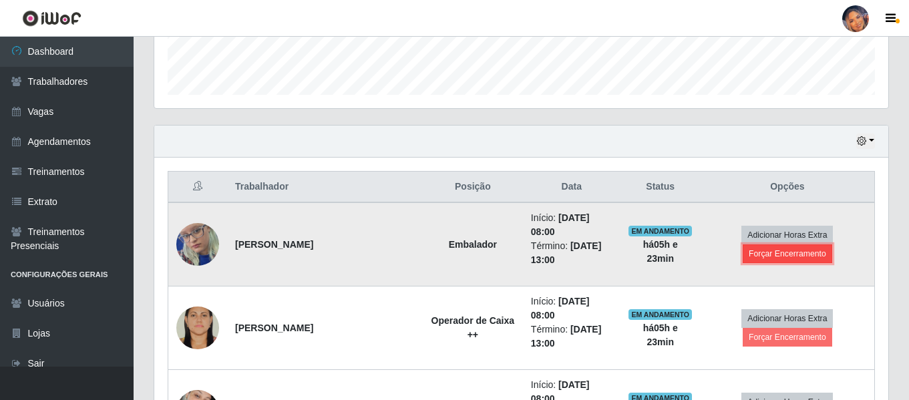
click at [783, 251] on button "Forçar Encerramento" at bounding box center [787, 253] width 89 height 19
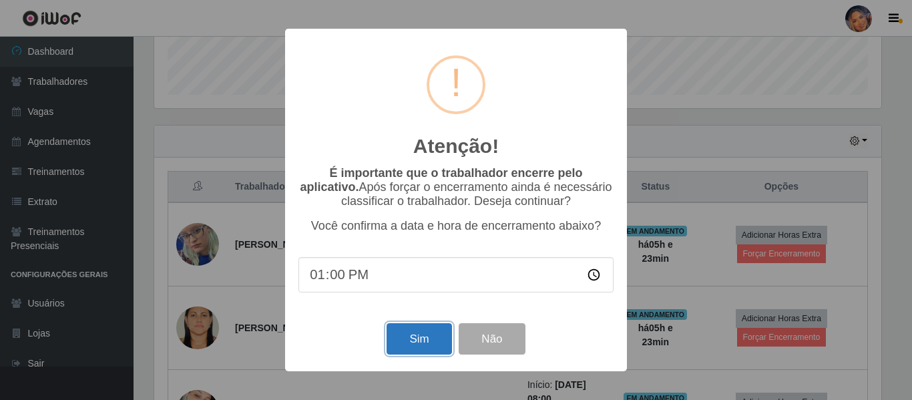
click at [423, 352] on button "Sim" at bounding box center [419, 338] width 65 height 31
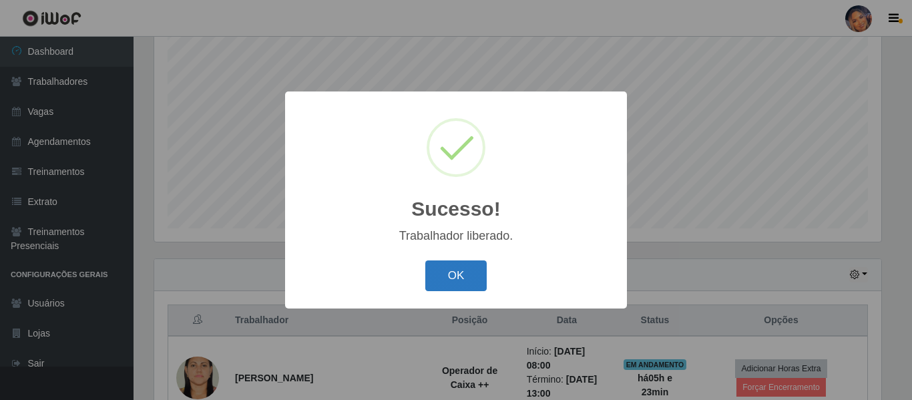
click at [480, 279] on button "OK" at bounding box center [456, 275] width 62 height 31
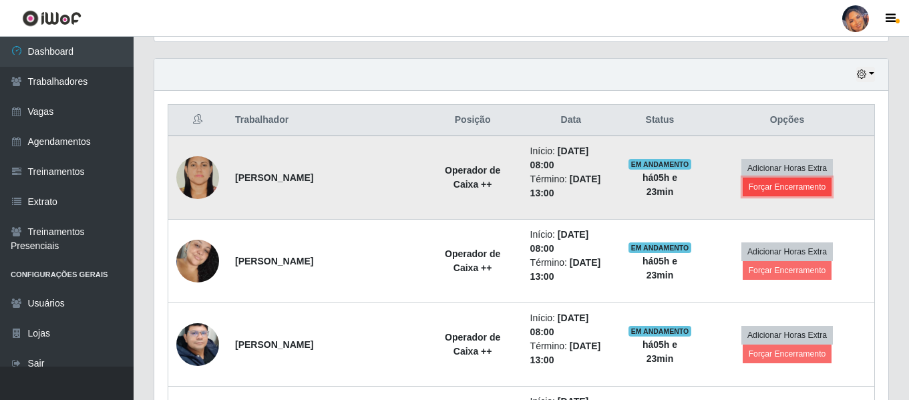
click at [818, 186] on button "Forçar Encerramento" at bounding box center [787, 187] width 89 height 19
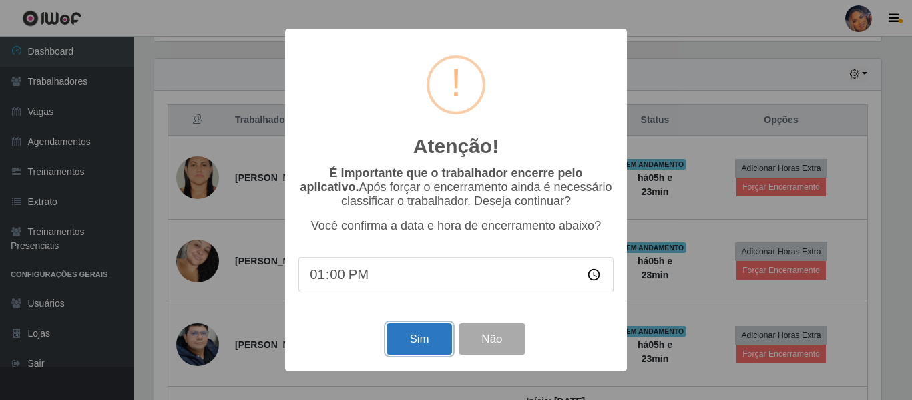
click at [433, 327] on button "Sim" at bounding box center [419, 338] width 65 height 31
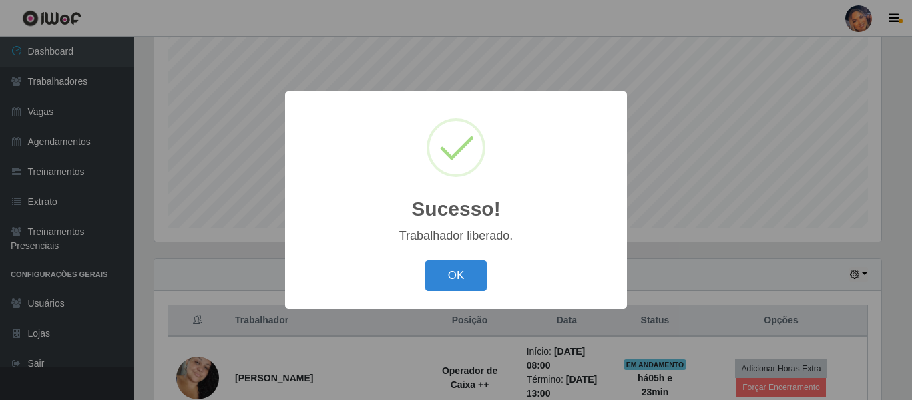
click at [445, 260] on div "OK Cancel" at bounding box center [456, 275] width 315 height 38
click at [446, 269] on button "OK" at bounding box center [456, 275] width 62 height 31
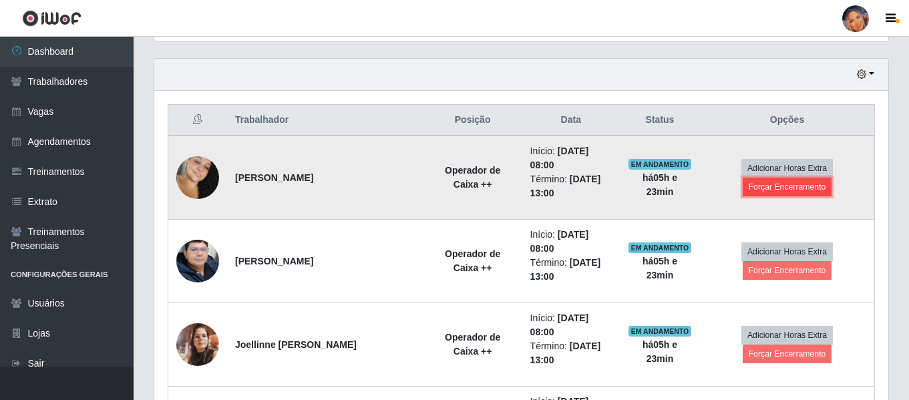
click at [771, 189] on button "Forçar Encerramento" at bounding box center [787, 187] width 89 height 19
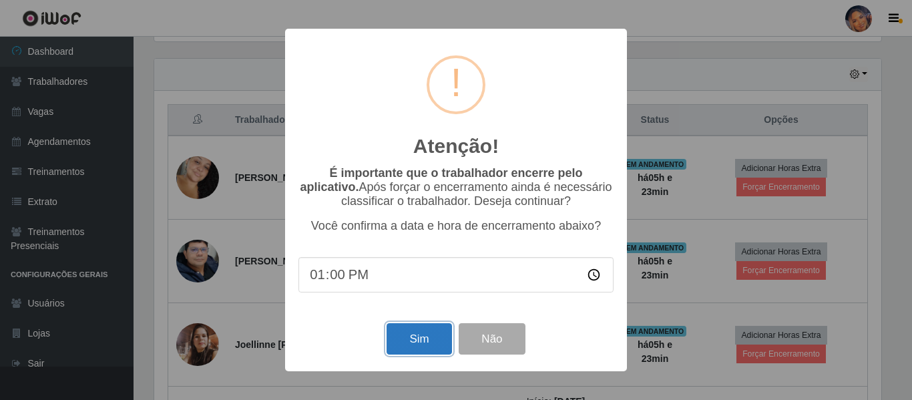
click at [410, 339] on button "Sim" at bounding box center [419, 338] width 65 height 31
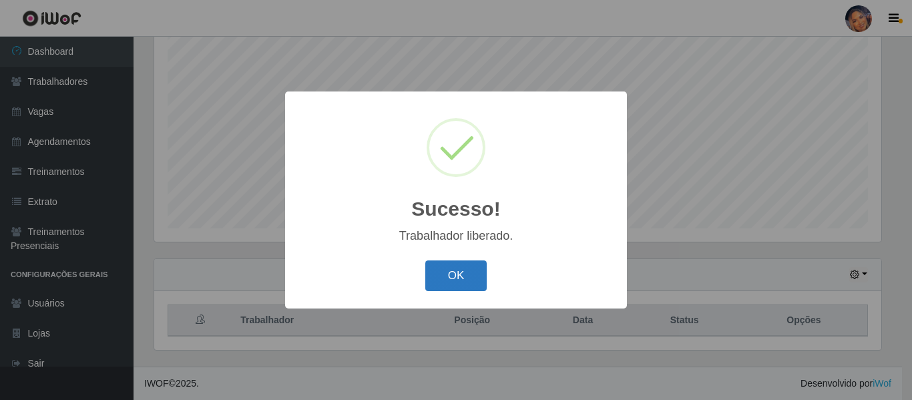
click at [471, 269] on button "OK" at bounding box center [456, 275] width 62 height 31
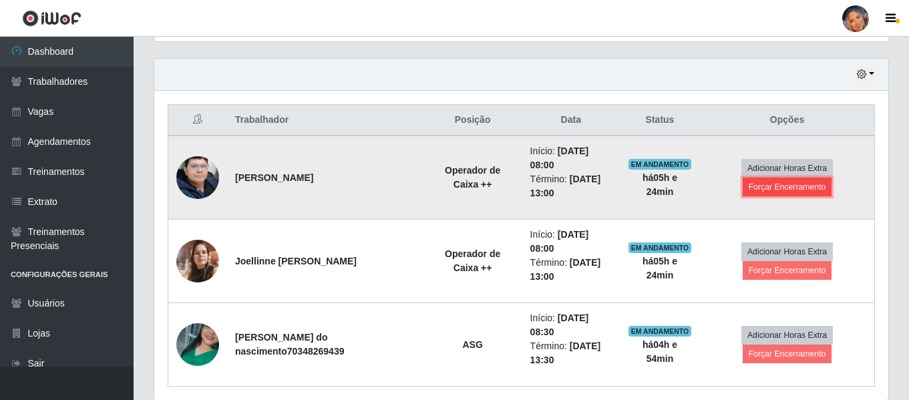
click at [803, 184] on button "Forçar Encerramento" at bounding box center [787, 187] width 89 height 19
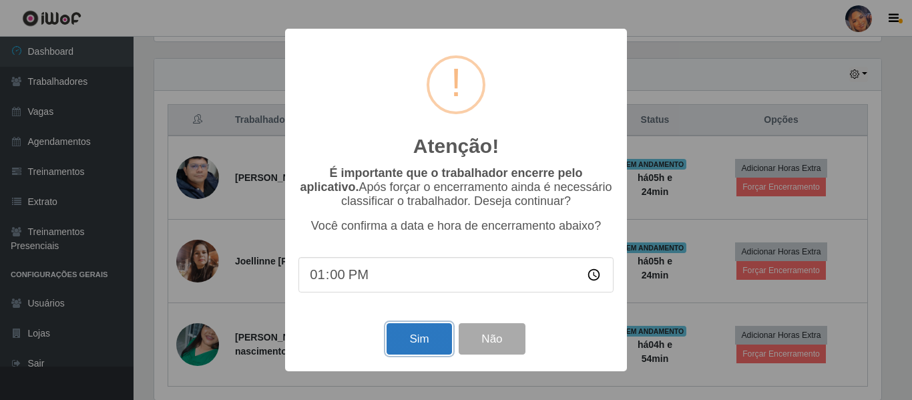
click at [420, 336] on button "Sim" at bounding box center [419, 338] width 65 height 31
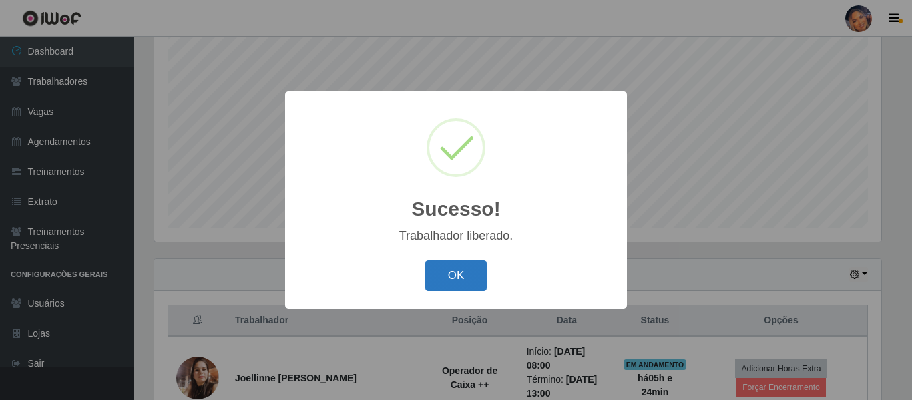
click at [441, 276] on button "OK" at bounding box center [456, 275] width 62 height 31
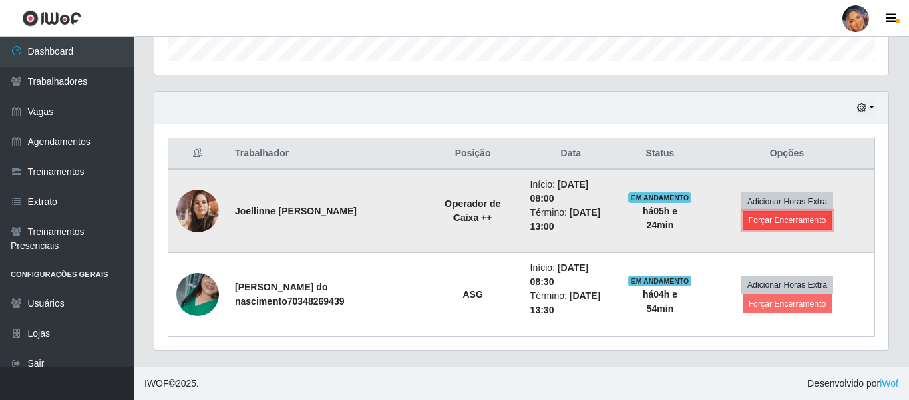
click at [793, 219] on button "Forçar Encerramento" at bounding box center [787, 220] width 89 height 19
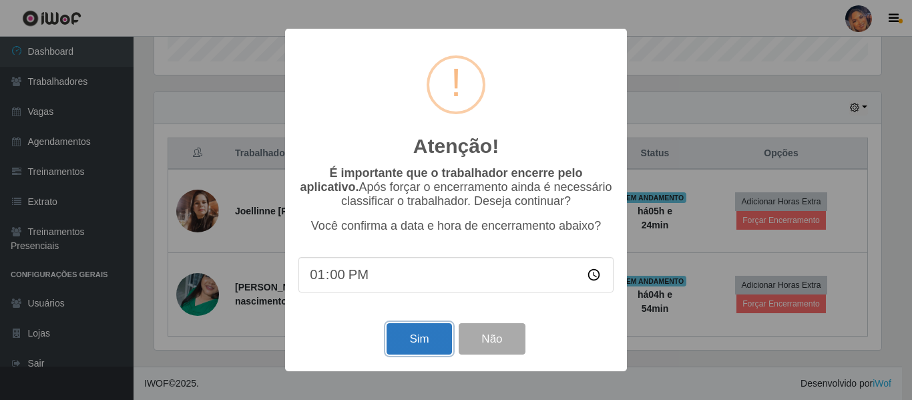
click at [416, 337] on button "Sim" at bounding box center [419, 338] width 65 height 31
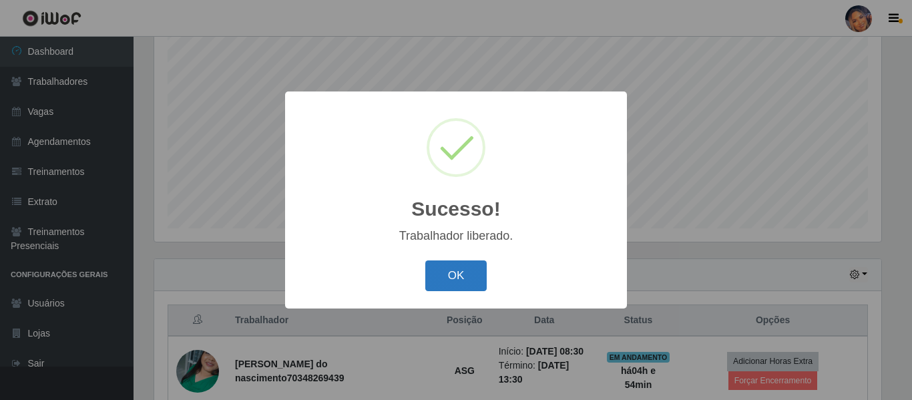
click at [459, 284] on button "OK" at bounding box center [456, 275] width 62 height 31
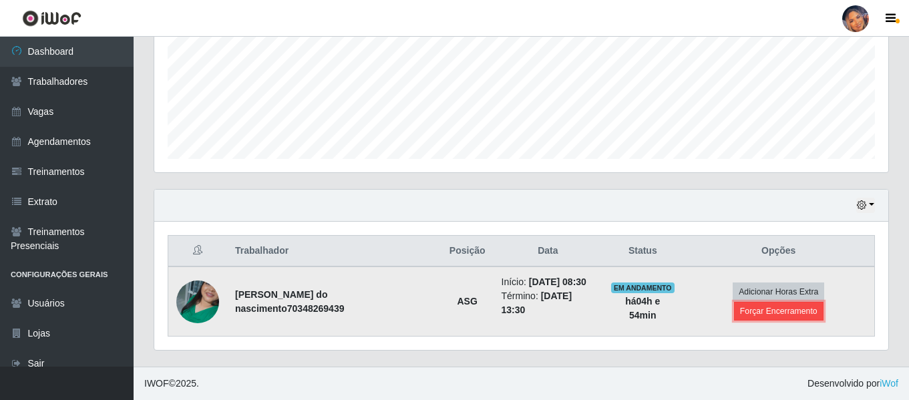
click at [798, 317] on button "Forçar Encerramento" at bounding box center [778, 311] width 89 height 19
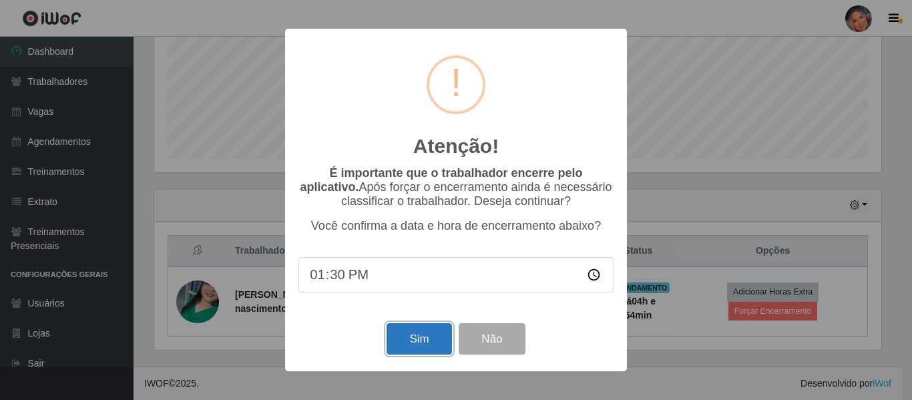
click at [435, 340] on button "Sim" at bounding box center [419, 338] width 65 height 31
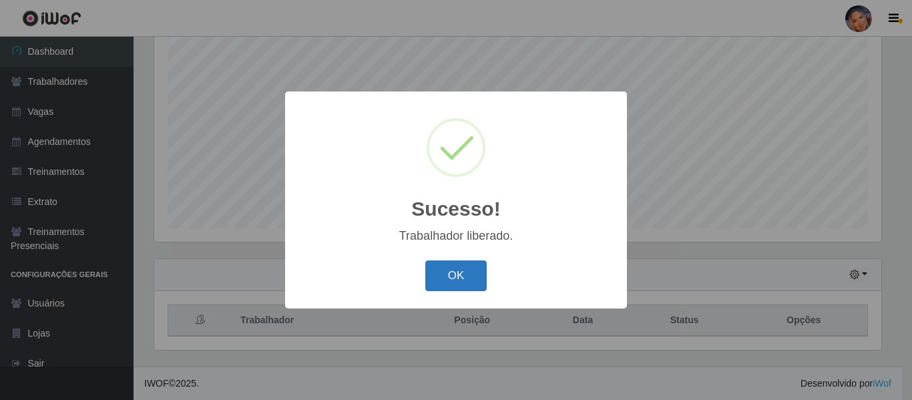
click at [461, 282] on button "OK" at bounding box center [456, 275] width 62 height 31
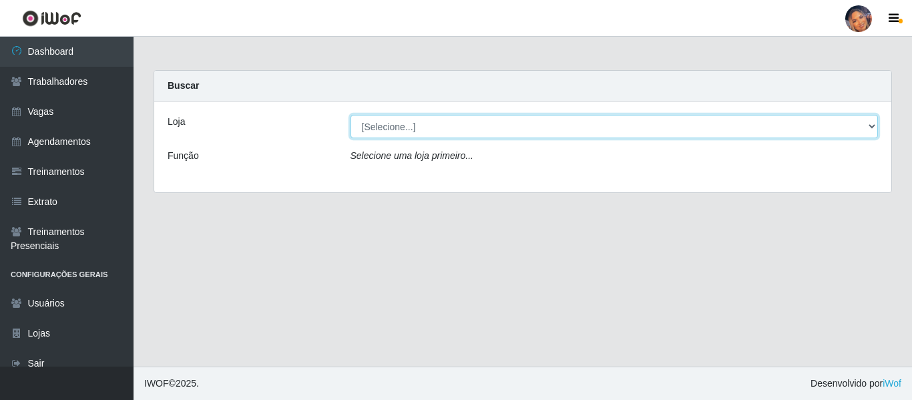
drag, startPoint x: 696, startPoint y: 126, endPoint x: 674, endPoint y: 129, distance: 22.3
click at [696, 126] on select "[Selecione...] Supermercado Preço Bom" at bounding box center [615, 126] width 528 height 23
select select "169"
click at [351, 115] on select "[Selecione...] Supermercado Preço Bom" at bounding box center [615, 126] width 528 height 23
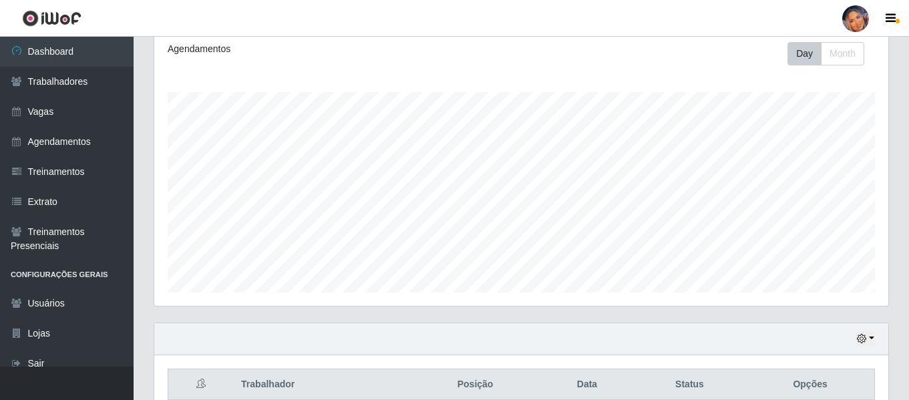
scroll to position [249, 0]
